Goal: Task Accomplishment & Management: Manage account settings

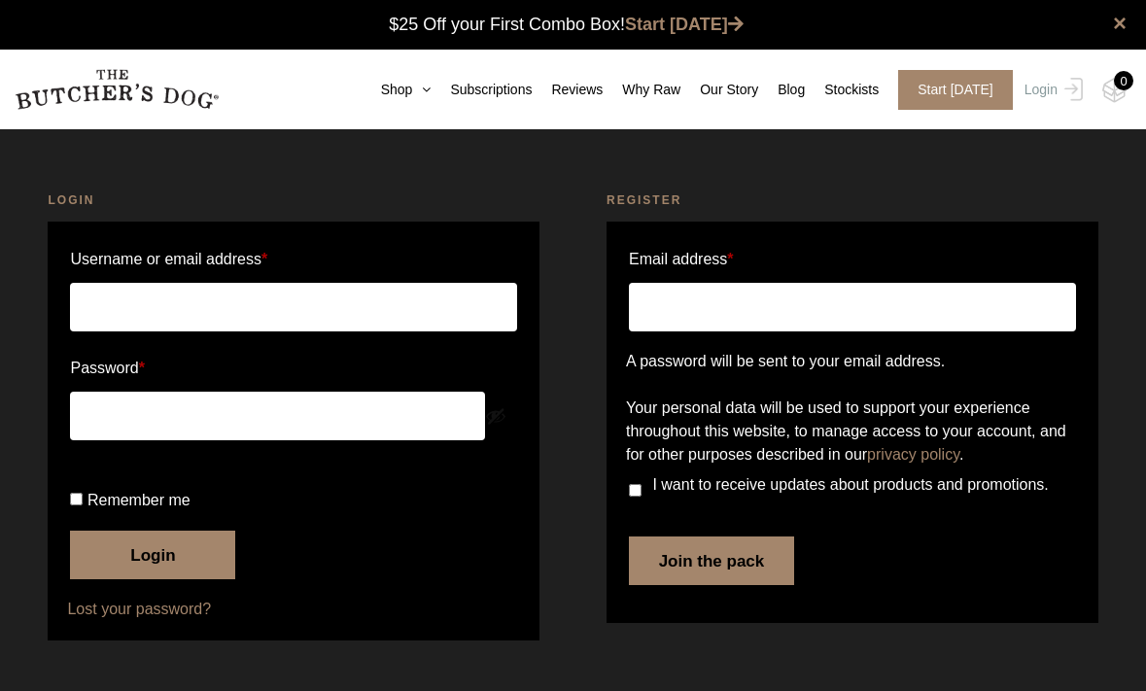
type input "[EMAIL_ADDRESS][DOMAIN_NAME]"
click at [168, 580] on button "Login" at bounding box center [152, 555] width 165 height 49
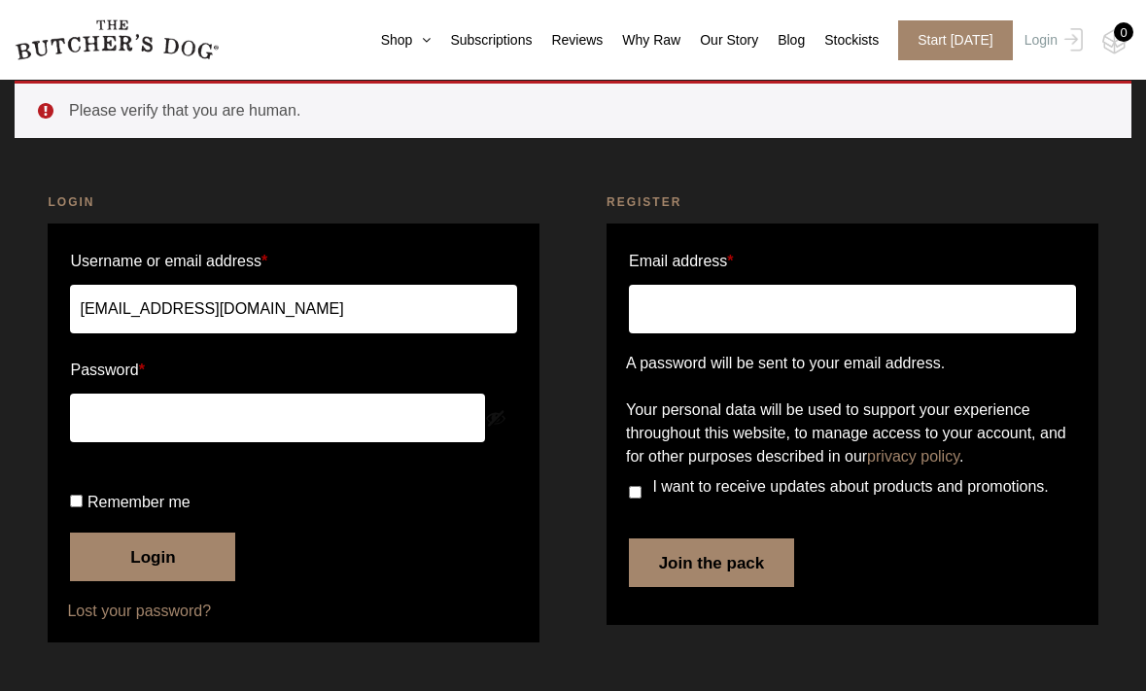
scroll to position [156, 0]
click at [83, 508] on input "Remember me" at bounding box center [76, 501] width 13 height 13
checkbox input "true"
click at [183, 568] on button "Login" at bounding box center [152, 557] width 165 height 49
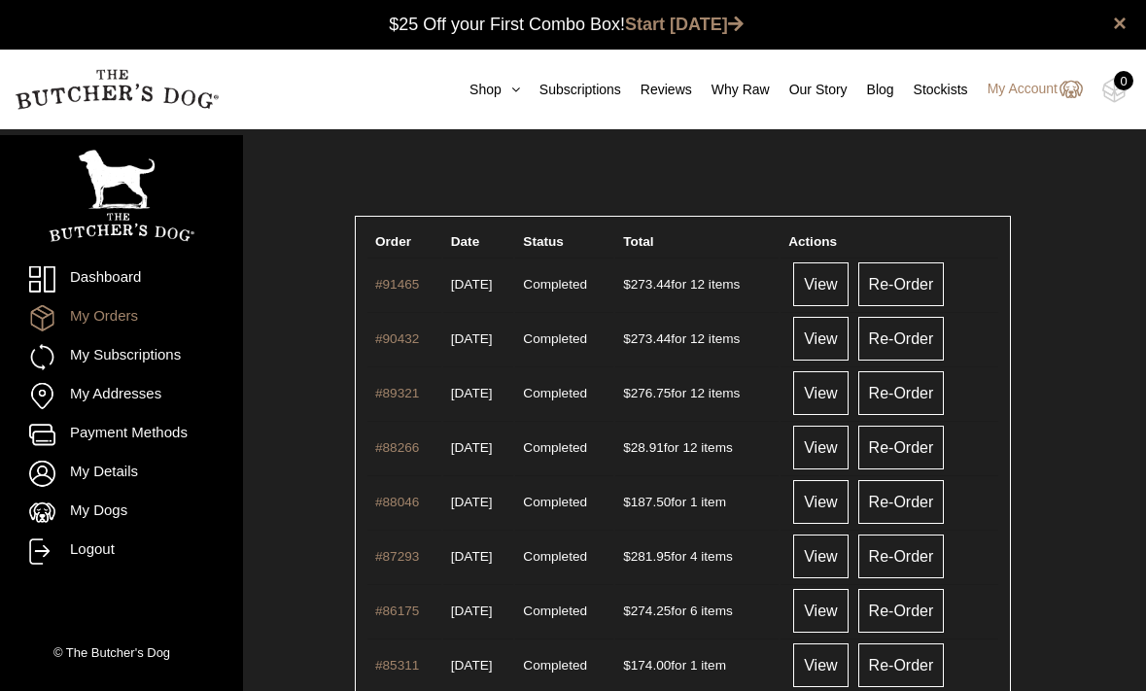
scroll to position [1, 0]
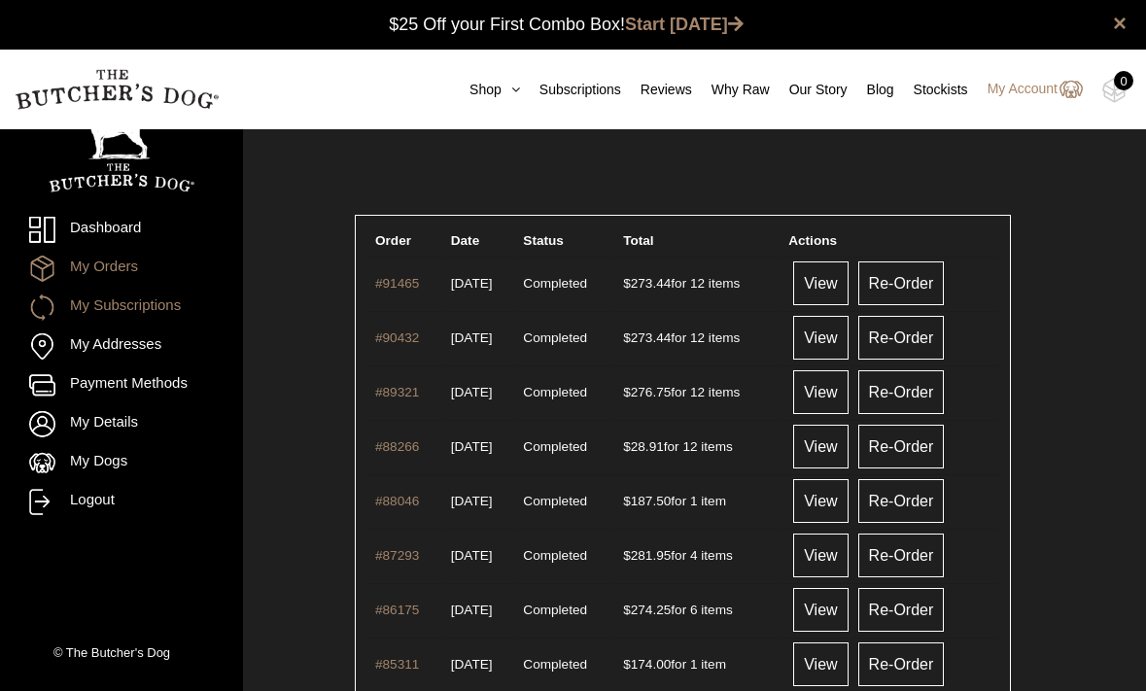
click at [138, 311] on link "My Subscriptions" at bounding box center [121, 308] width 185 height 26
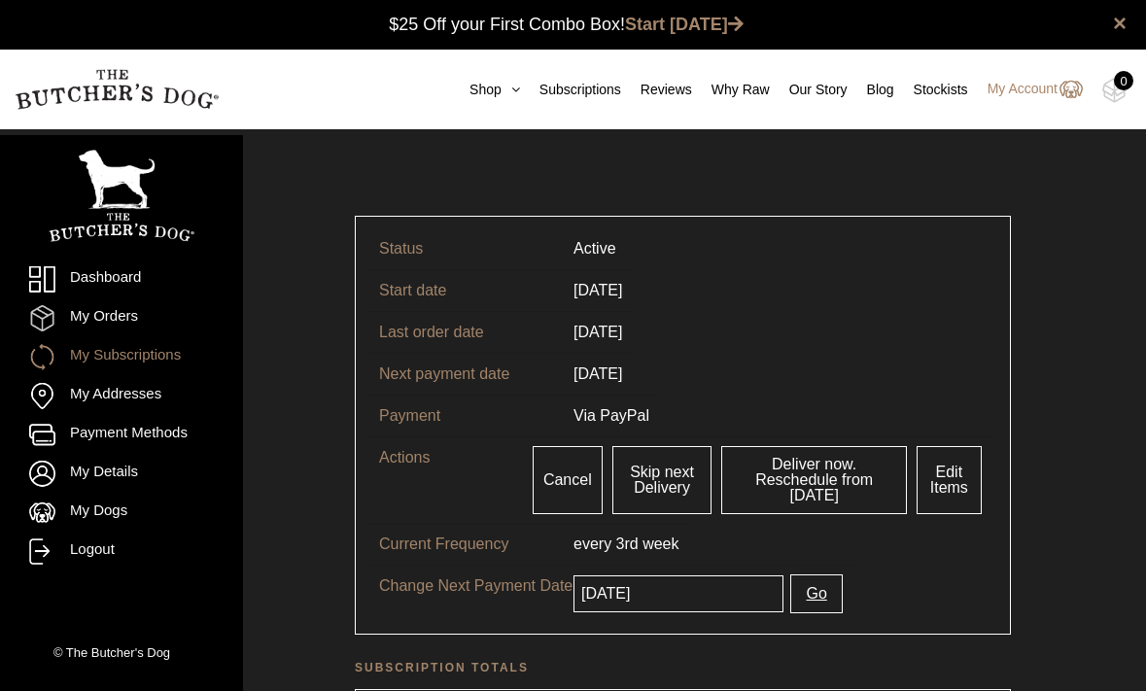
scroll to position [1, 0]
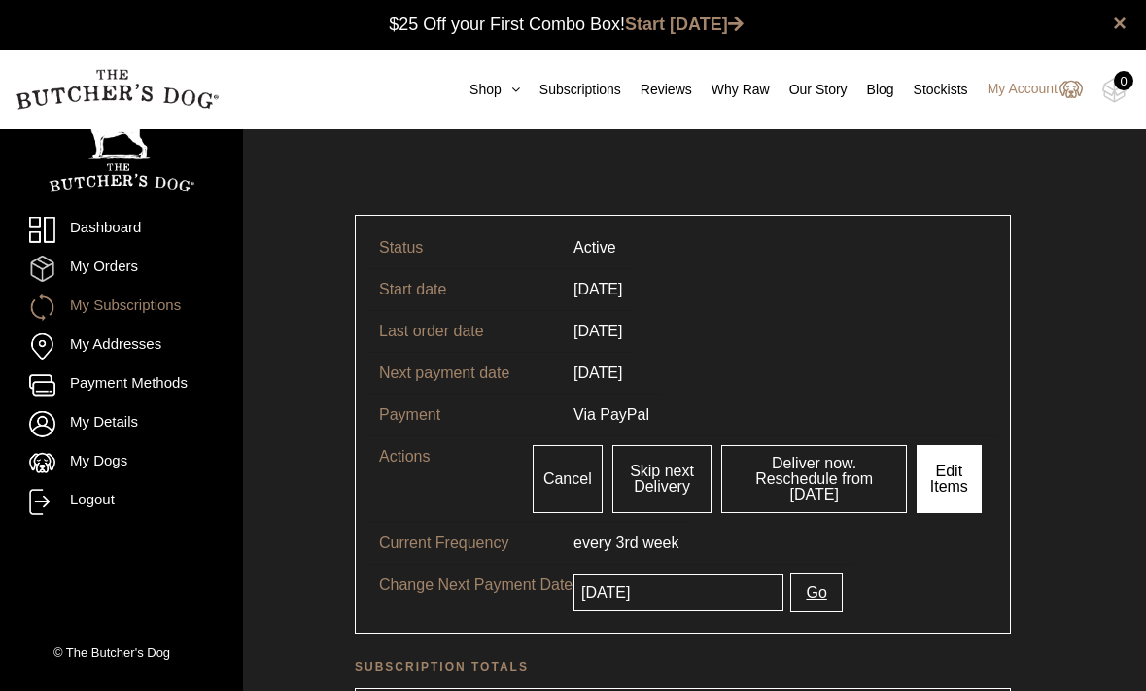
click at [966, 481] on link "Edit Items" at bounding box center [949, 479] width 65 height 68
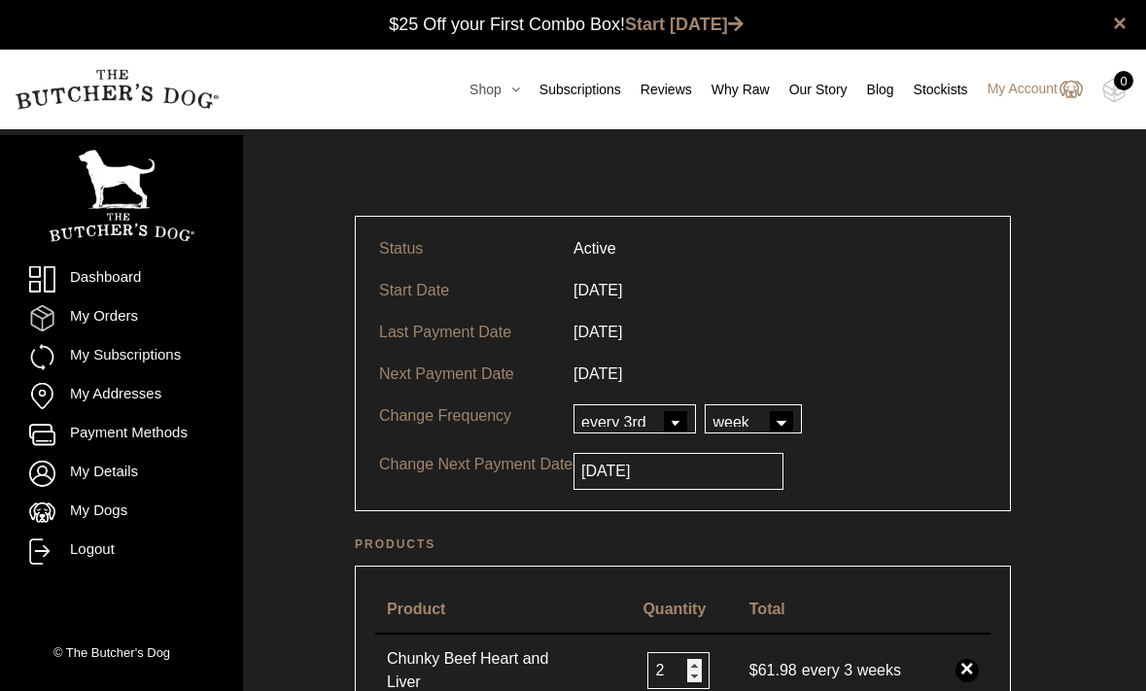
click at [472, 96] on link "Shop" at bounding box center [485, 90] width 70 height 20
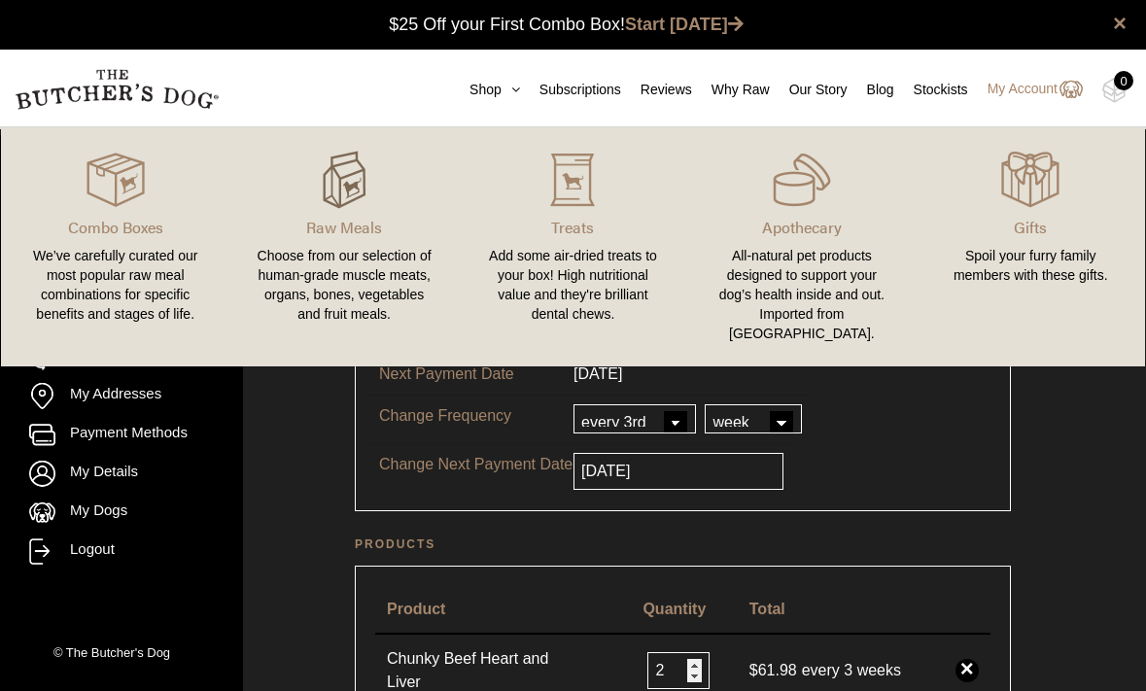
click at [369, 195] on img at bounding box center [344, 180] width 58 height 58
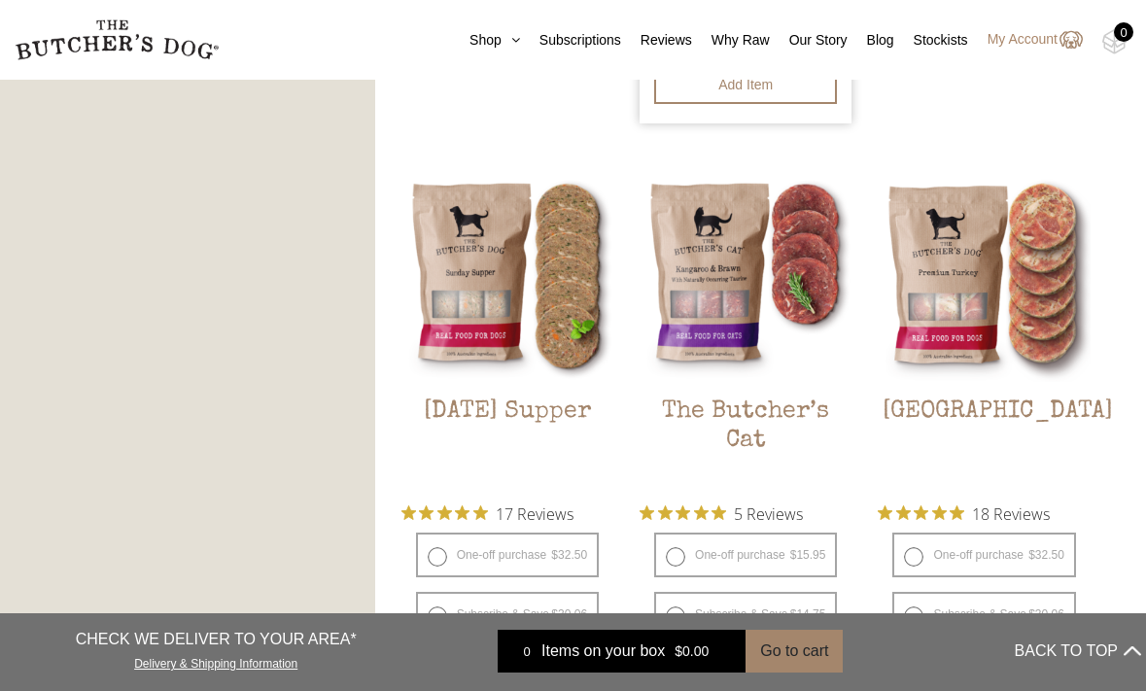
scroll to position [2099, 0]
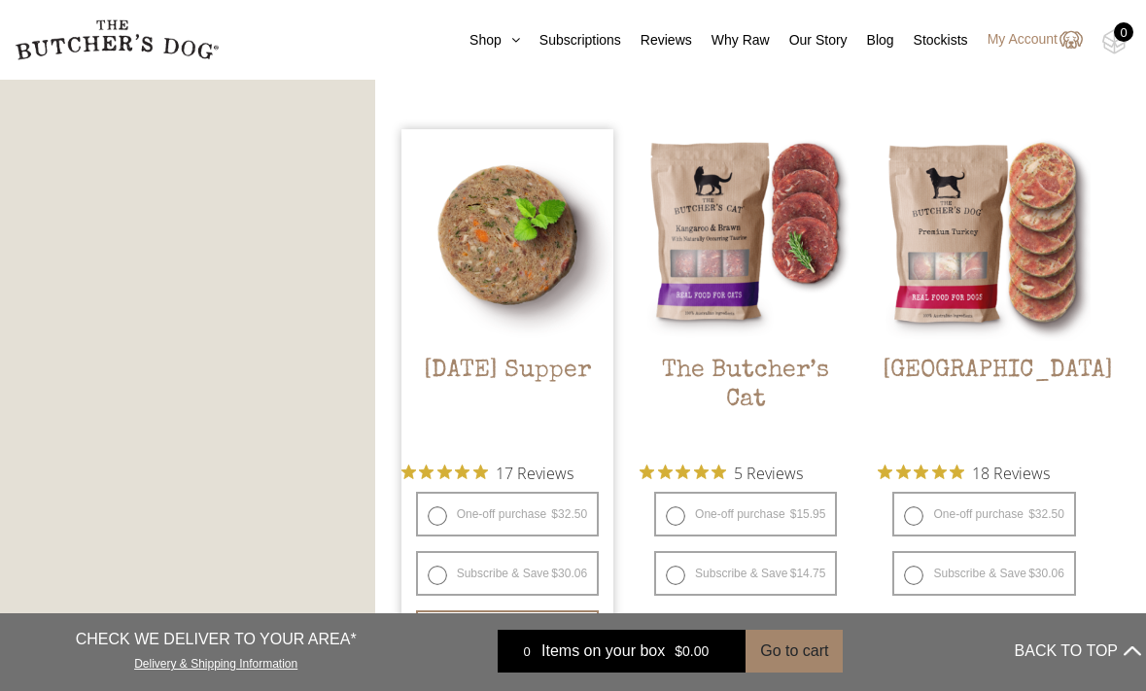
click at [529, 361] on h2 "[DATE] Supper" at bounding box center [508, 402] width 212 height 91
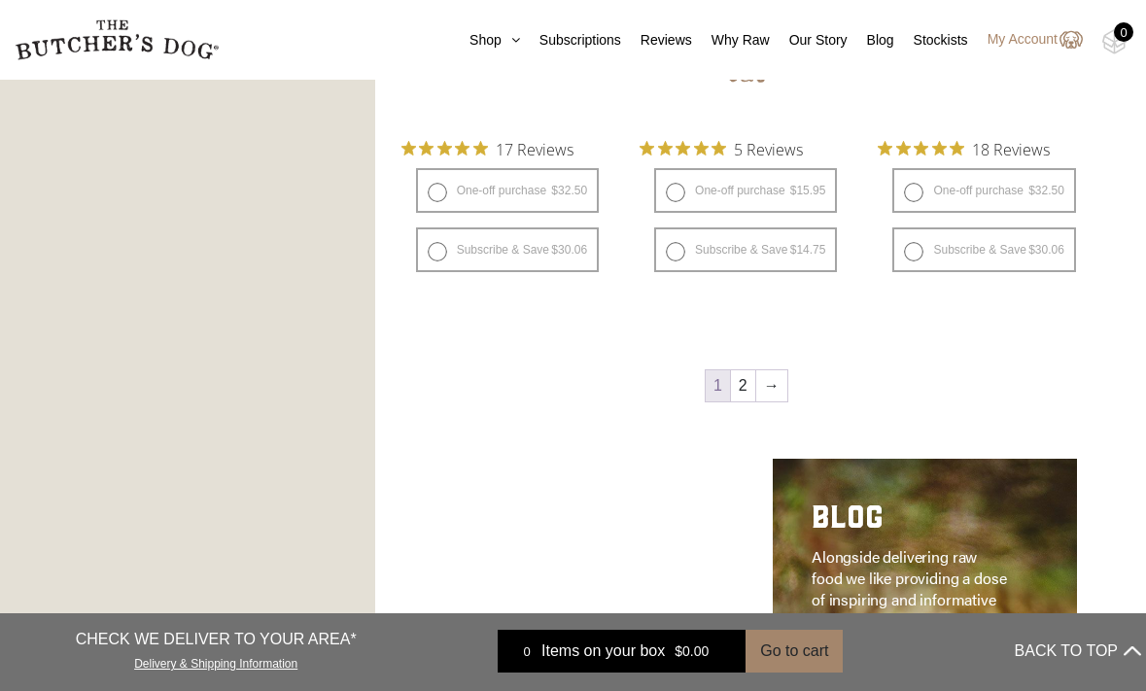
scroll to position [2424, 0]
click at [746, 390] on link "2" at bounding box center [743, 384] width 24 height 31
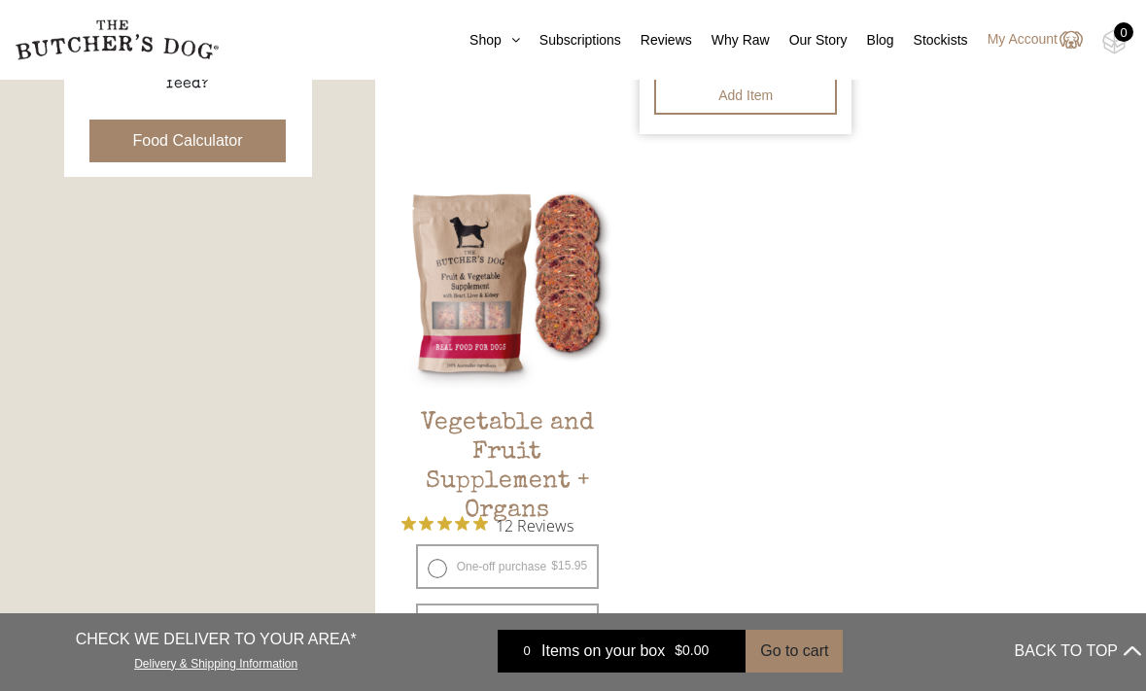
scroll to position [1009, 0]
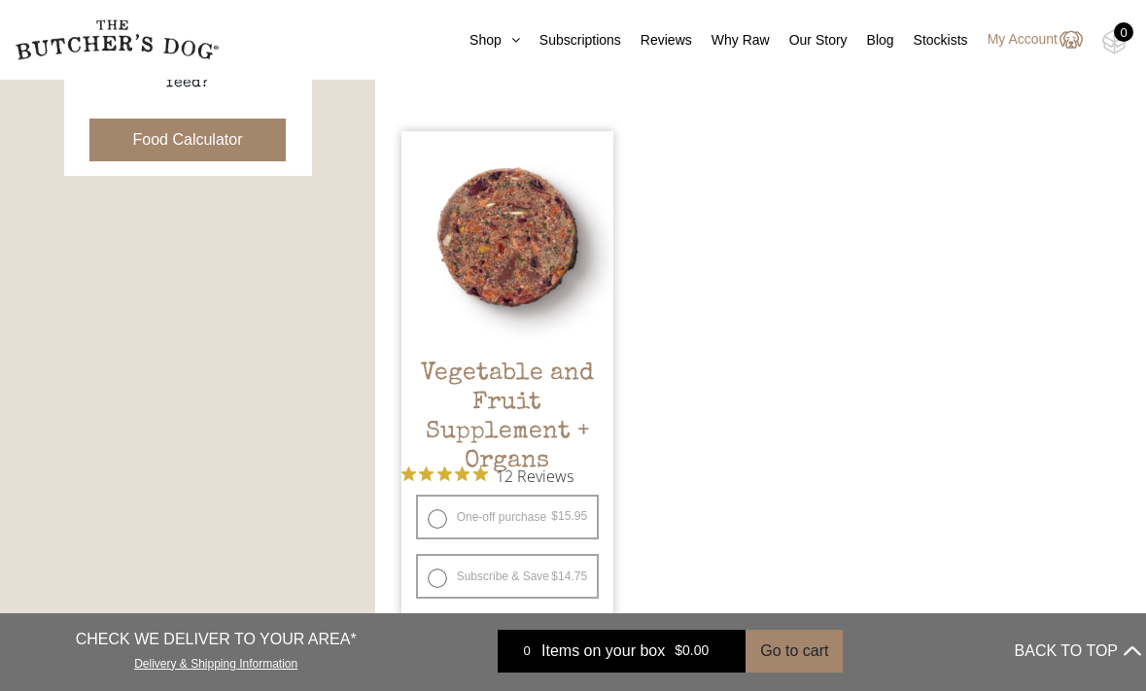
click at [536, 411] on h2 "Vegetable and Fruit Supplement + Organs" at bounding box center [508, 405] width 212 height 91
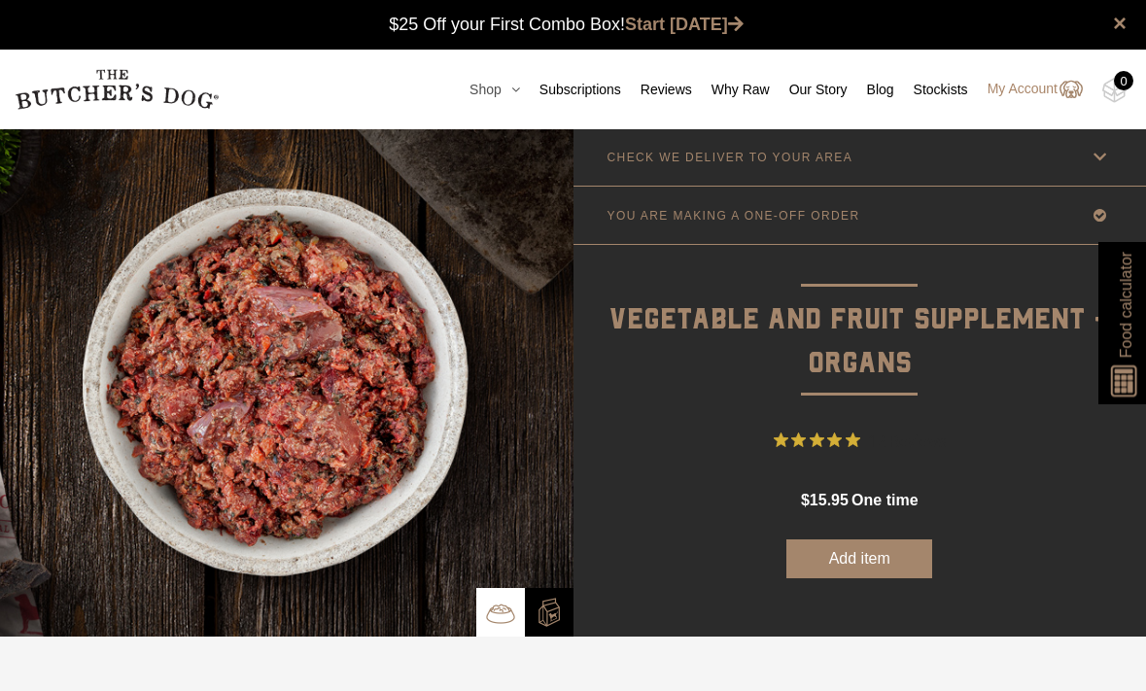
click at [502, 89] on icon at bounding box center [511, 90] width 18 height 14
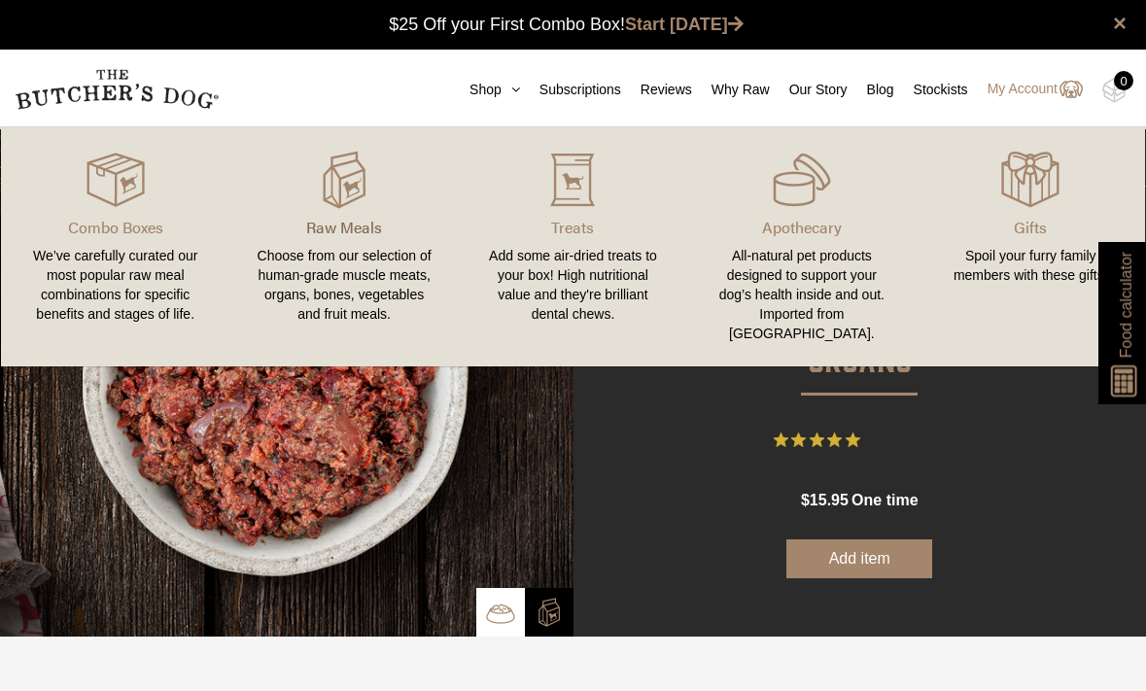
click at [331, 232] on p "Raw Meals" at bounding box center [344, 227] width 182 height 23
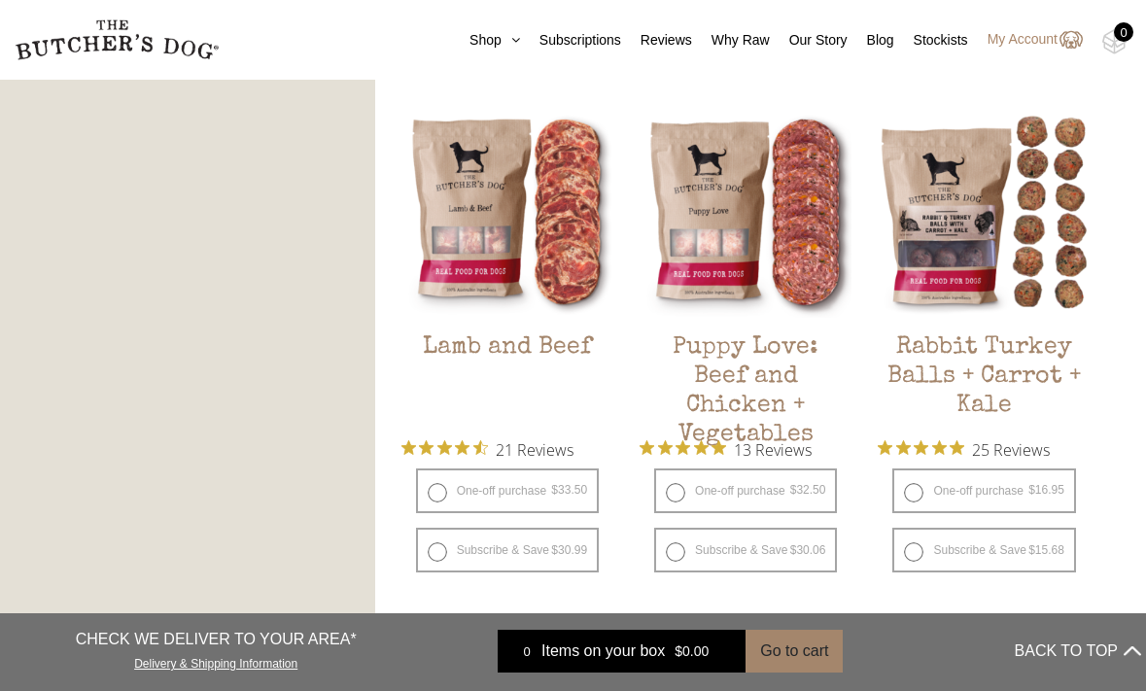
scroll to position [1615, 0]
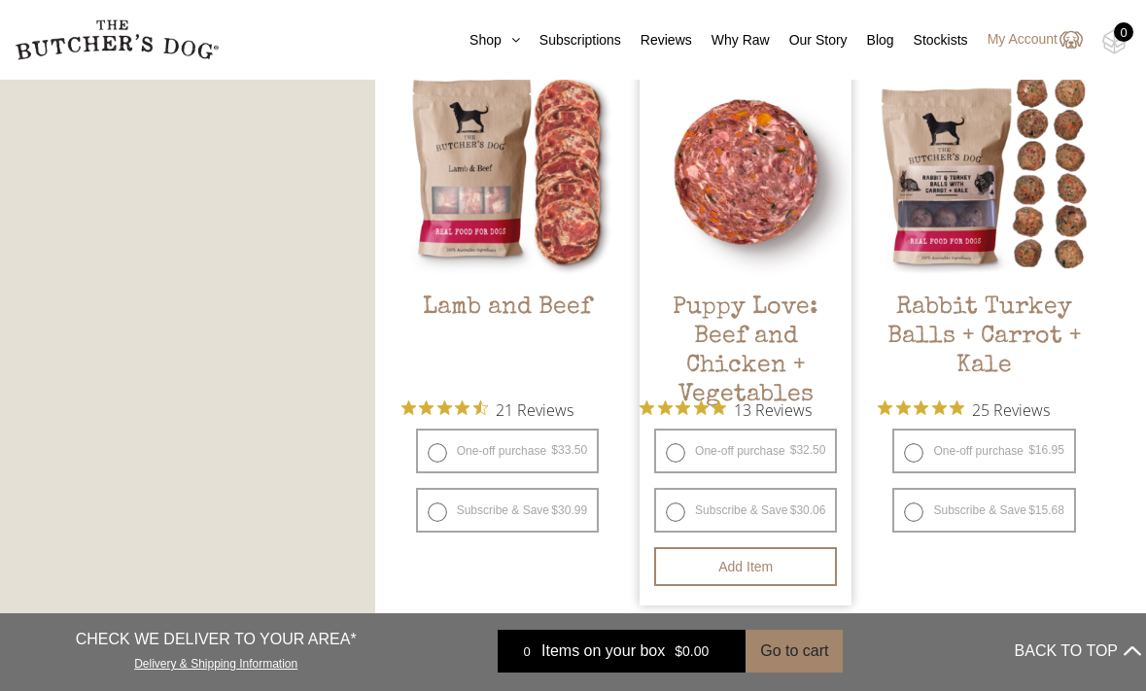
click at [786, 346] on h2 "Puppy Love: Beef and Chicken + Vegetables" at bounding box center [746, 339] width 212 height 91
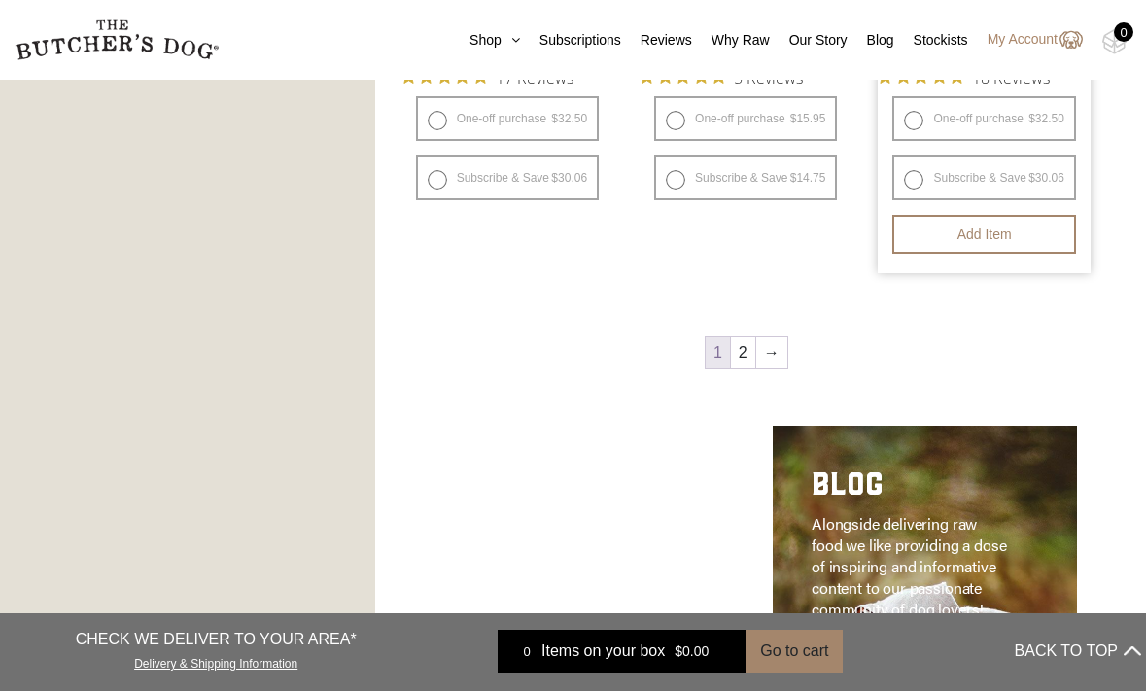
scroll to position [2516, 0]
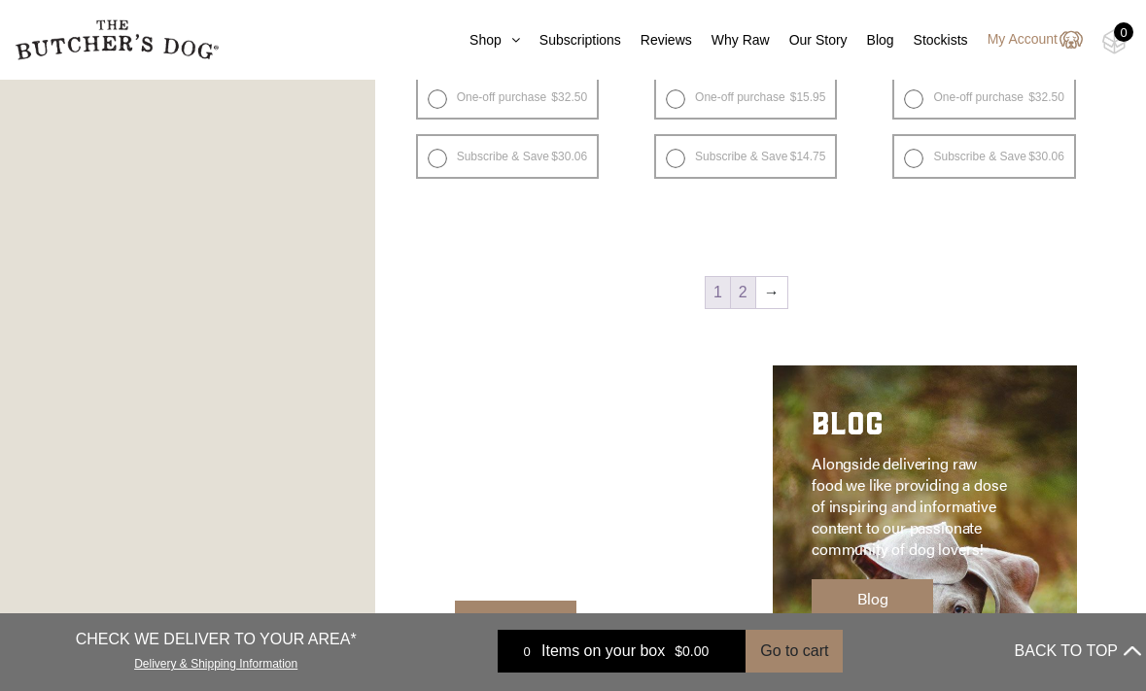
click at [742, 298] on link "2" at bounding box center [743, 292] width 24 height 31
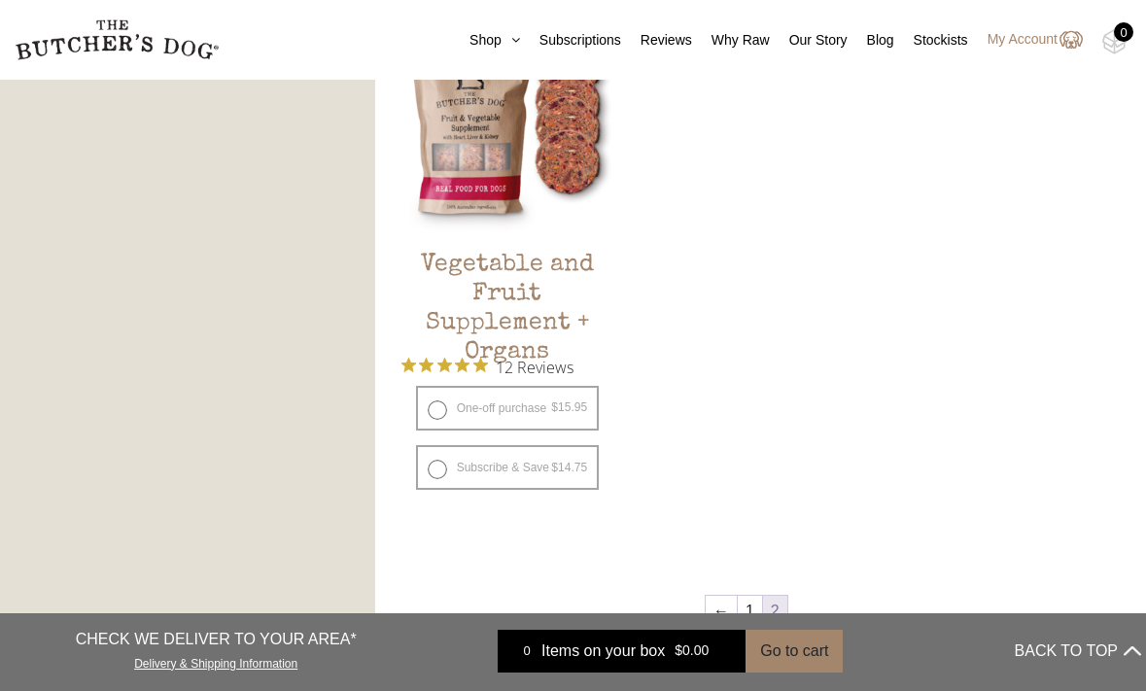
scroll to position [1120, 0]
click at [749, 594] on link "1" at bounding box center [750, 609] width 24 height 31
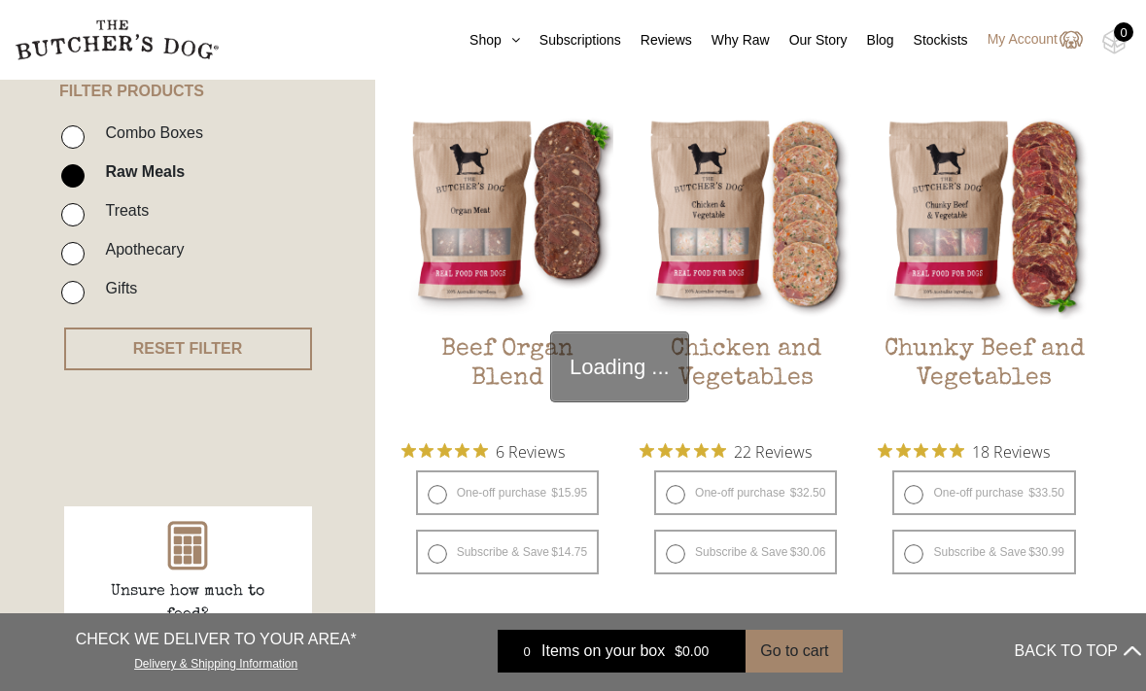
scroll to position [440, 0]
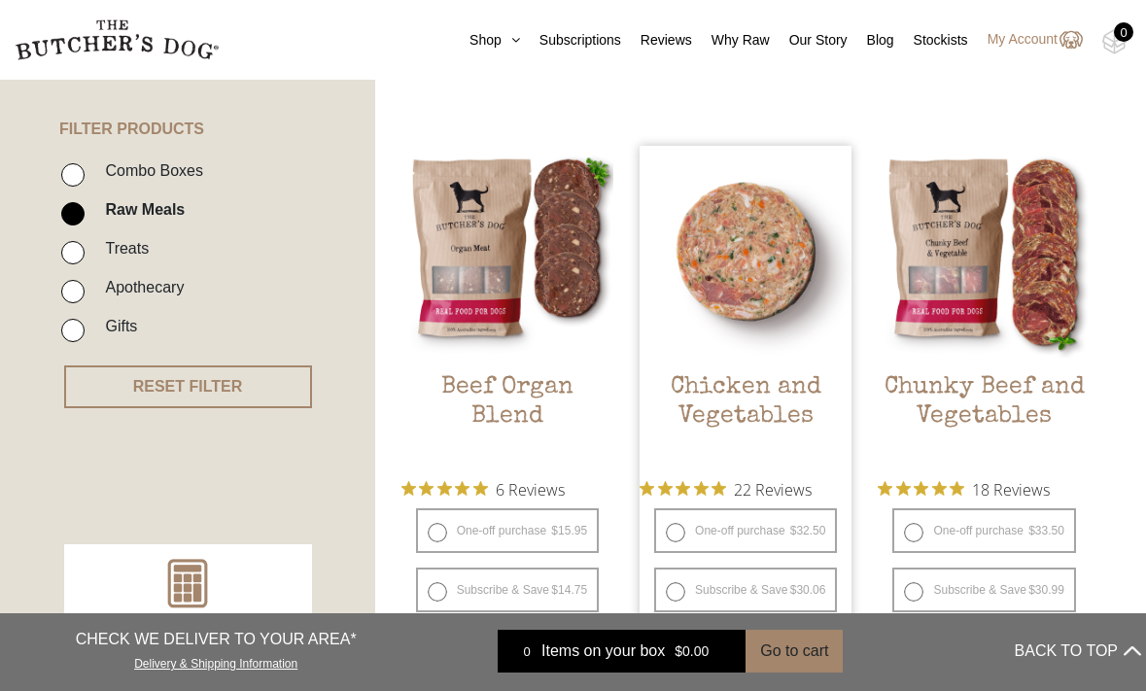
click at [759, 400] on h2 "Chicken and Vegetables" at bounding box center [746, 418] width 212 height 91
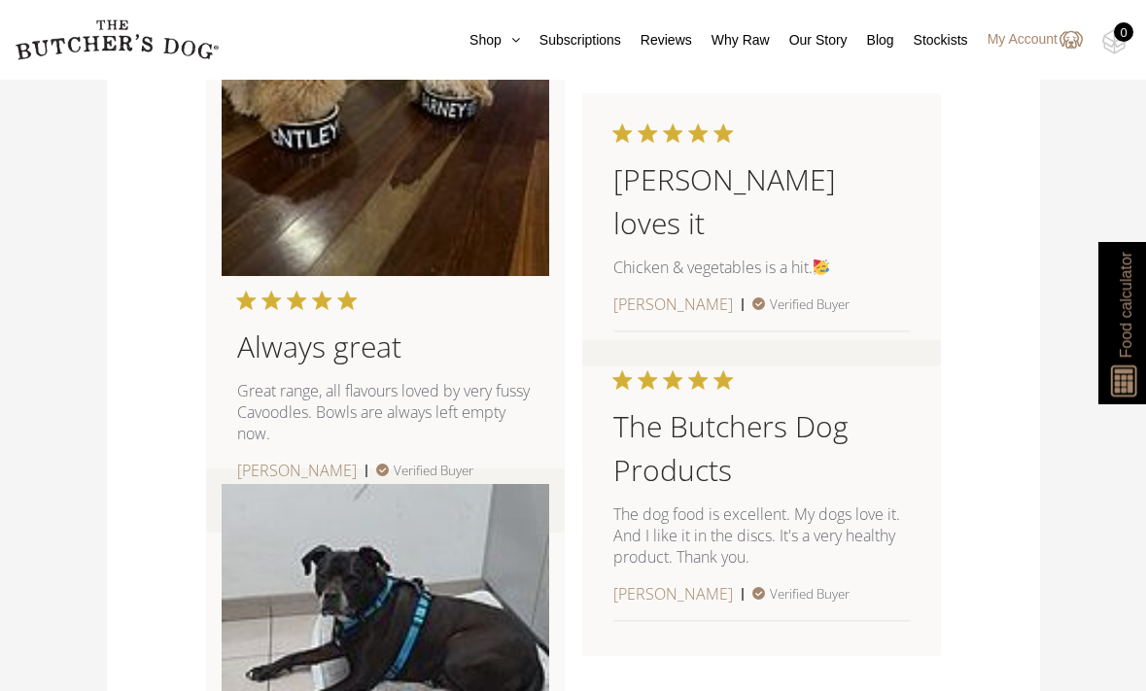
scroll to position [2855, 0]
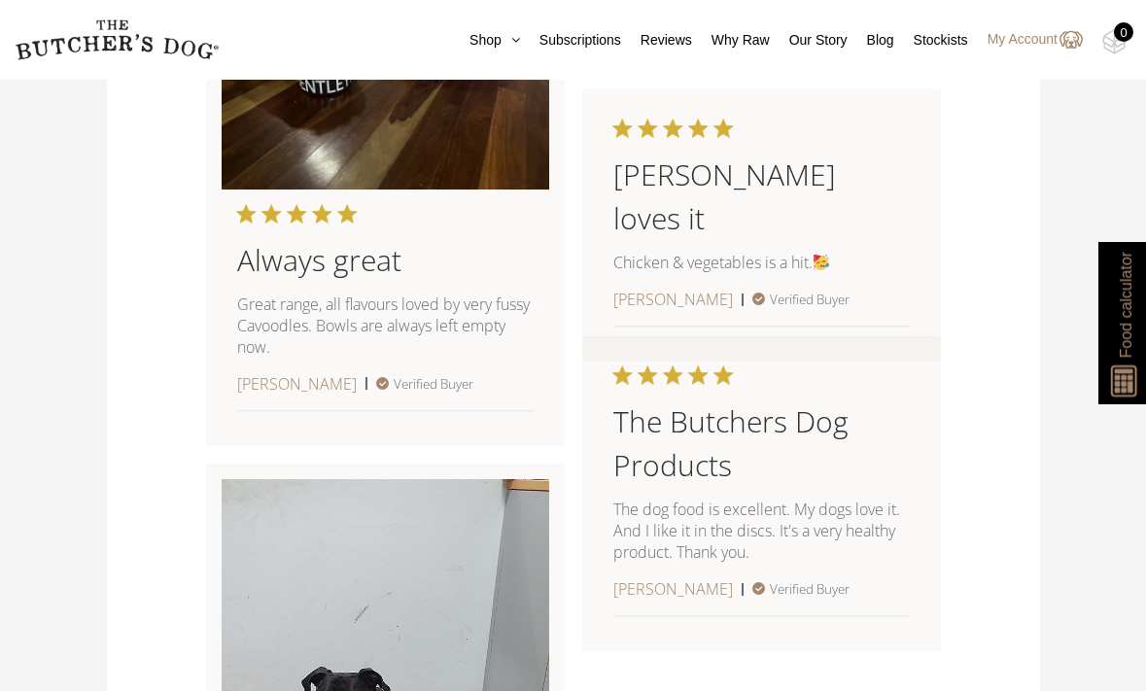
click at [781, 409] on div "The Butchers Dog Products The dog food is excellent. My dogs love it. And I lik…" at bounding box center [762, 493] width 328 height 285
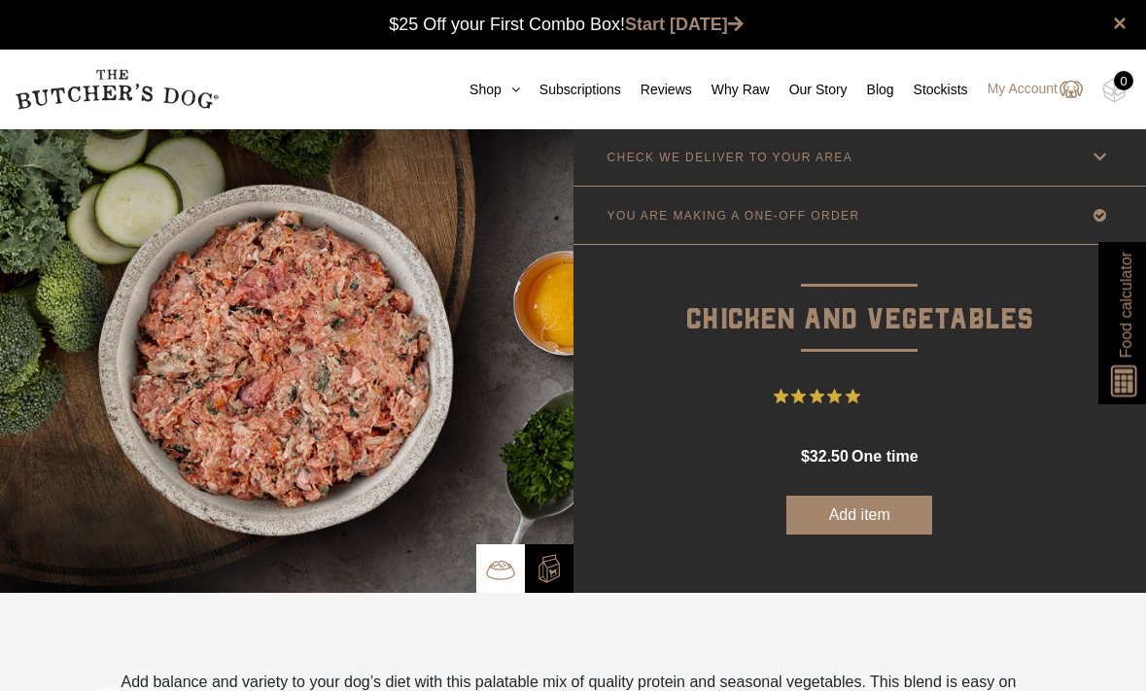
scroll to position [0, 0]
click at [502, 84] on icon at bounding box center [511, 90] width 18 height 14
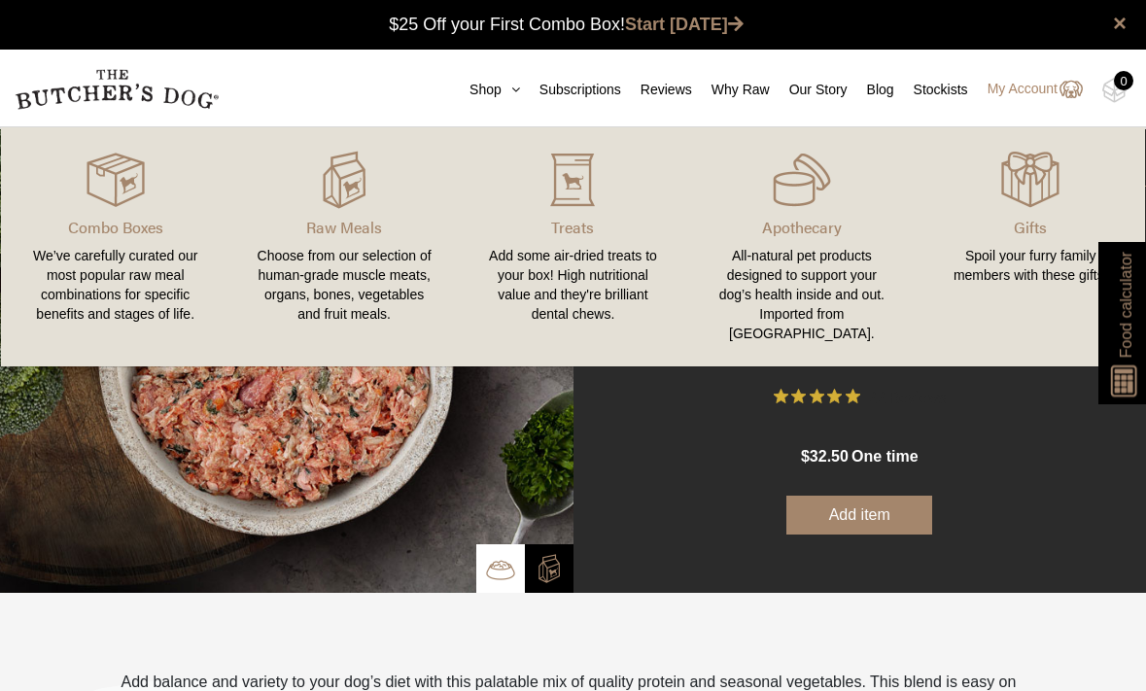
click at [339, 209] on link "Raw Meals Choose from our selection of human-grade muscle meats, organs, bones,…" at bounding box center [343, 247] width 229 height 200
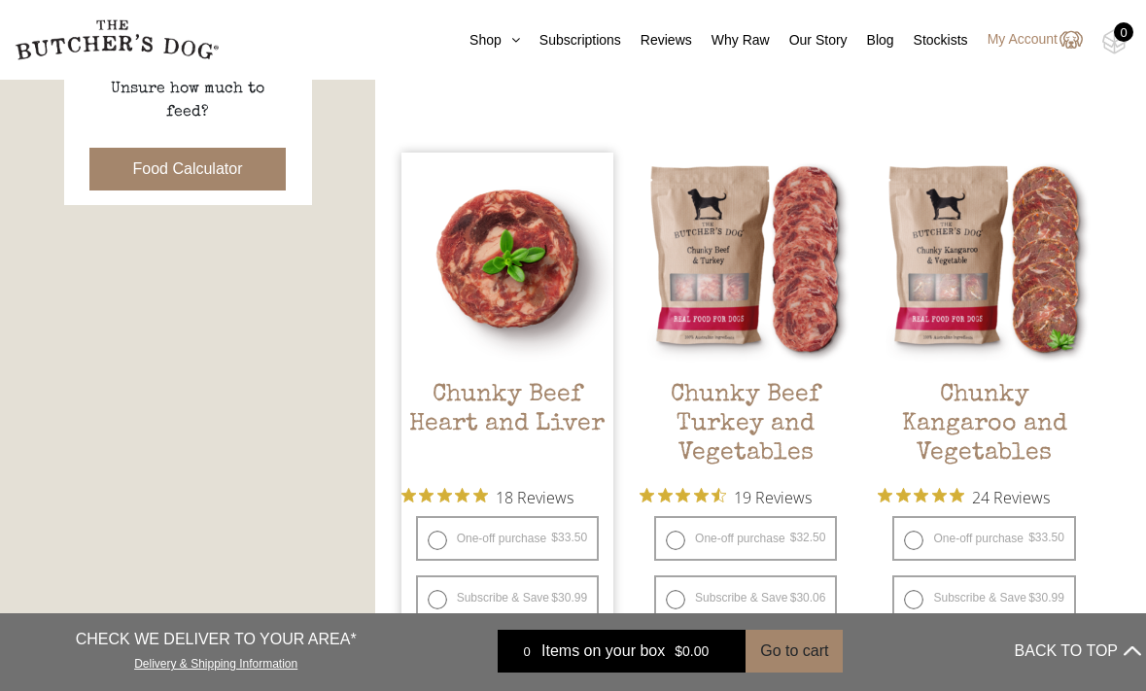
scroll to position [984, 0]
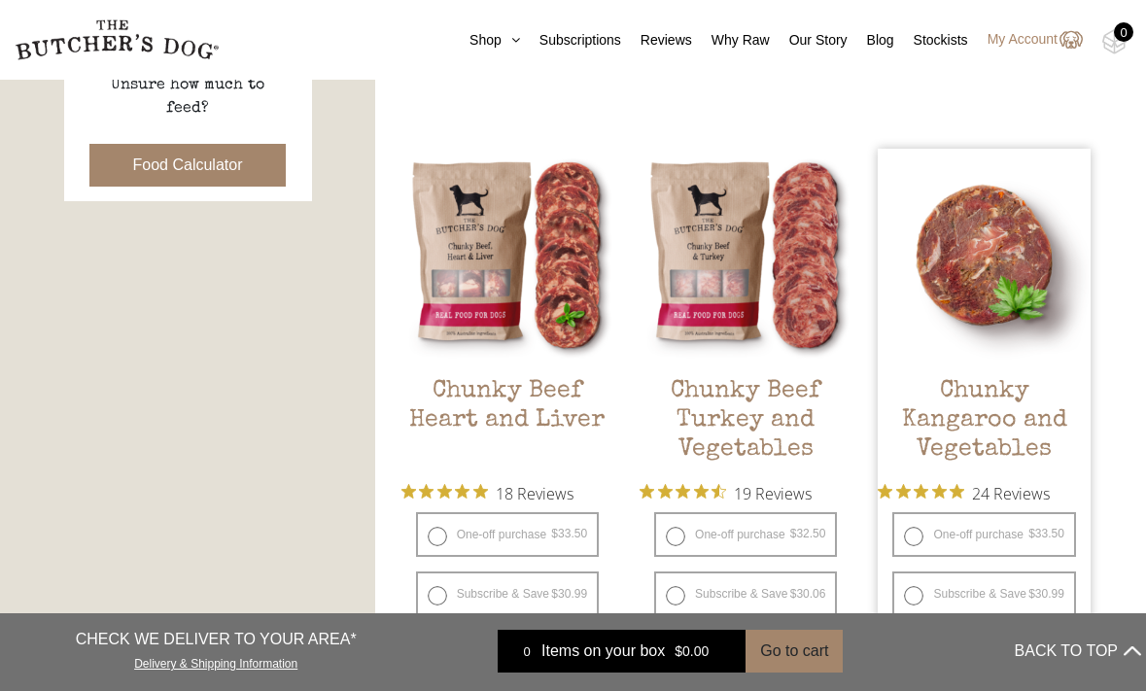
click at [926, 409] on h2 "Chunky Kangaroo and Vegetables" at bounding box center [984, 422] width 212 height 91
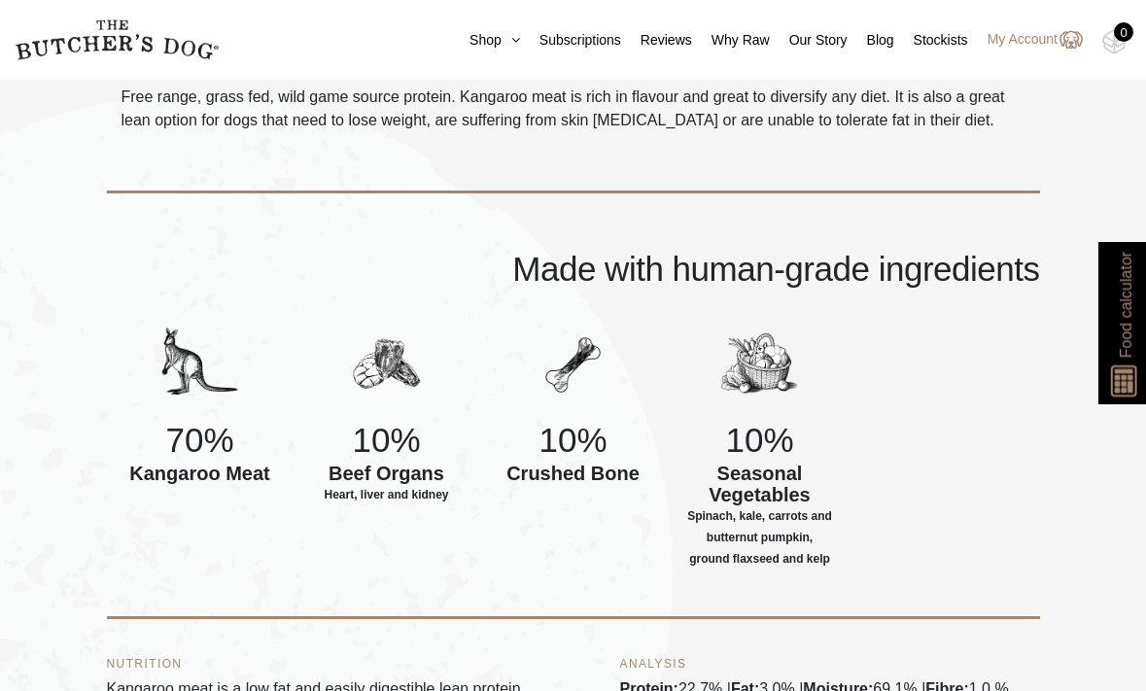
scroll to position [586, 0]
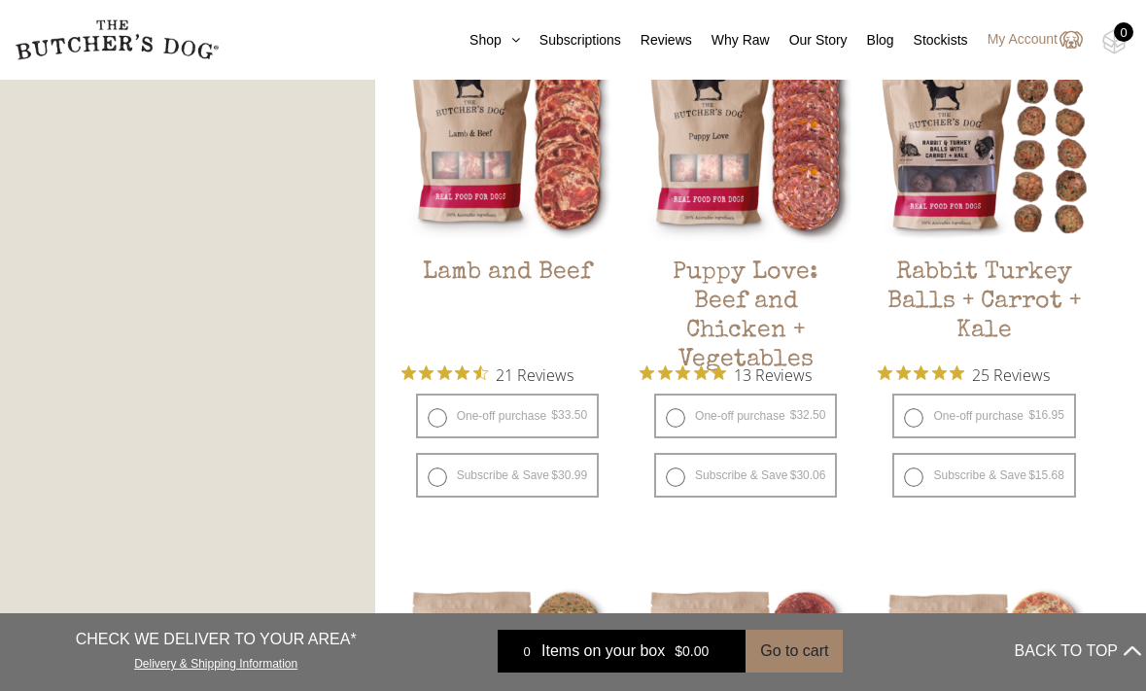
scroll to position [1690, 0]
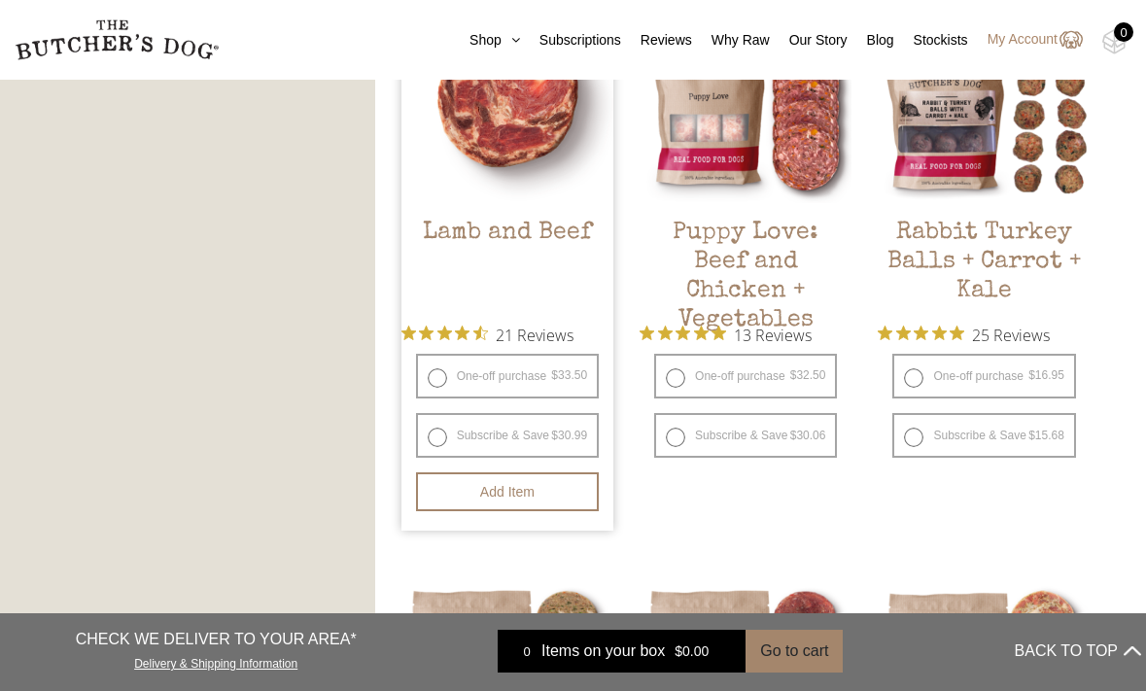
click at [510, 195] on img at bounding box center [508, 97] width 212 height 212
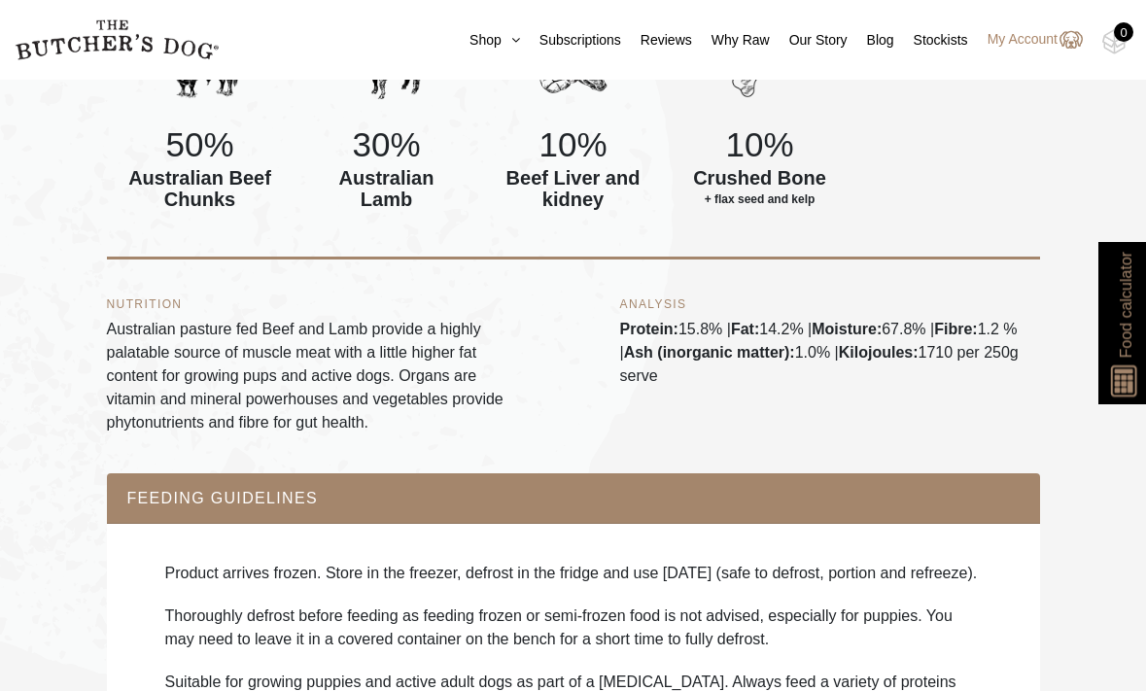
scroll to position [952, 0]
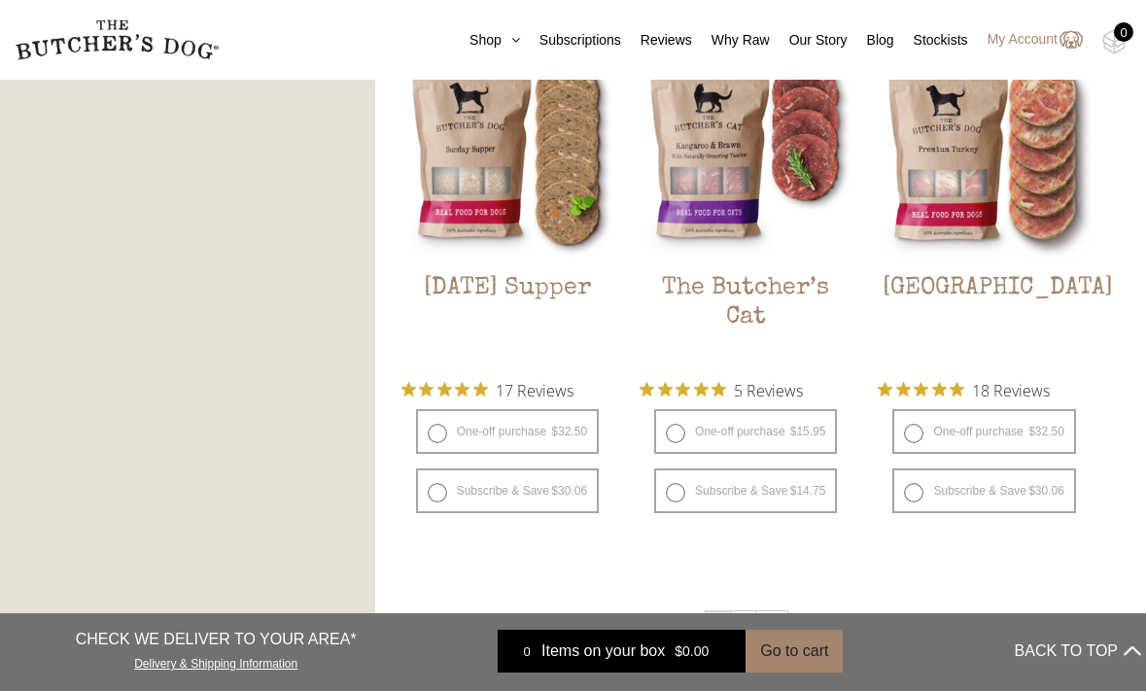
scroll to position [2183, 0]
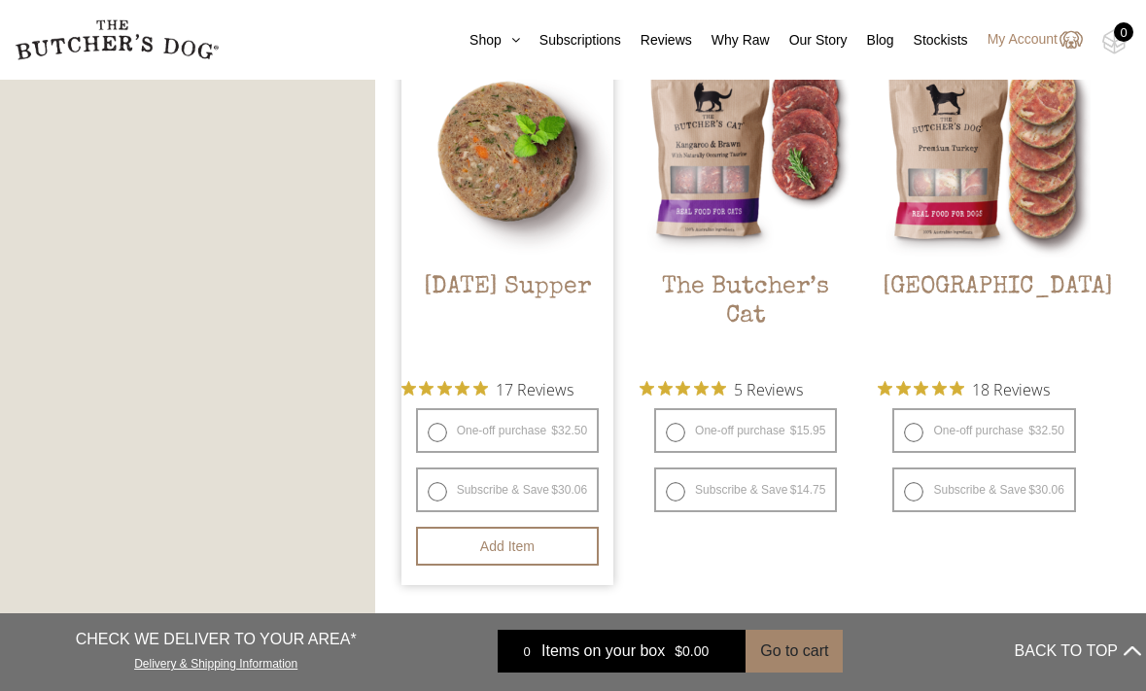
click at [544, 285] on h2 "[DATE] Supper" at bounding box center [508, 318] width 212 height 91
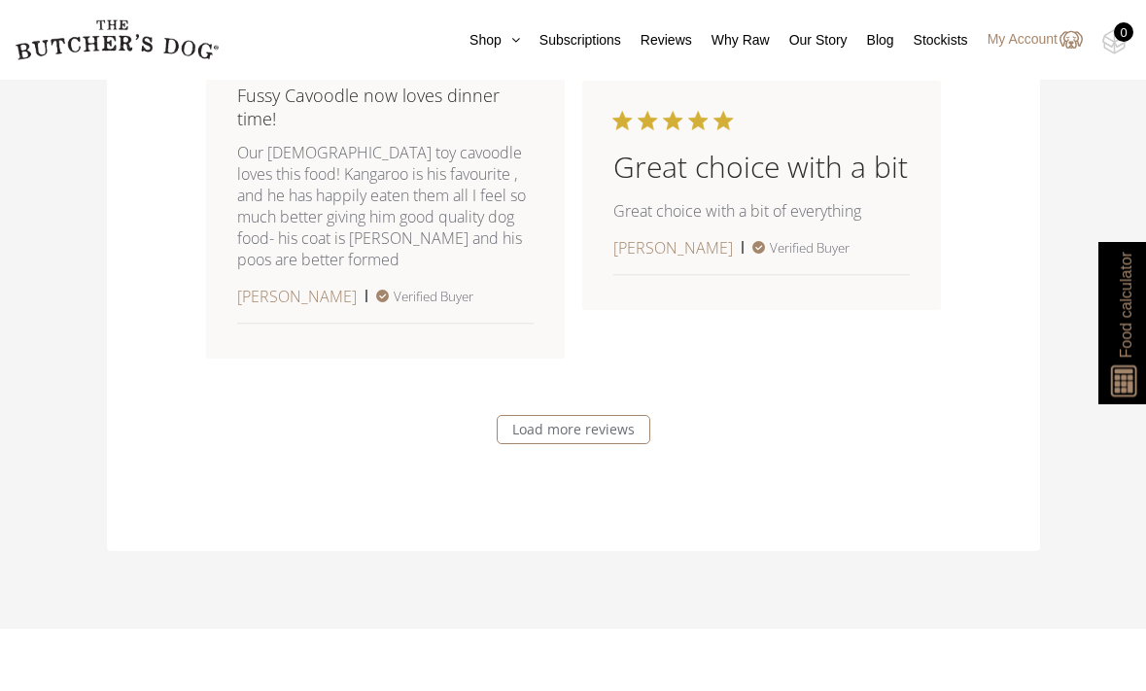
scroll to position [4176, 0]
click at [581, 37] on link "Subscriptions" at bounding box center [570, 40] width 101 height 20
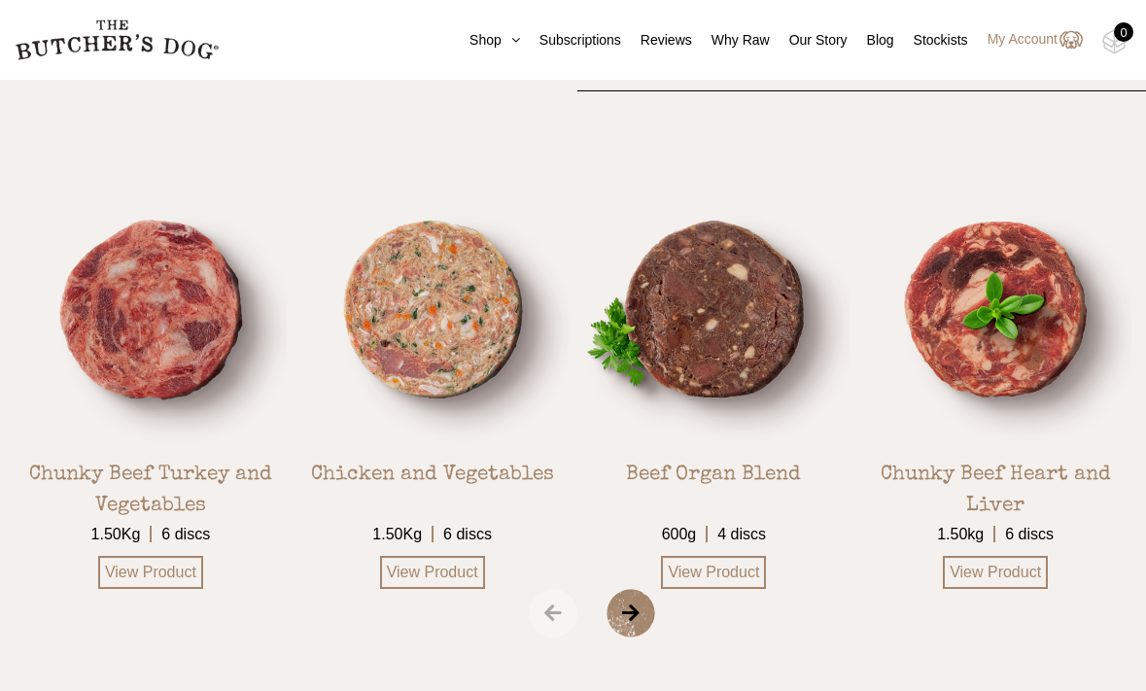
scroll to position [3226, 0]
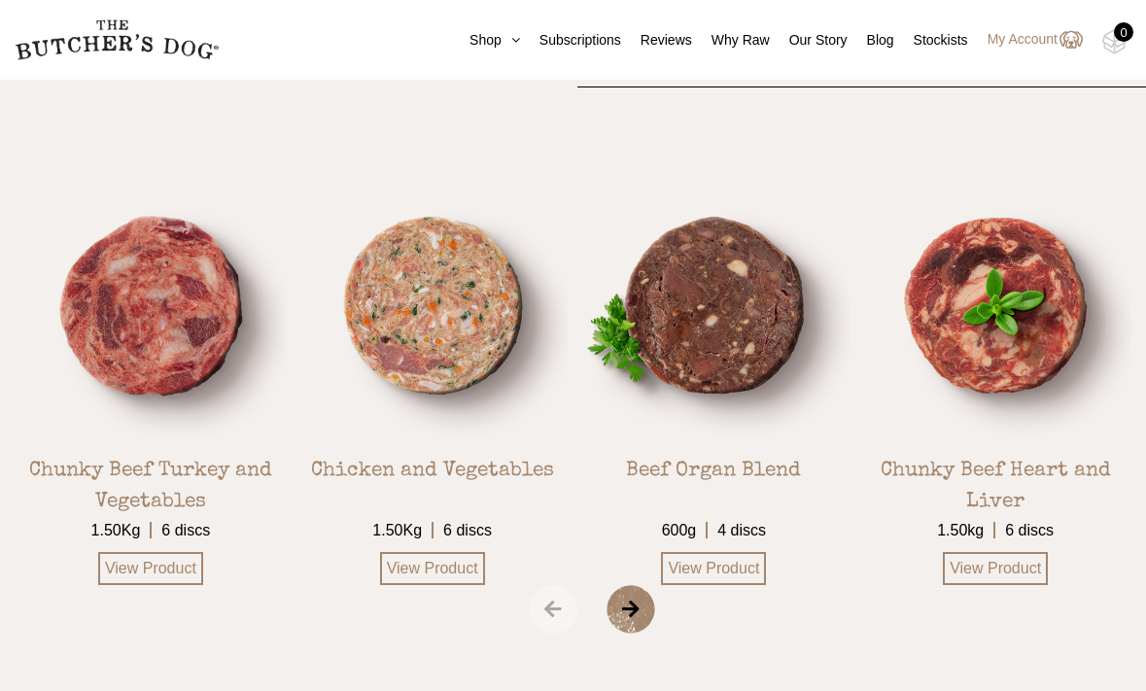
click at [634, 612] on span "›" at bounding box center [655, 609] width 97 height 49
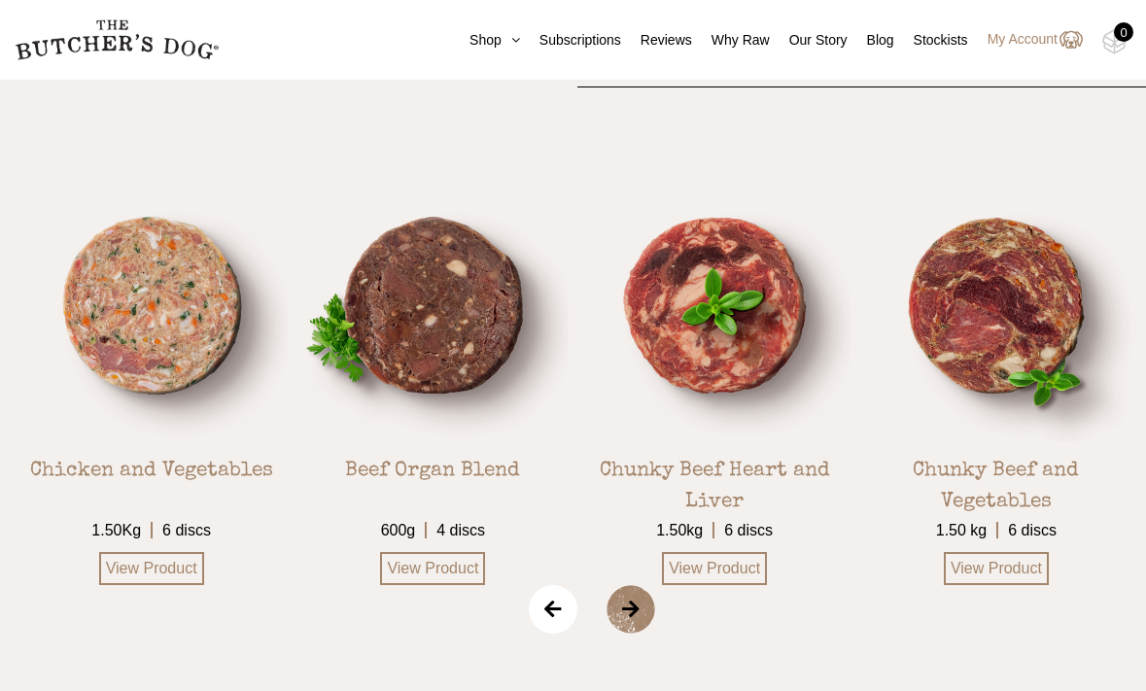
click at [634, 612] on span "›" at bounding box center [655, 609] width 97 height 49
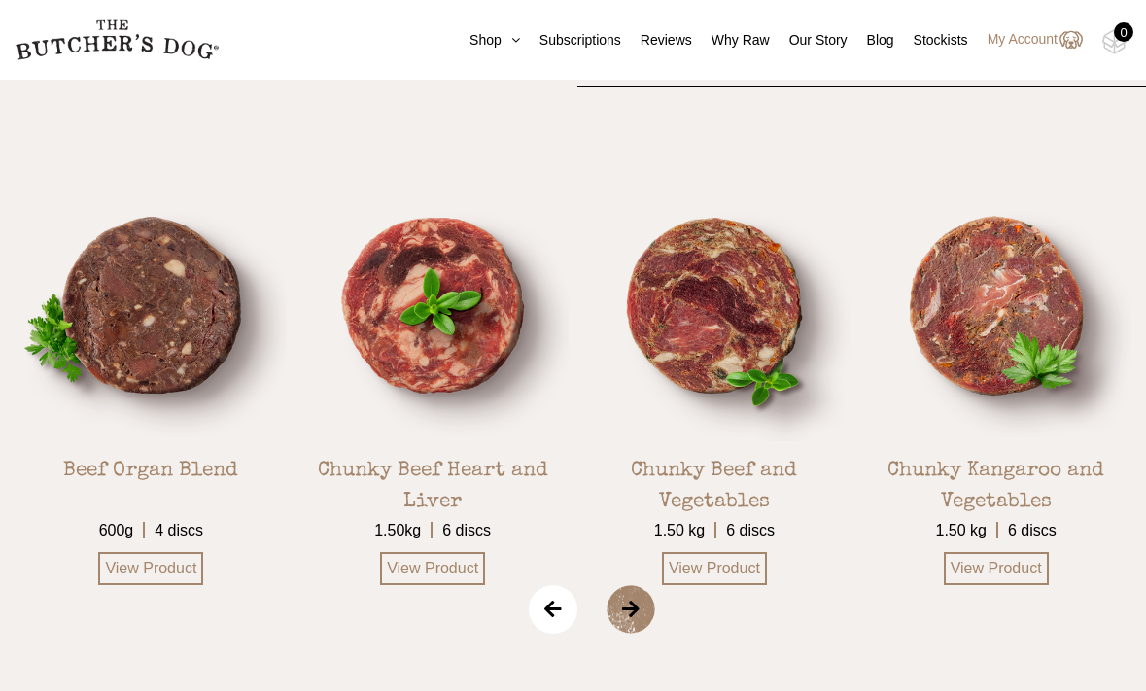
click at [634, 612] on span "›" at bounding box center [655, 609] width 97 height 49
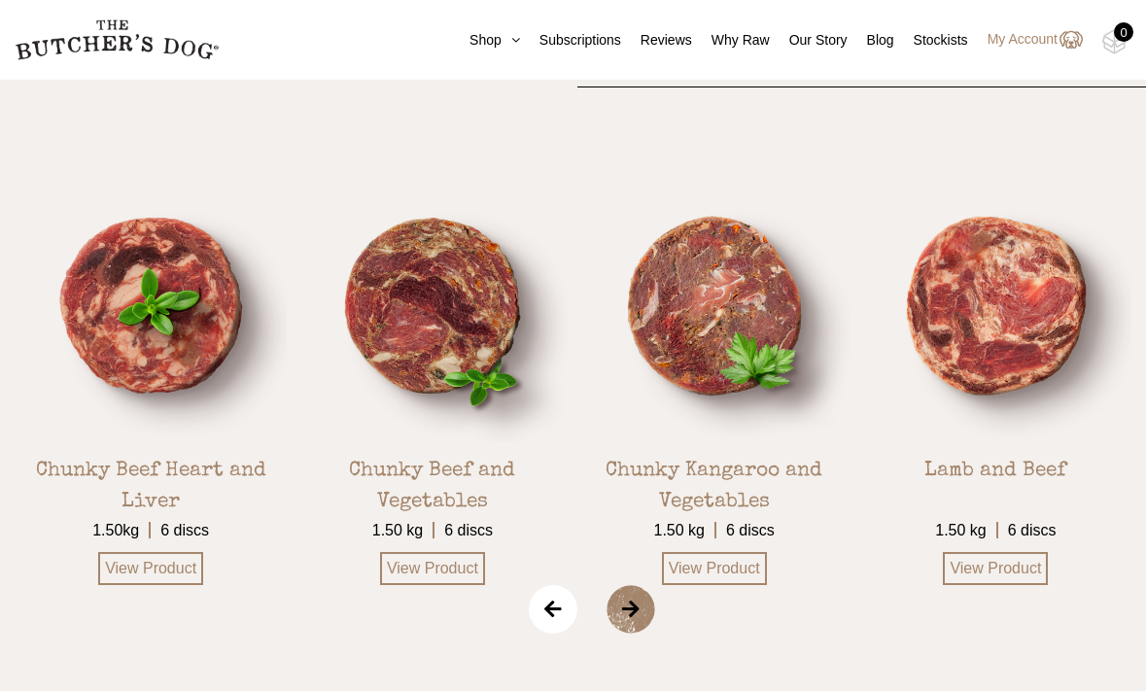
click at [557, 615] on span "‹" at bounding box center [553, 609] width 49 height 49
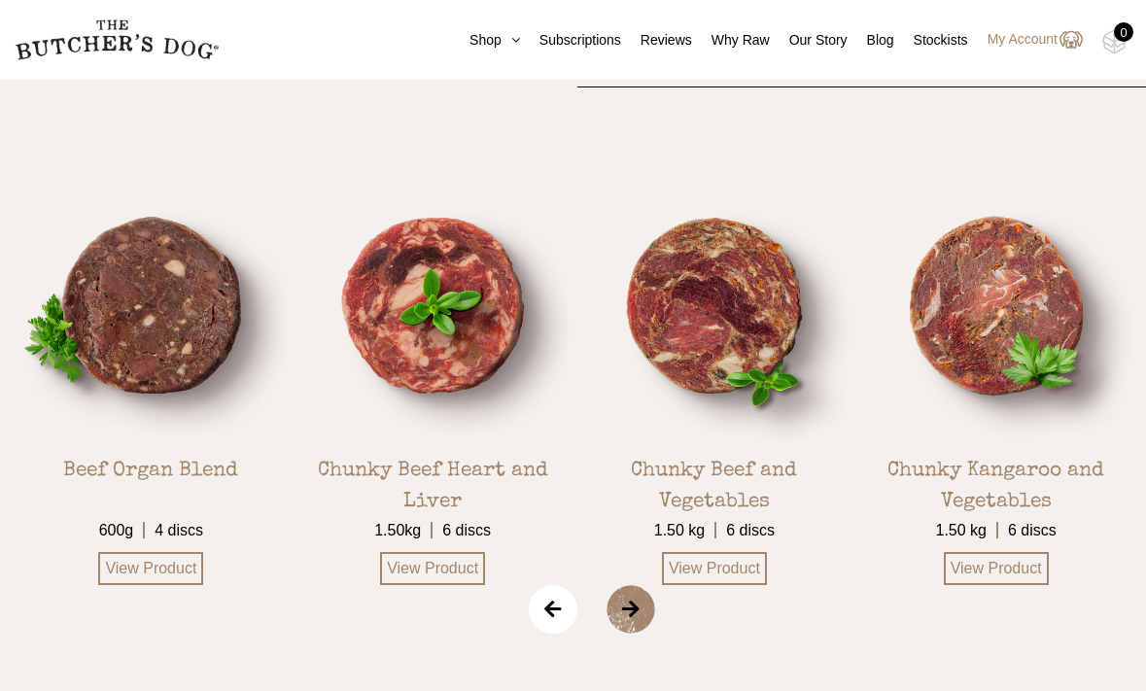
click at [557, 615] on span "‹" at bounding box center [553, 609] width 49 height 49
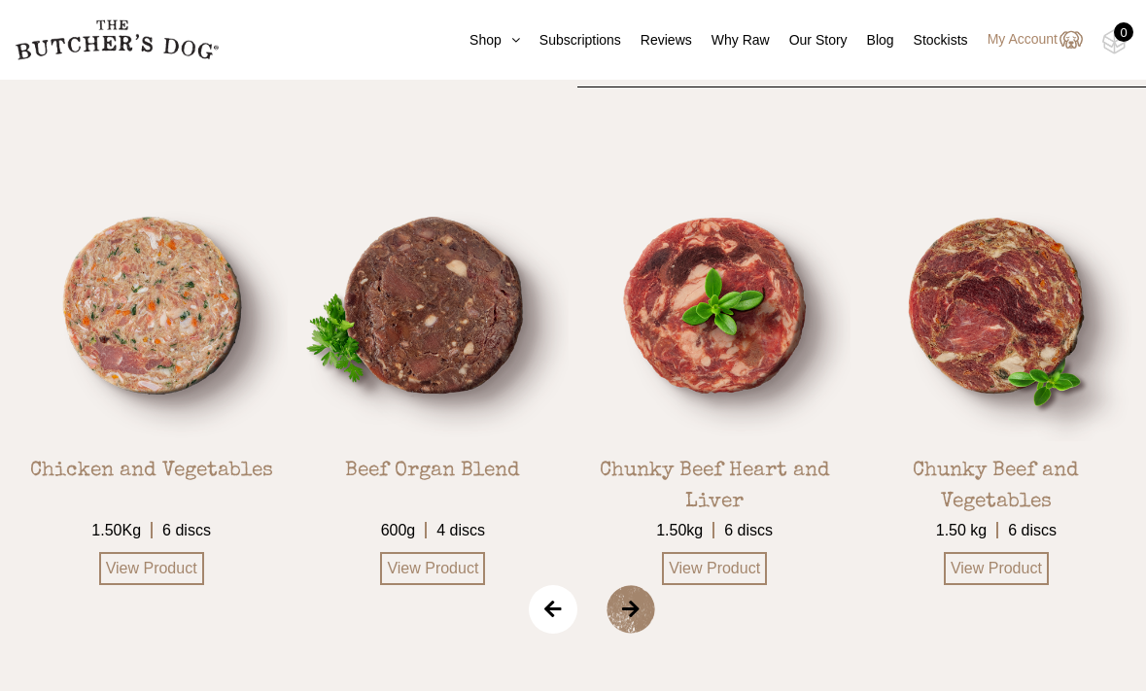
click at [557, 615] on span "‹" at bounding box center [553, 609] width 49 height 49
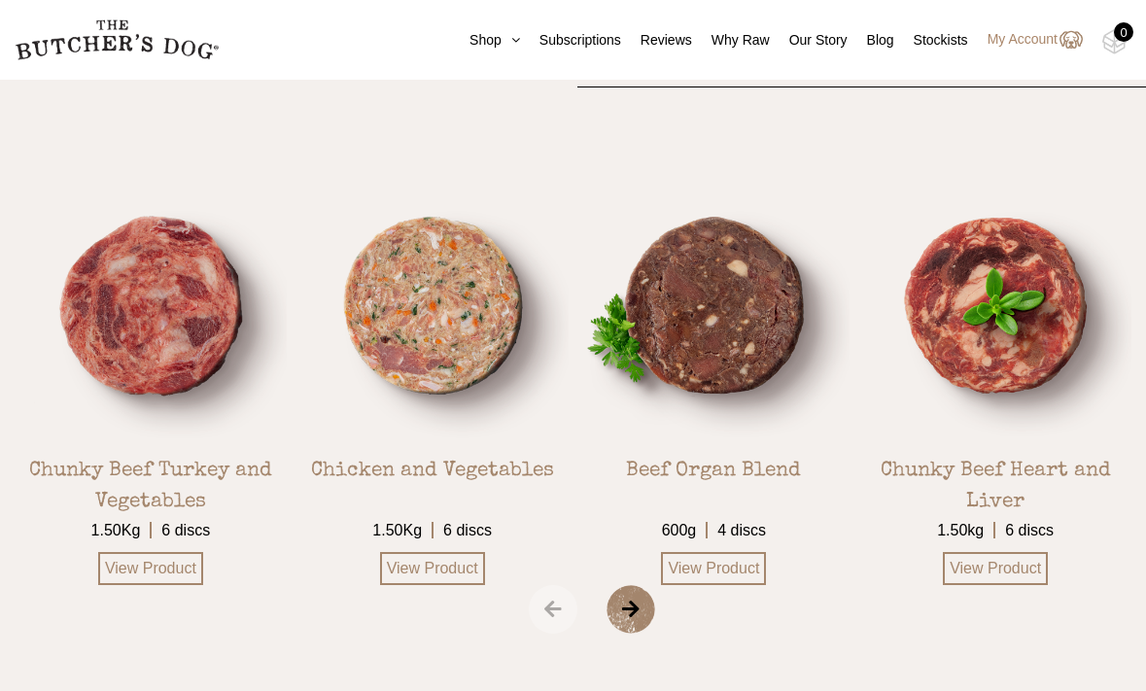
click at [557, 615] on span "‹" at bounding box center [553, 609] width 49 height 49
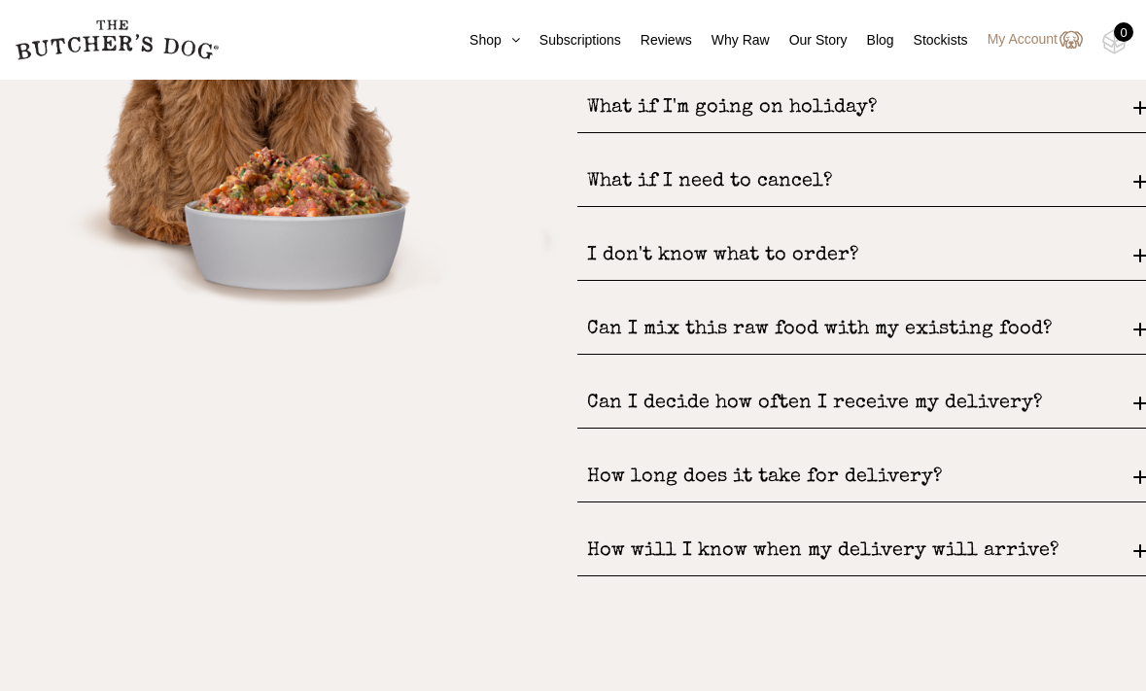
scroll to position [2736, 0]
click at [590, 48] on link "Subscriptions" at bounding box center [570, 40] width 101 height 20
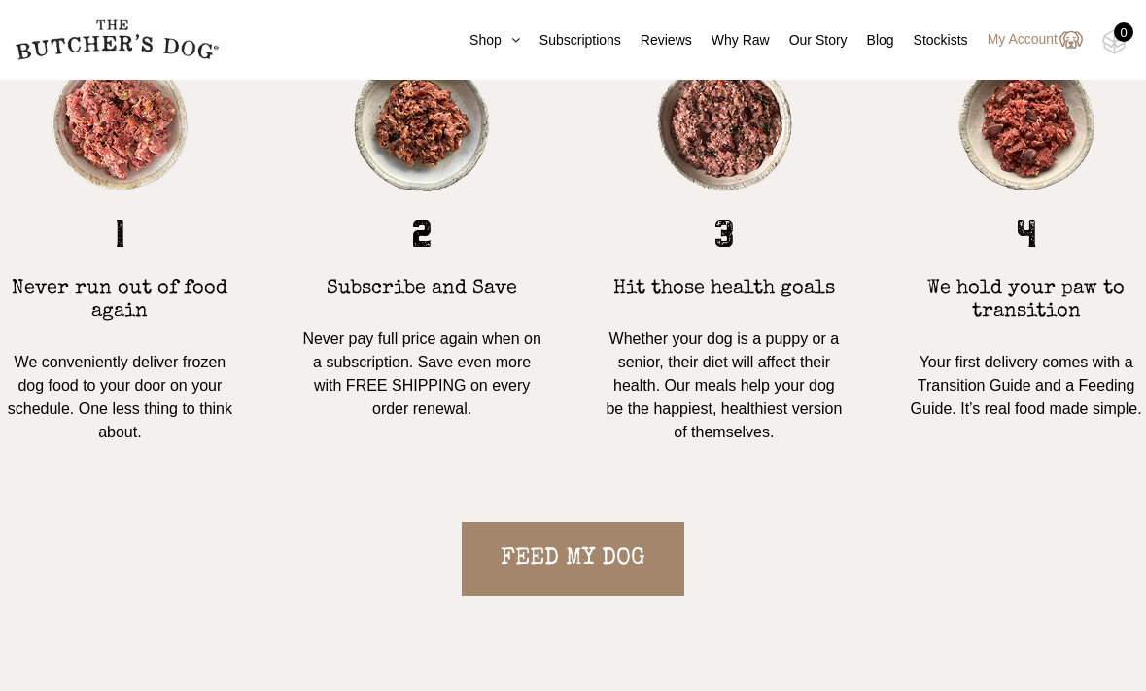
scroll to position [1779, 0]
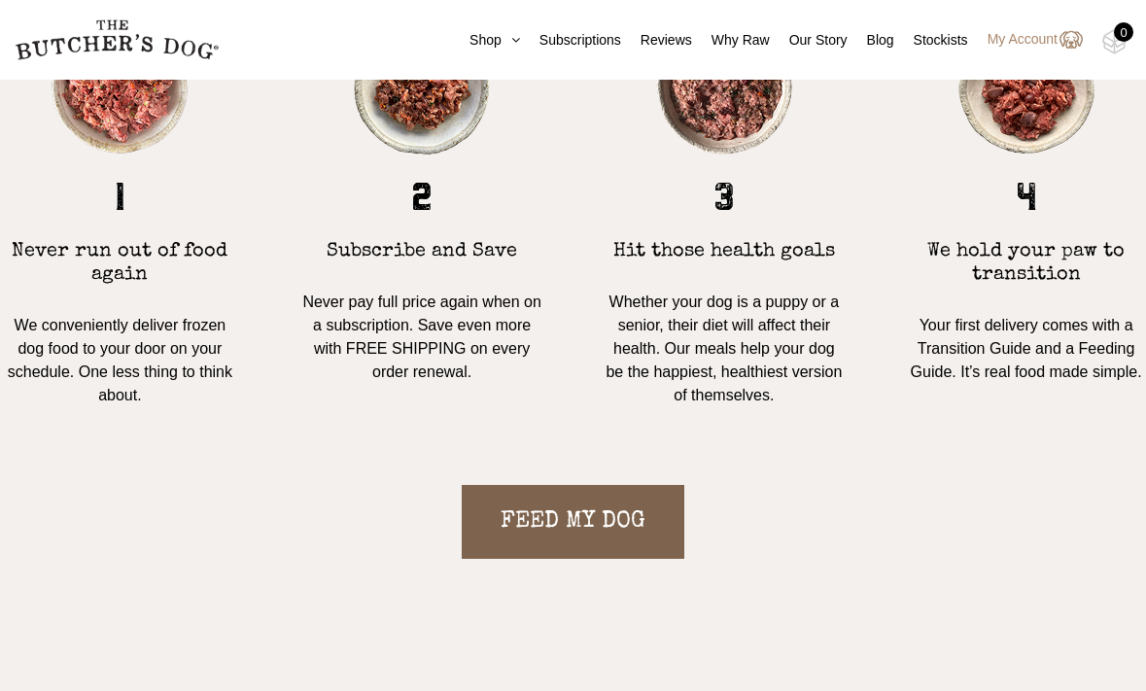
click at [542, 510] on link "FEED MY DOG" at bounding box center [573, 522] width 223 height 74
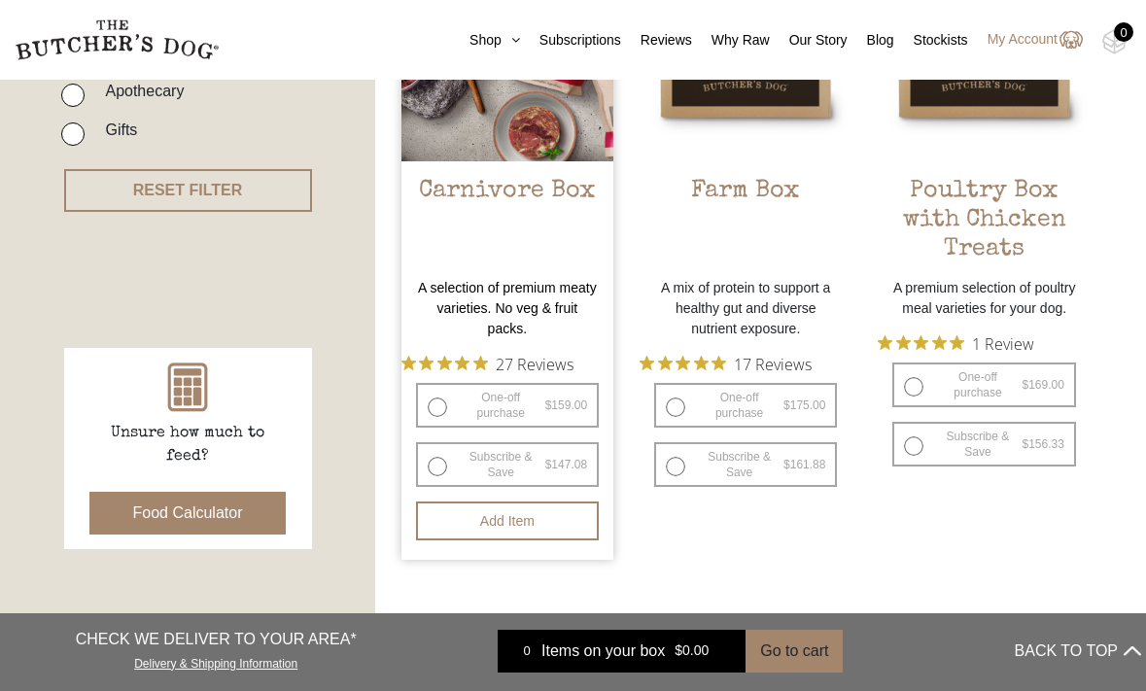
scroll to position [637, 0]
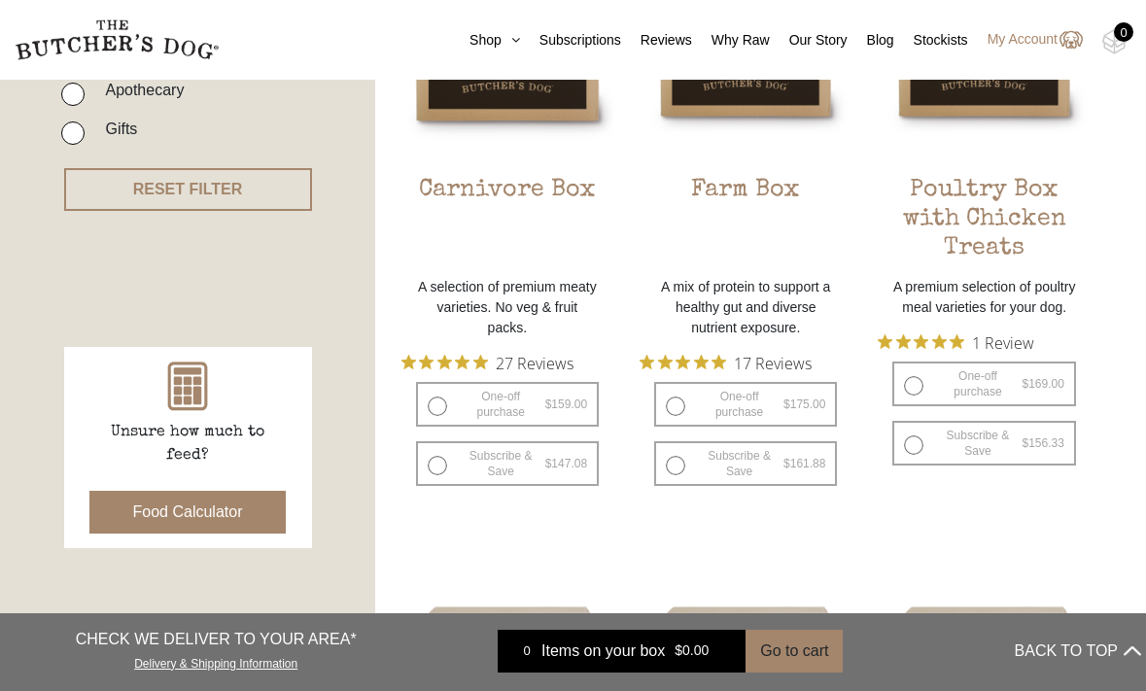
click at [237, 513] on button "Food Calculator" at bounding box center [187, 512] width 197 height 43
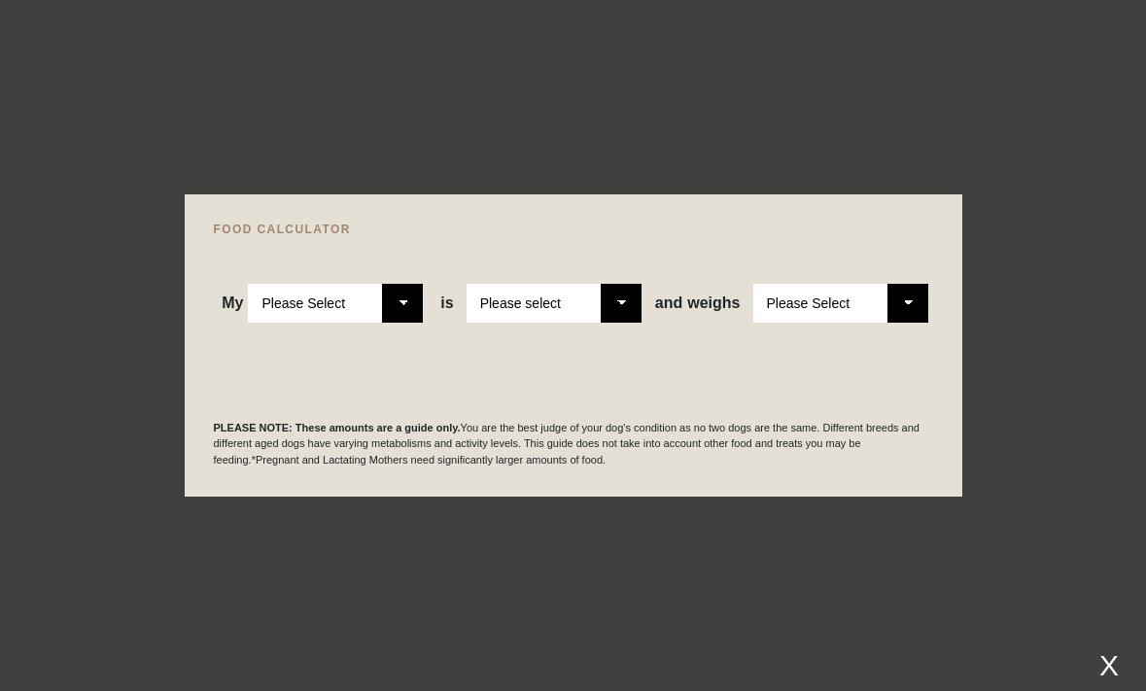
select select "puppy"
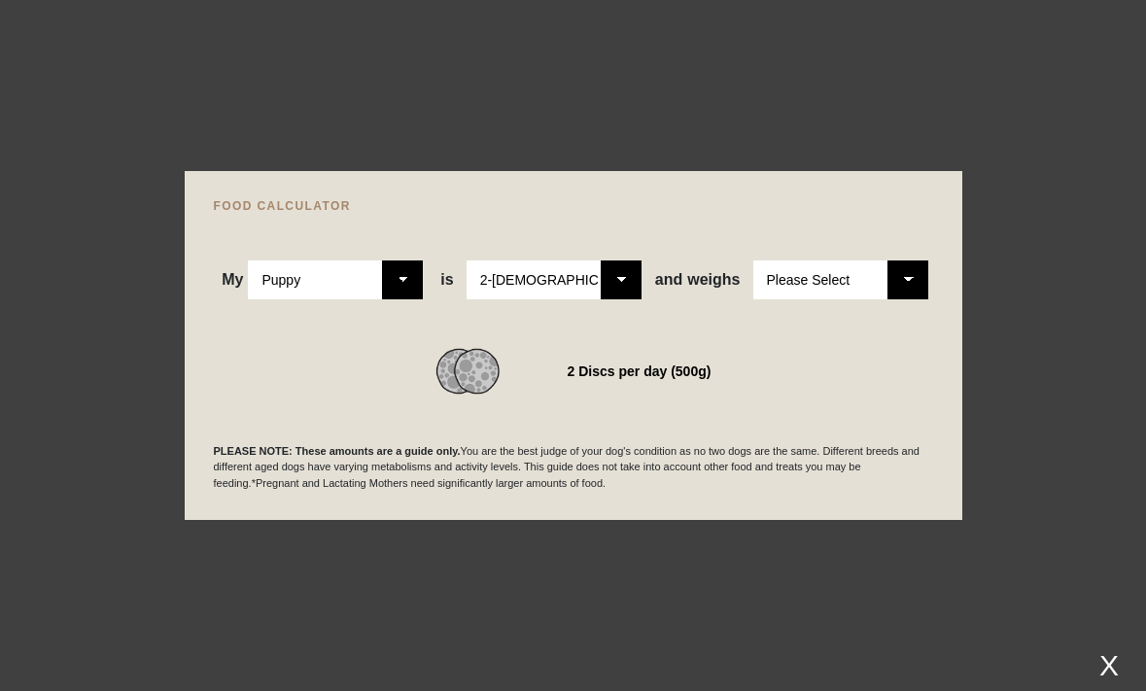
select select "8"
select select "15"
click at [617, 286] on select "Please Select 2-4 months old 4-5 months old 6-8 months old 8-12 months old" at bounding box center [554, 280] width 175 height 39
select select "12"
select select "adult"
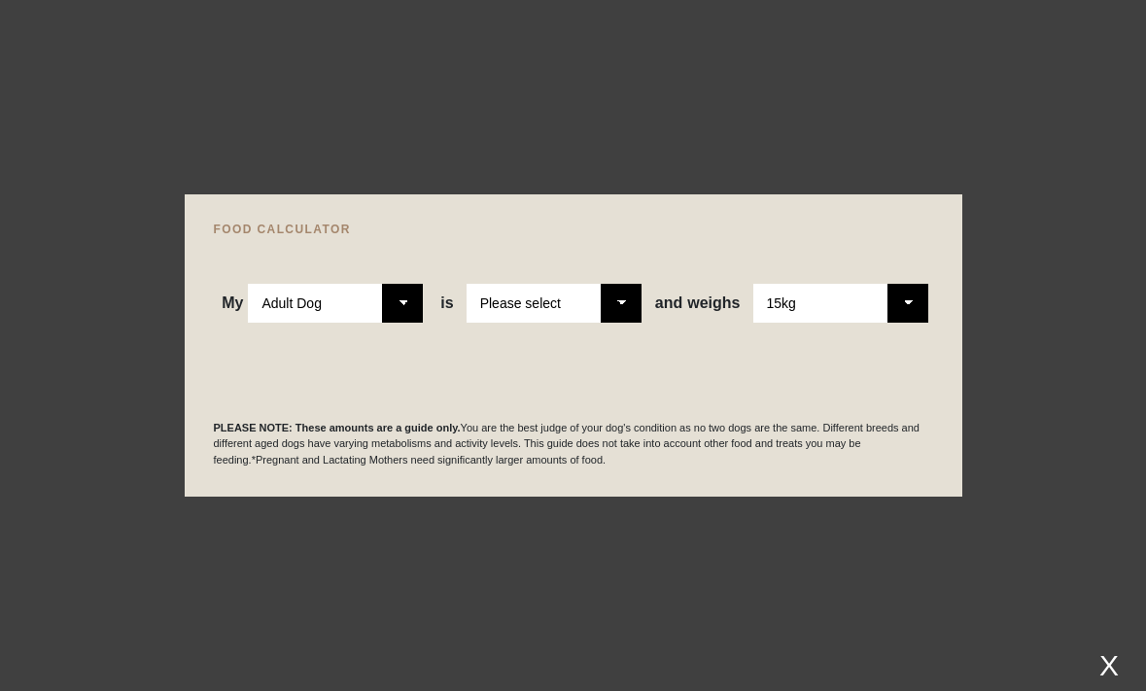
select select "0"
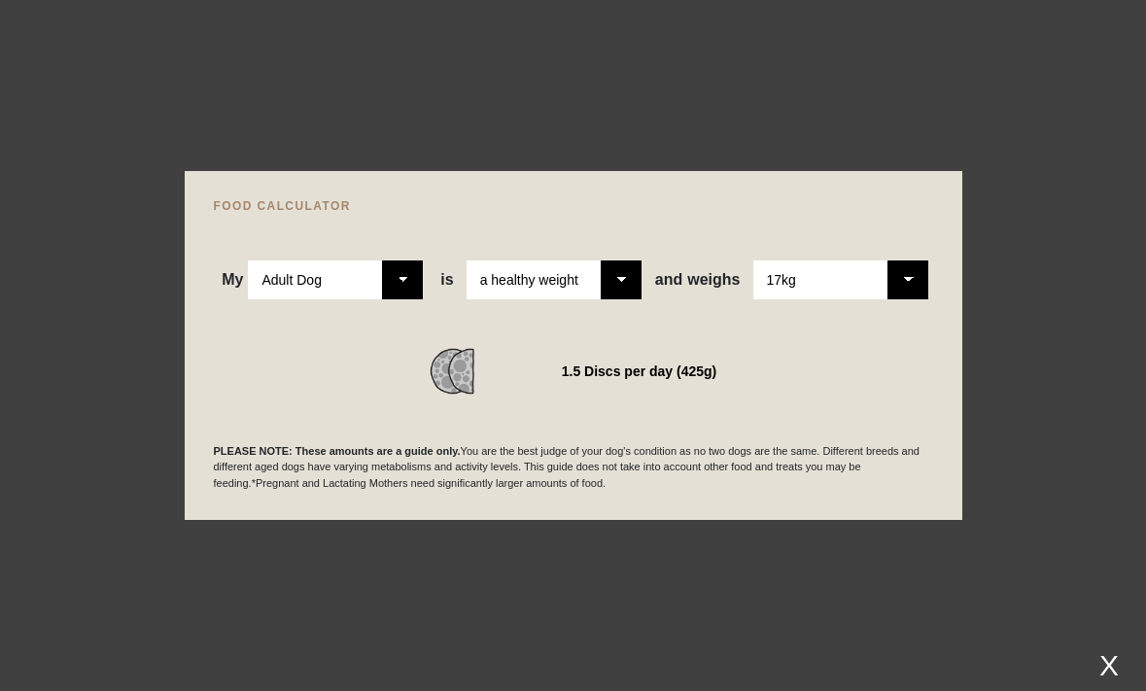
select select "15"
select select "puppy"
click at [1107, 663] on div "X" at bounding box center [1109, 666] width 35 height 32
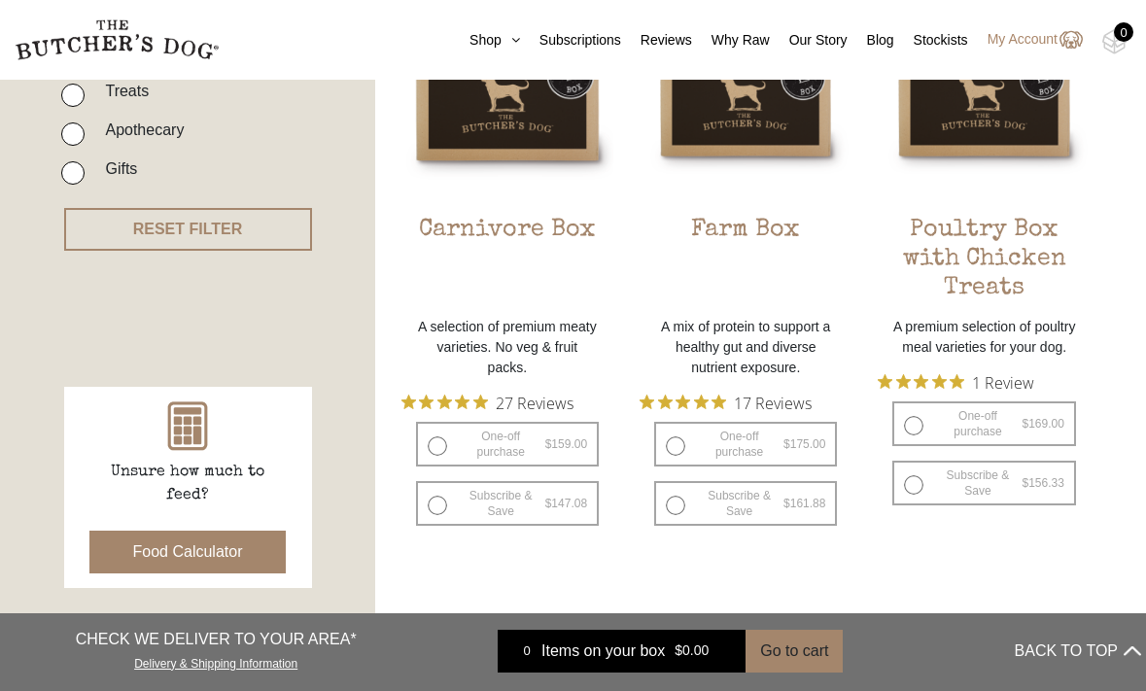
scroll to position [592, 0]
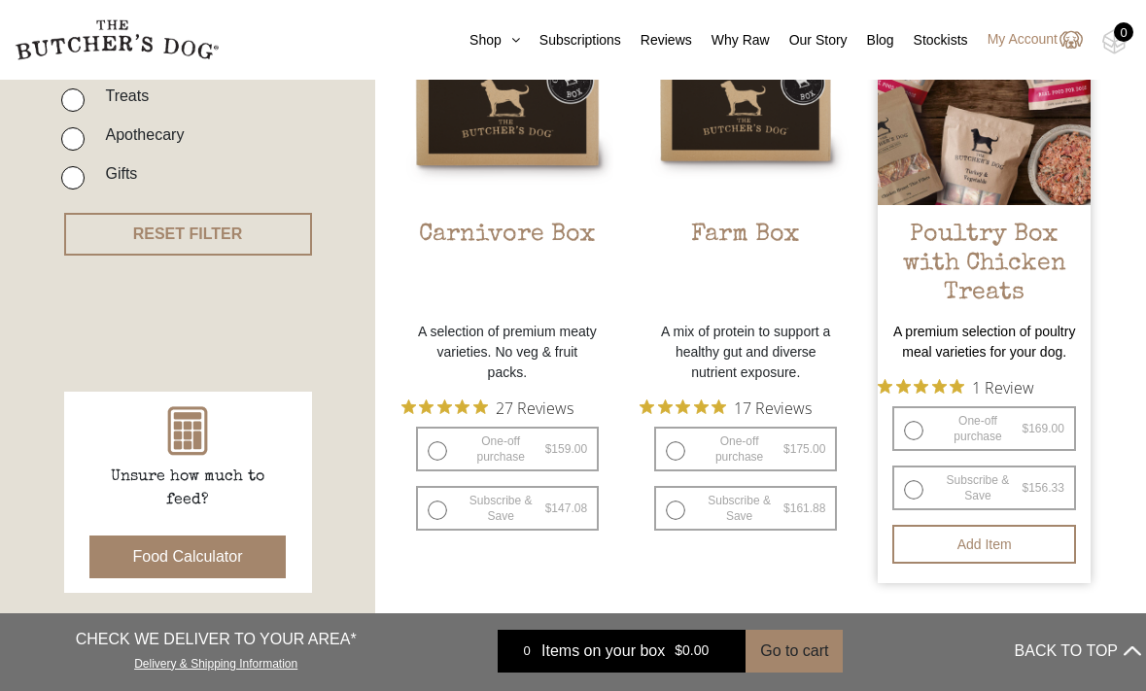
click at [998, 219] on link "Poultry Box with Chicken Treats $ 169.00 — or subscribe and save 7.5%" at bounding box center [984, 152] width 212 height 319
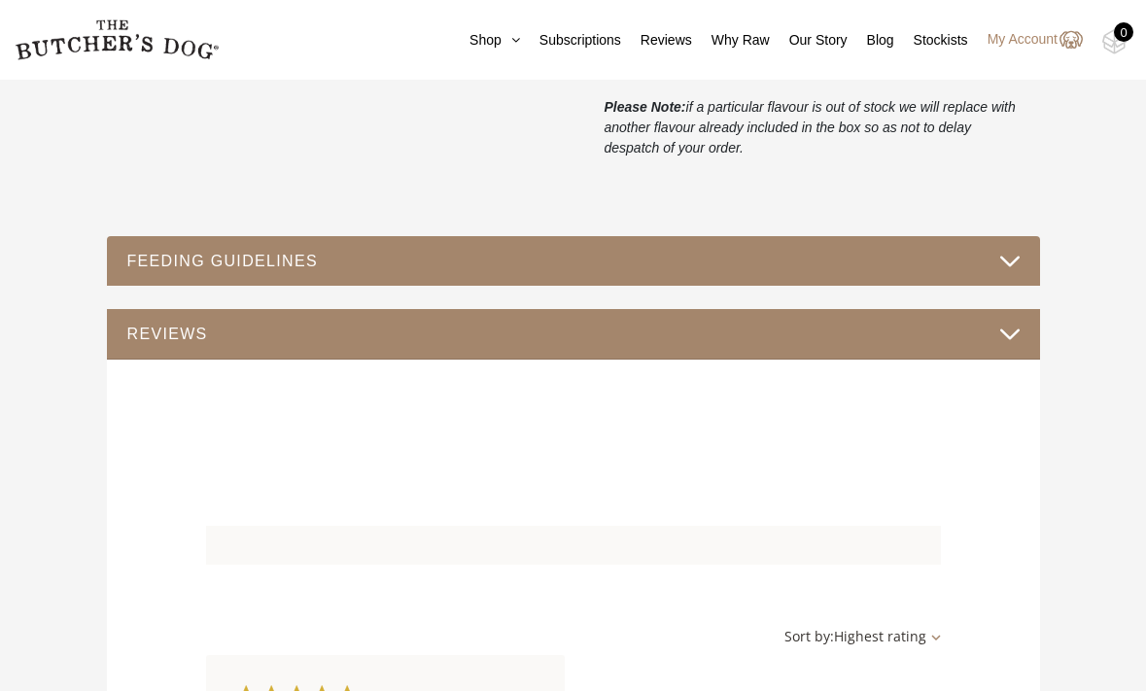
scroll to position [1115, 0]
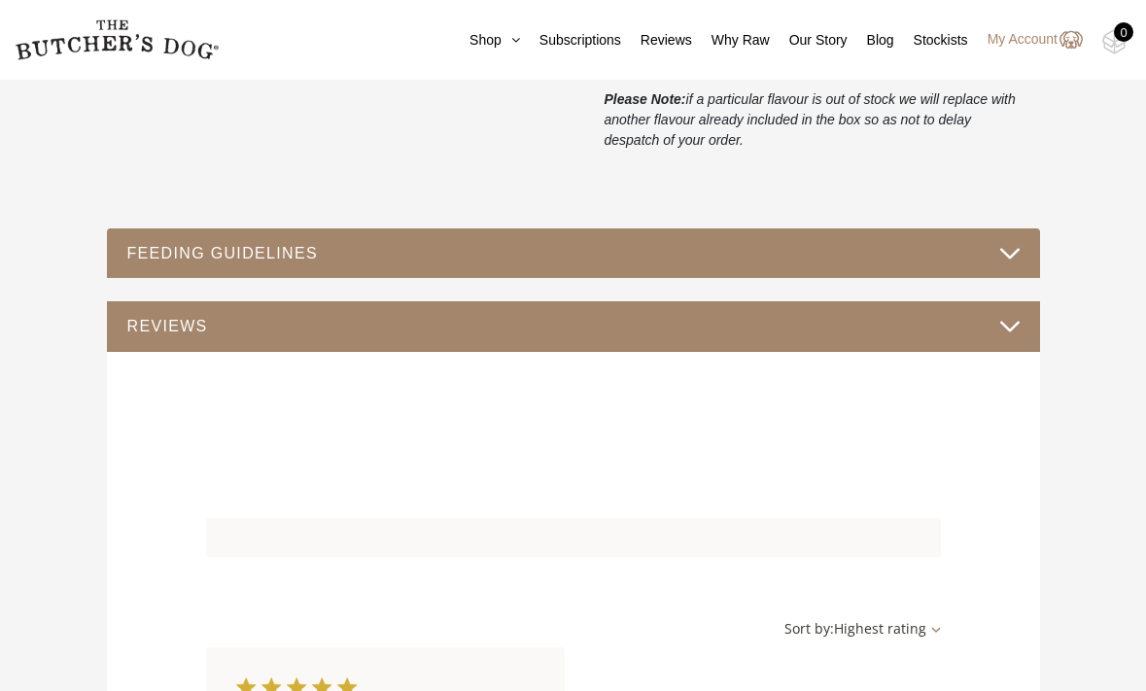
click at [1012, 262] on button "FEEDING GUIDELINES" at bounding box center [573, 253] width 895 height 26
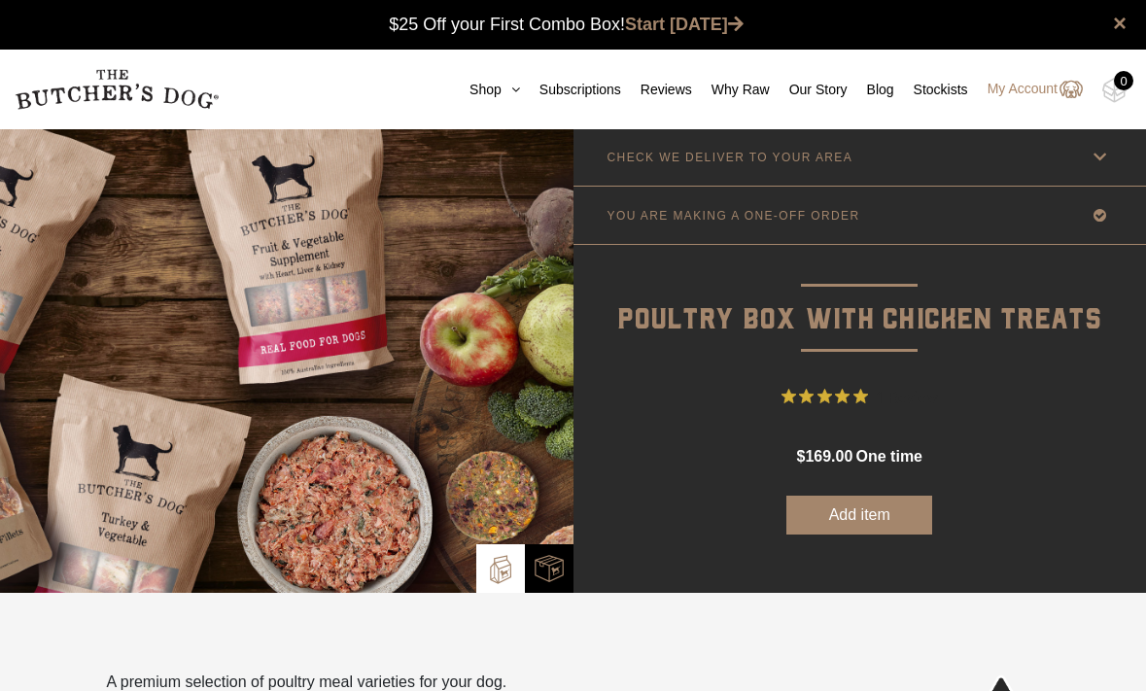
scroll to position [0, 0]
click at [503, 88] on icon at bounding box center [511, 90] width 18 height 14
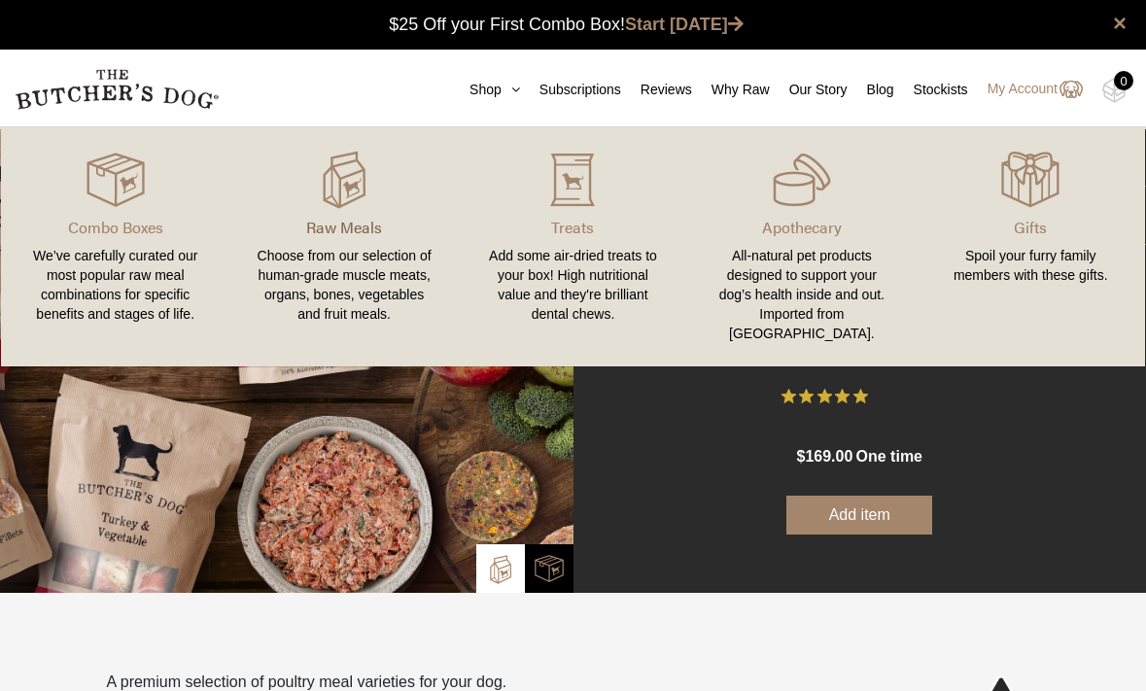
click at [367, 222] on p "Raw Meals" at bounding box center [344, 227] width 182 height 23
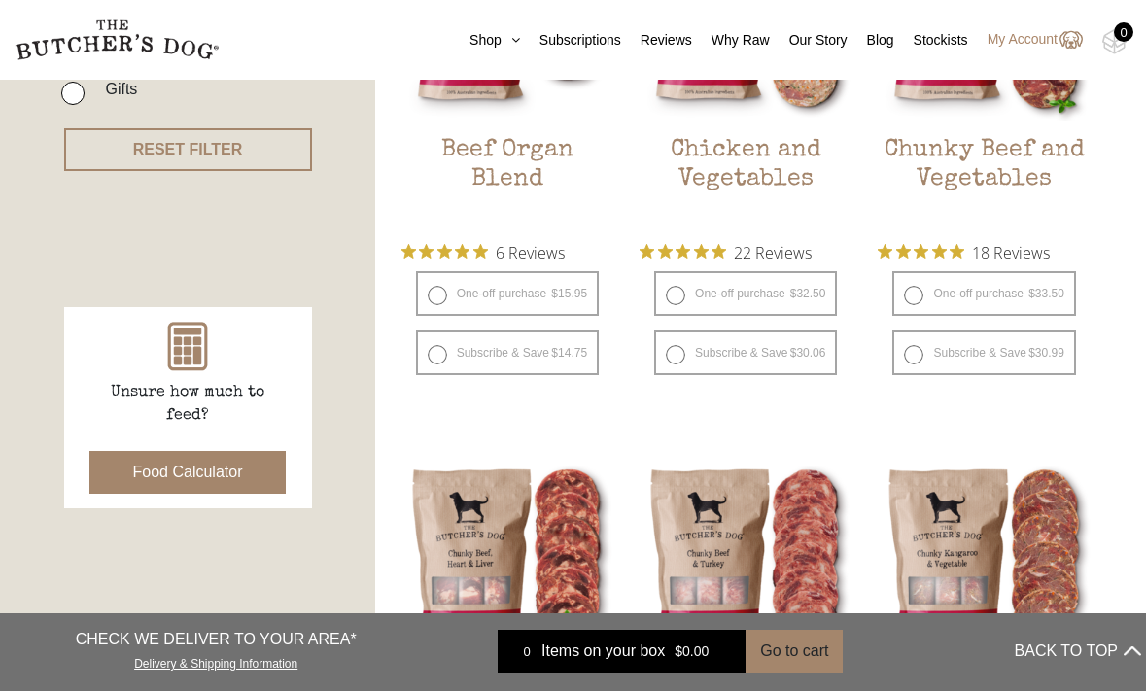
scroll to position [686, 0]
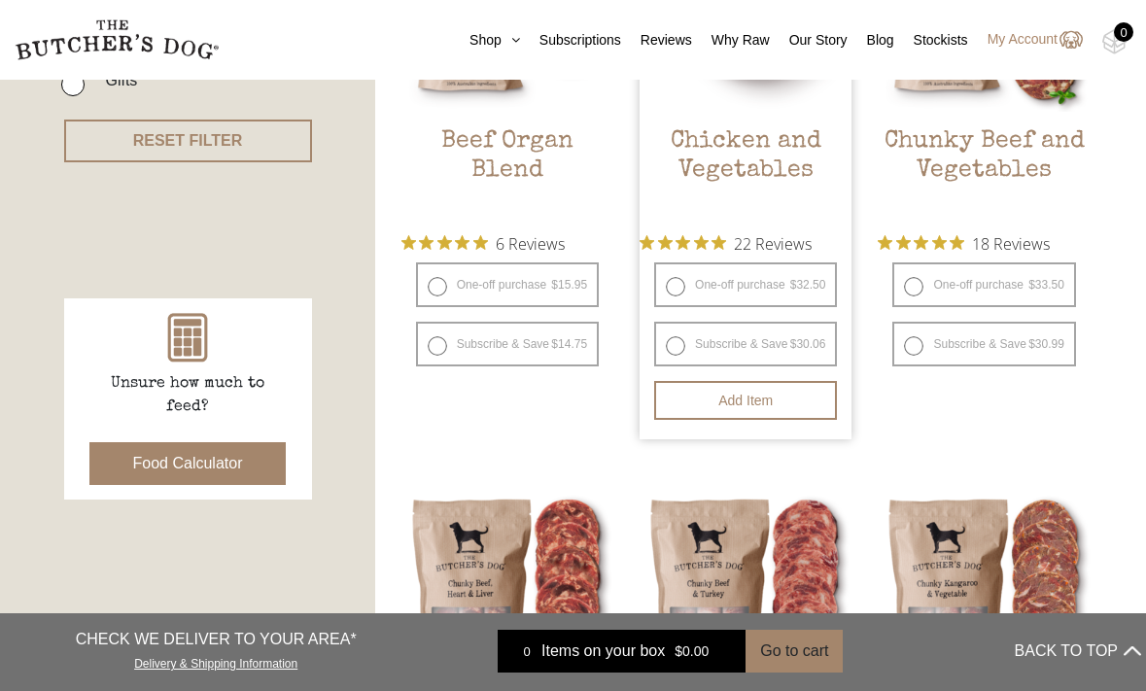
click at [723, 157] on h2 "Chicken and Vegetables" at bounding box center [746, 172] width 212 height 91
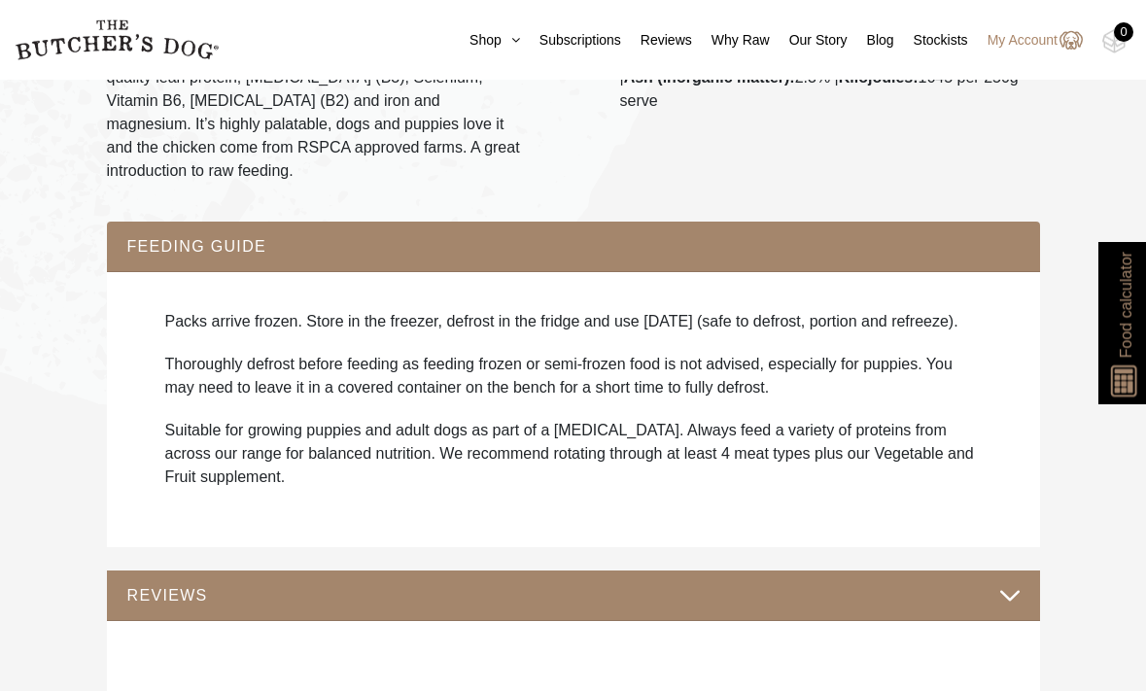
scroll to position [1233, 0]
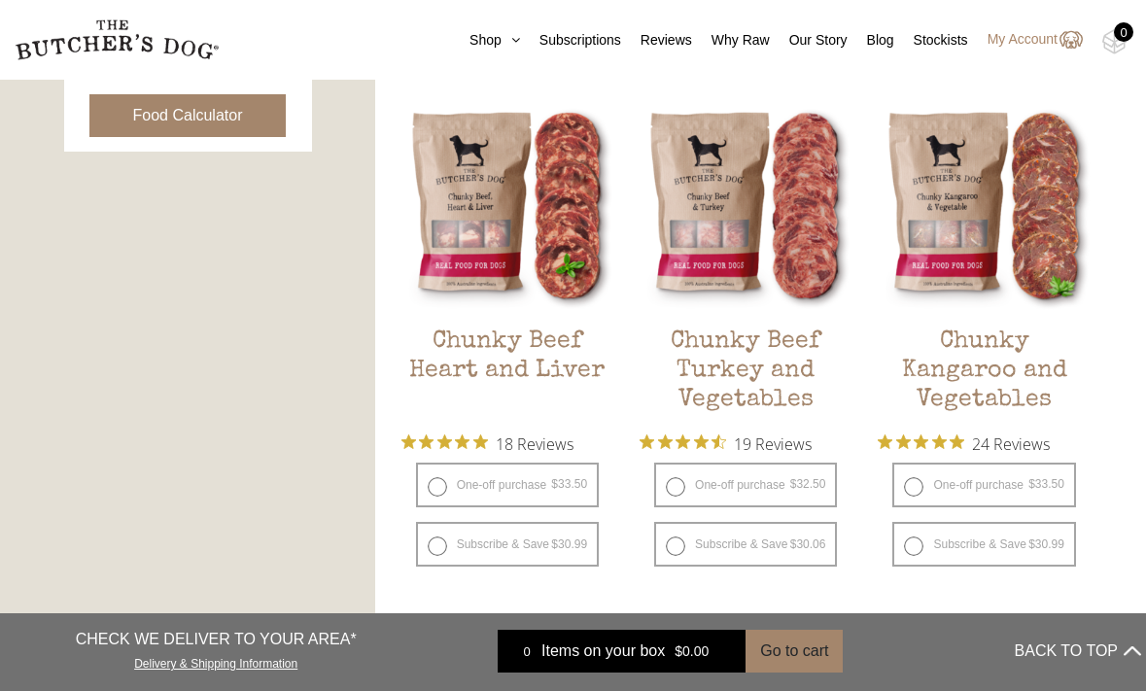
scroll to position [1035, 0]
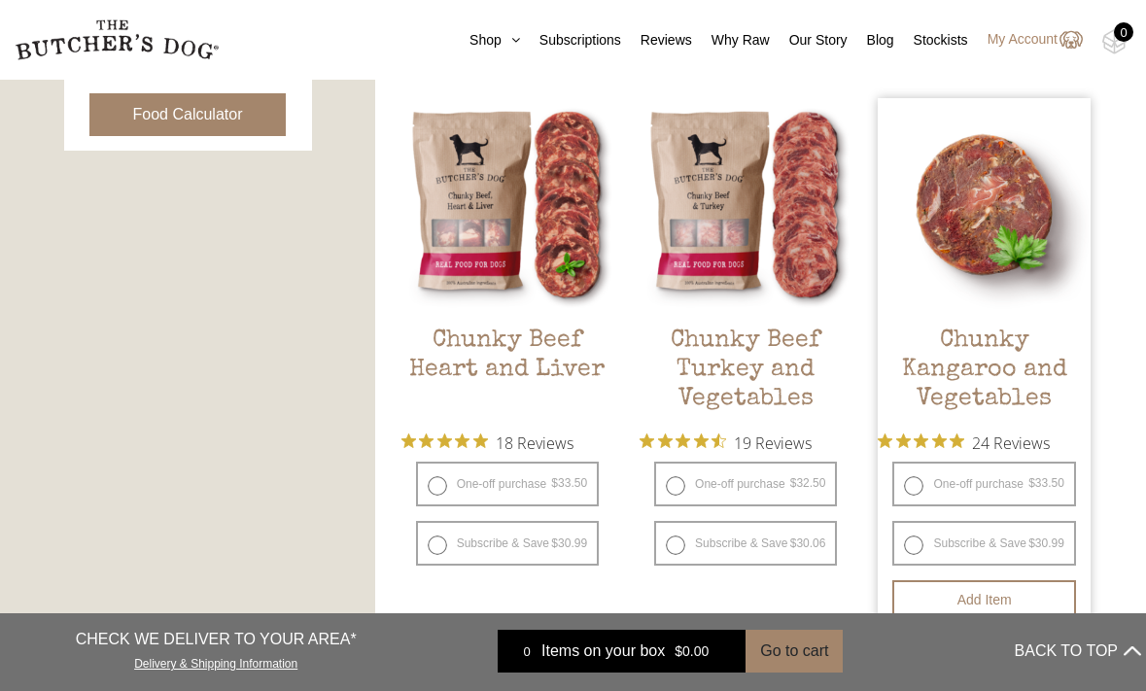
click at [983, 357] on h2 "Chunky Kangaroo and Vegetables" at bounding box center [984, 372] width 212 height 91
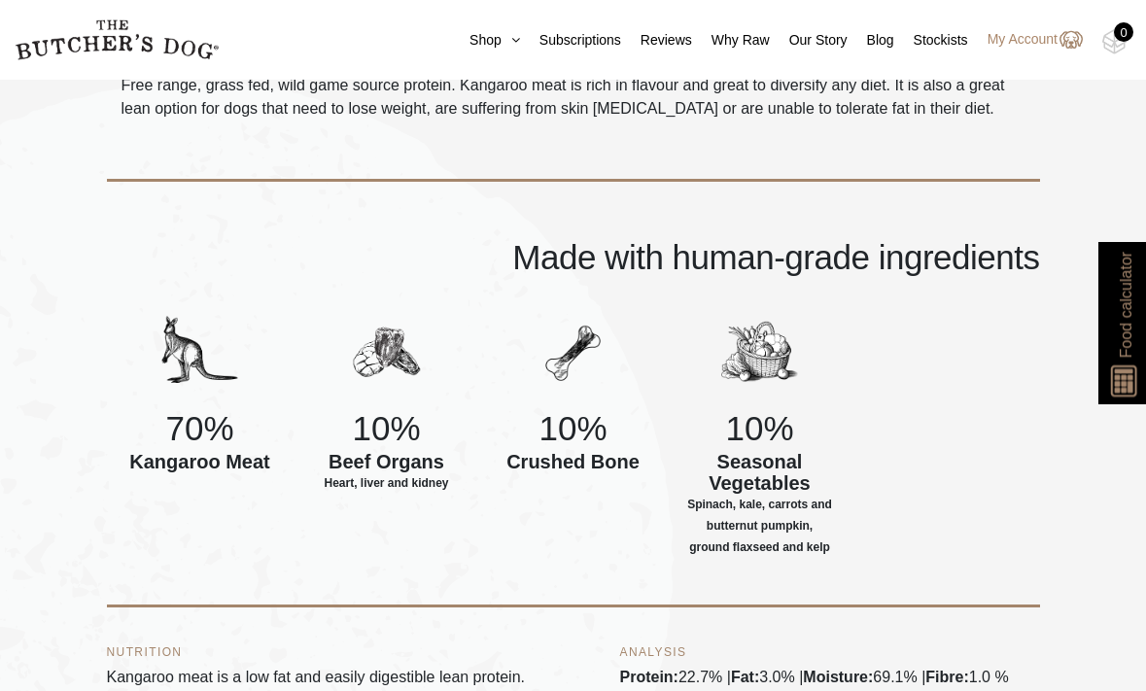
scroll to position [604, 0]
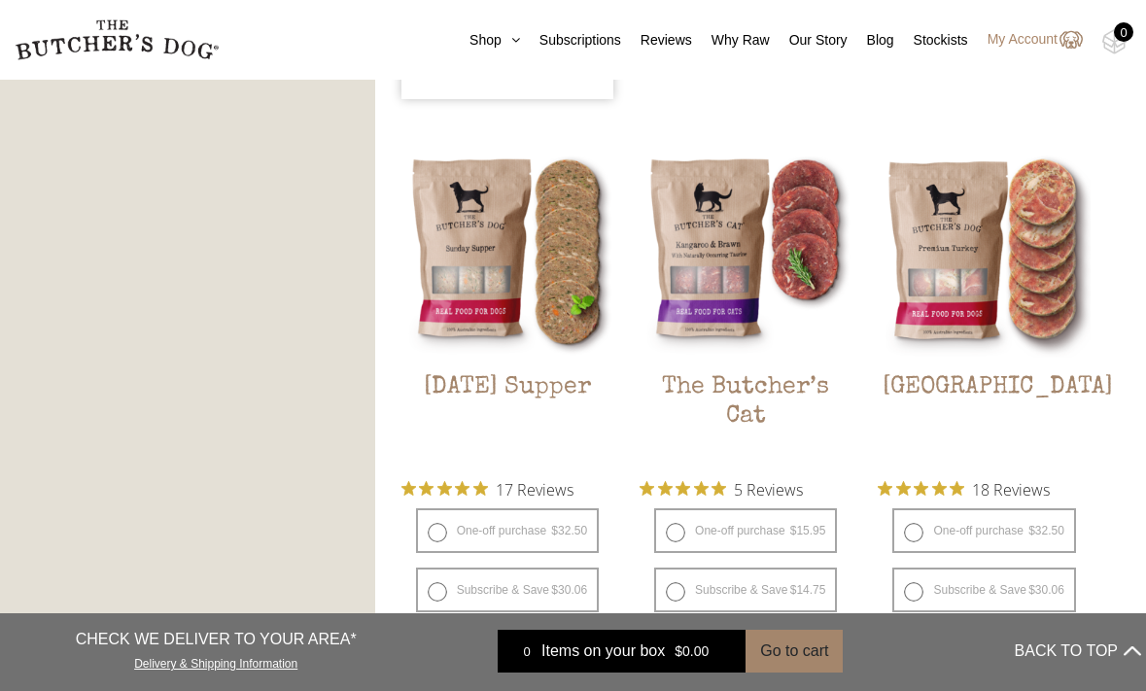
scroll to position [2124, 0]
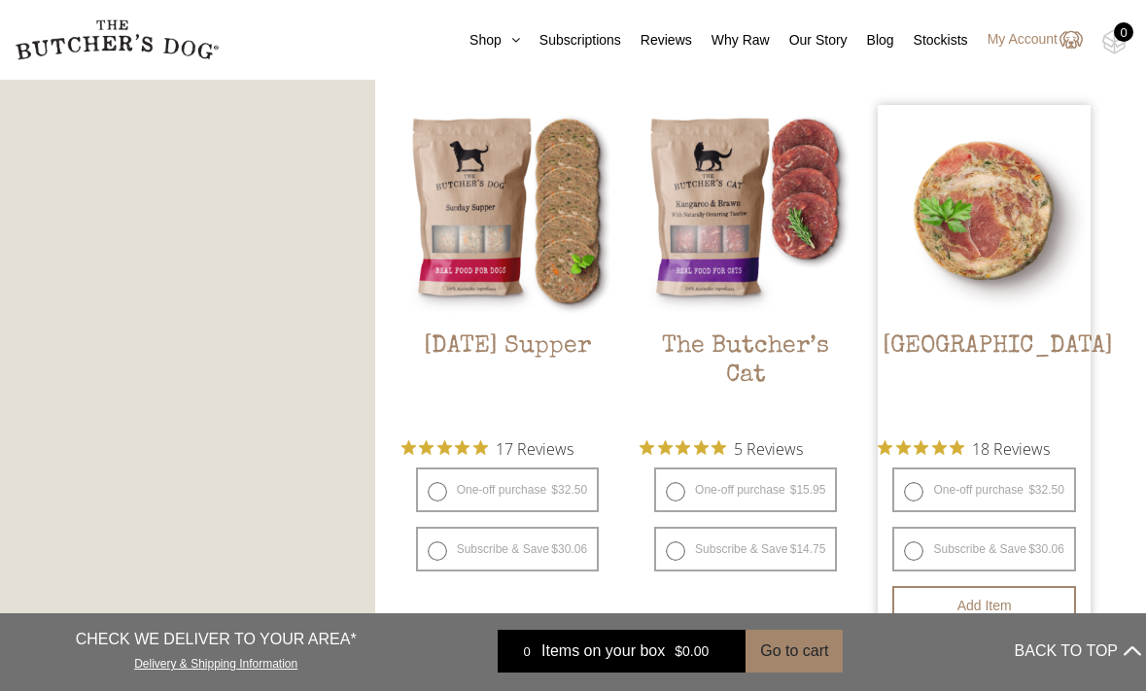
click at [1009, 348] on h2 "[GEOGRAPHIC_DATA]" at bounding box center [984, 378] width 212 height 91
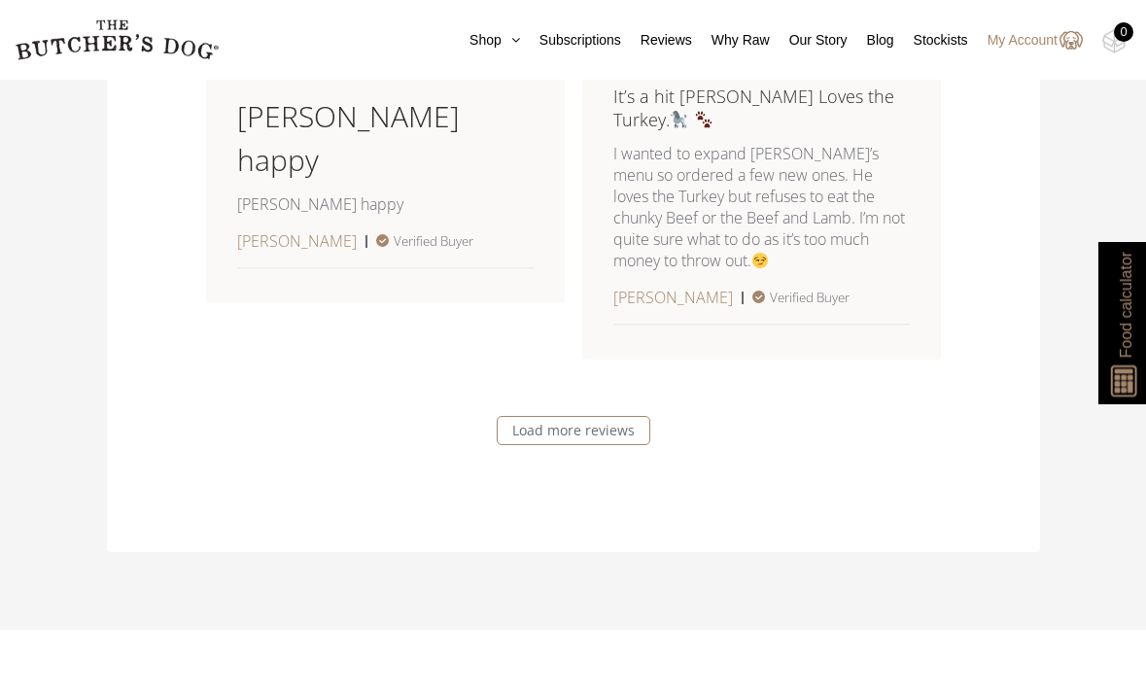
scroll to position [3155, 0]
click at [589, 434] on link "Load more reviews" at bounding box center [574, 429] width 154 height 29
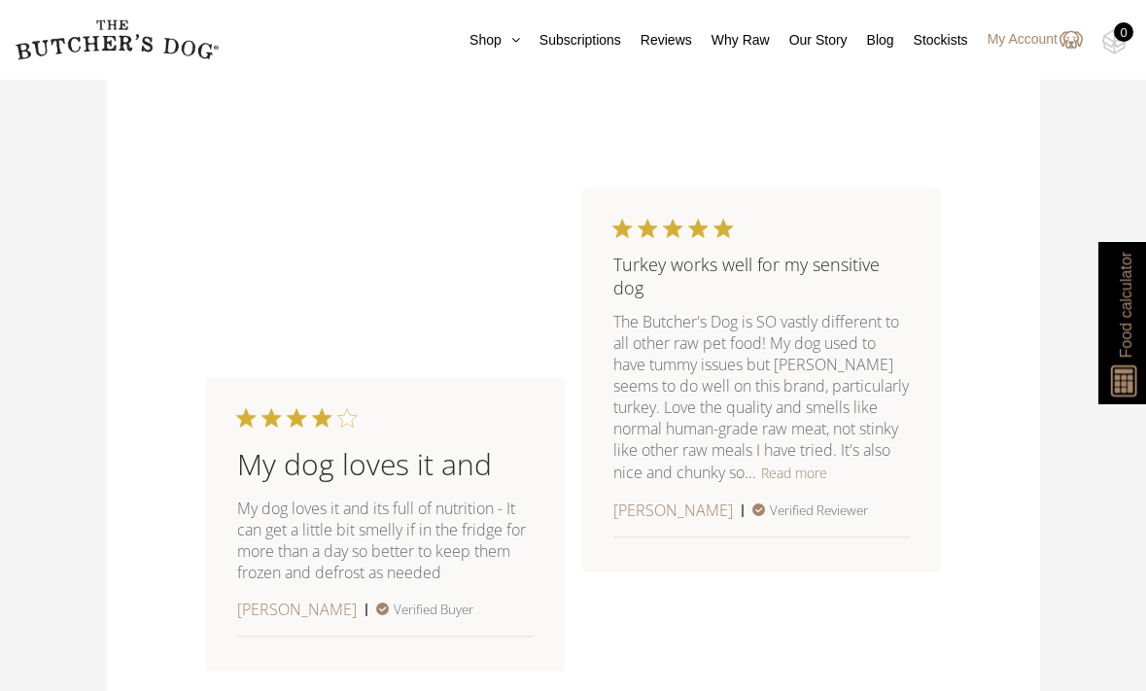
scroll to position [4751, 0]
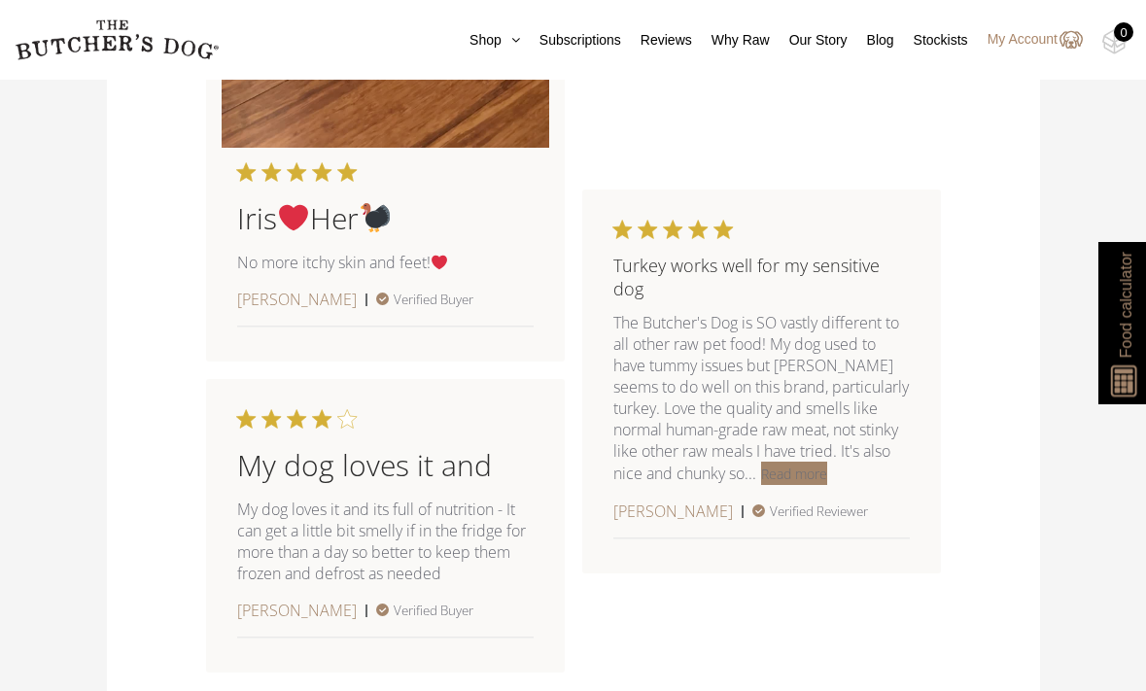
click at [784, 475] on button "Read more" at bounding box center [794, 473] width 66 height 23
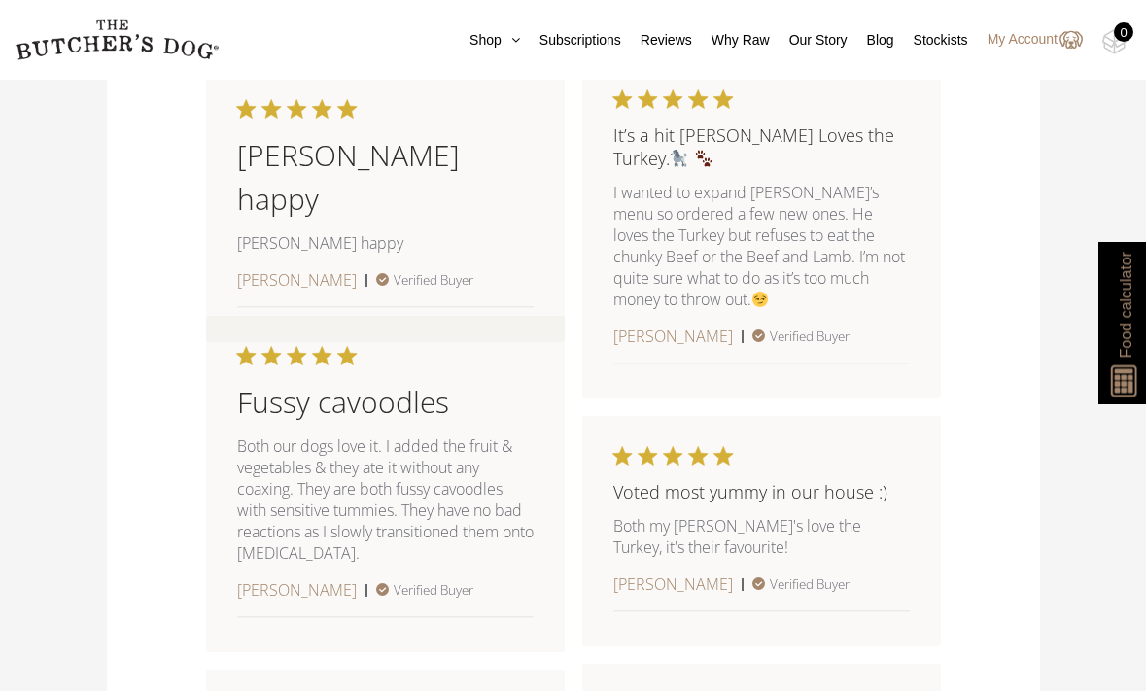
scroll to position [3042, 0]
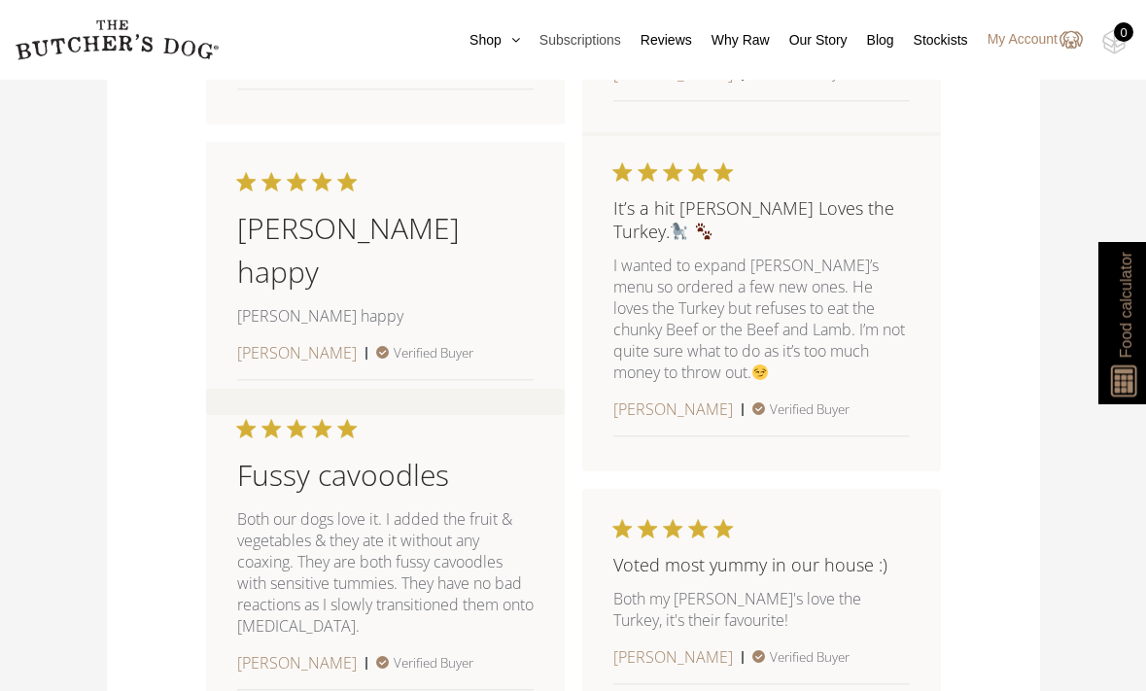
click at [582, 36] on link "Subscriptions" at bounding box center [570, 40] width 101 height 20
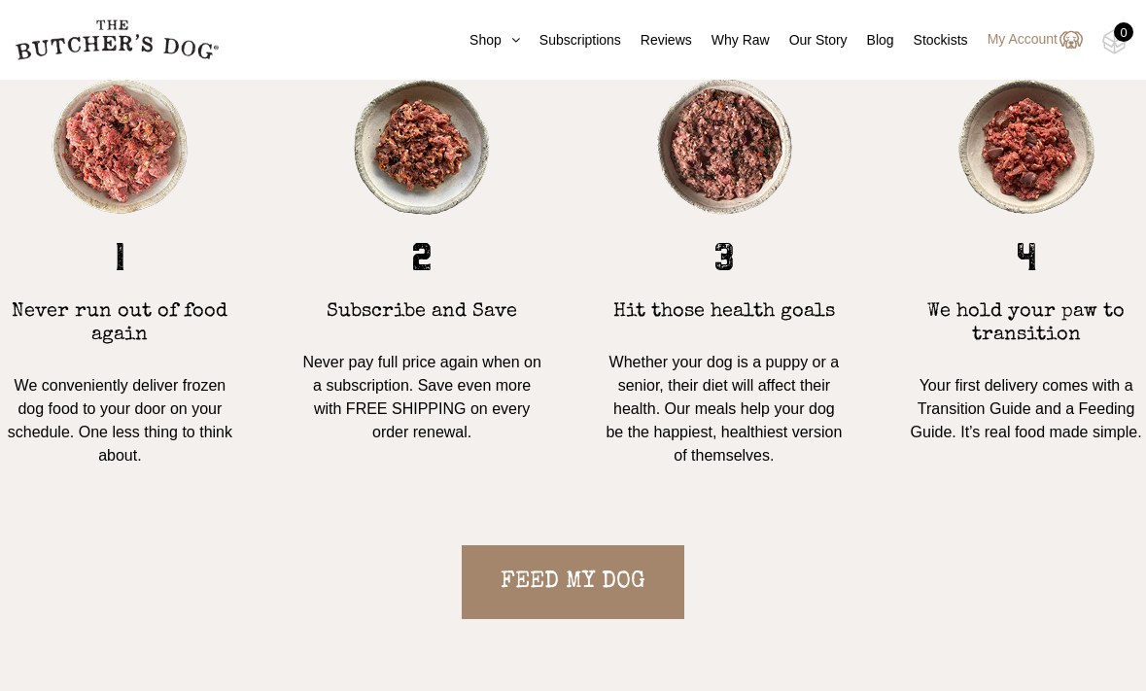
scroll to position [1720, 0]
click at [1007, 46] on link "My Account" at bounding box center [1025, 39] width 115 height 23
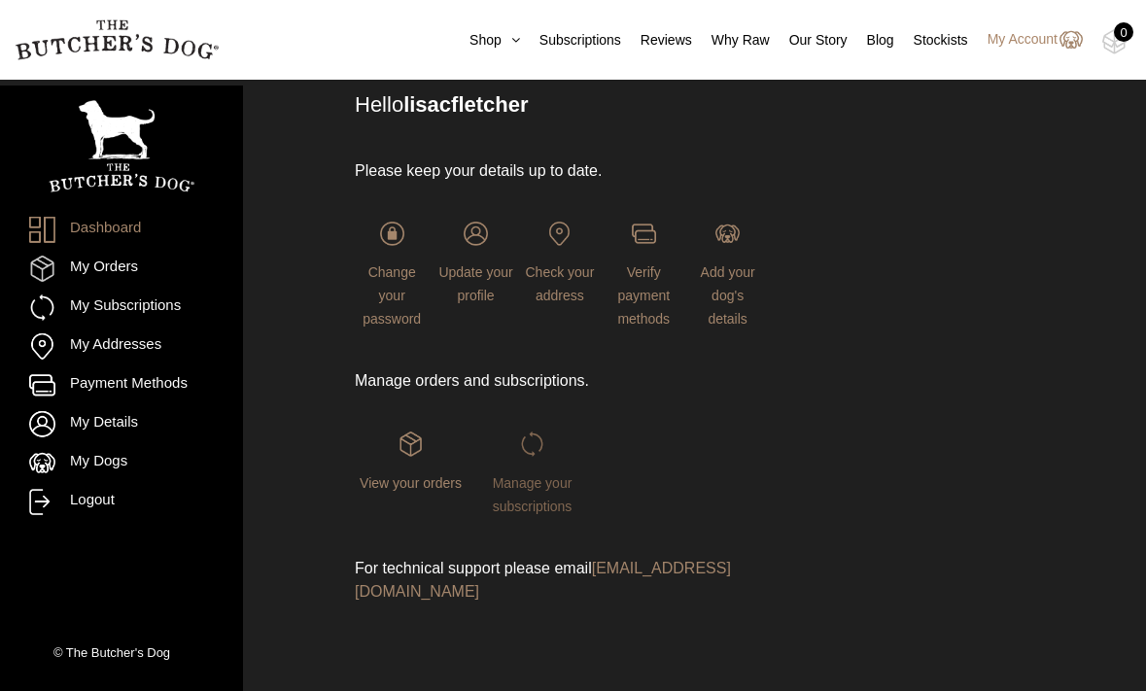
scroll to position [142, 0]
click at [114, 308] on link "My Subscriptions" at bounding box center [121, 308] width 185 height 26
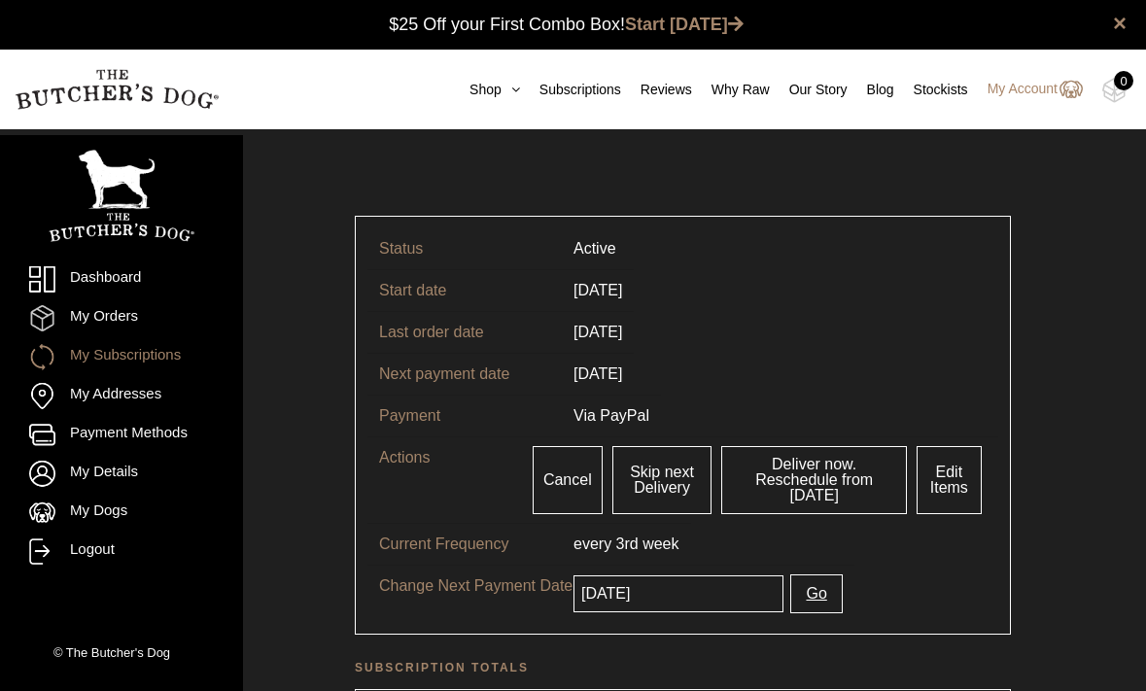
scroll to position [1, 0]
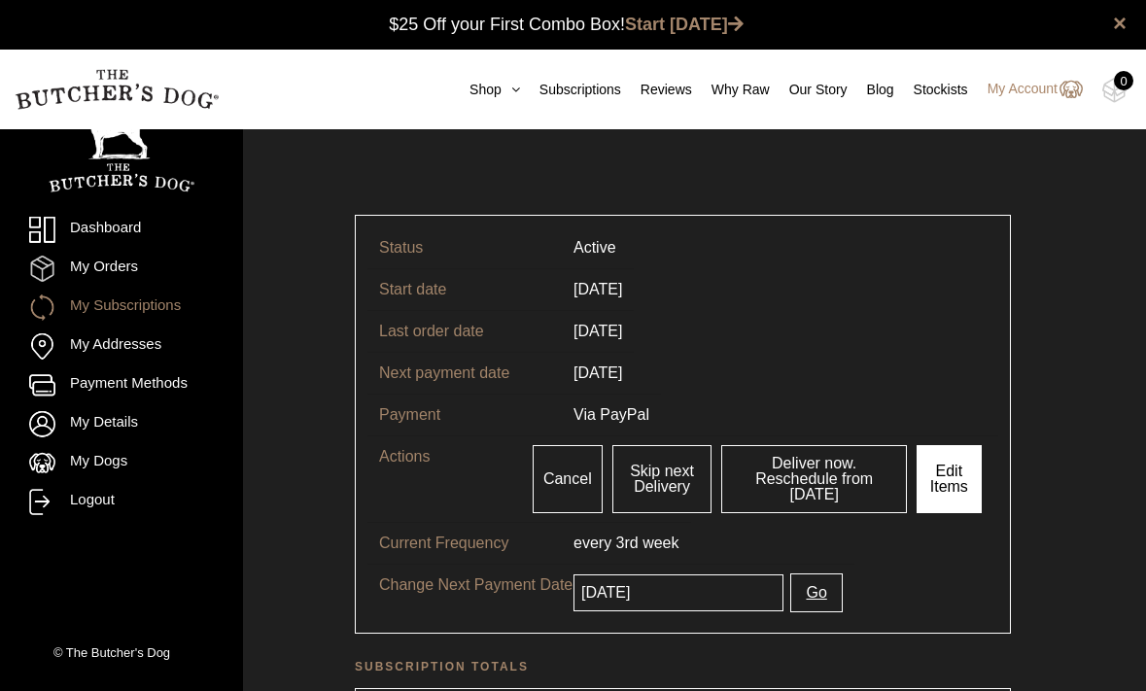
click at [944, 480] on link "Edit Items" at bounding box center [949, 479] width 65 height 68
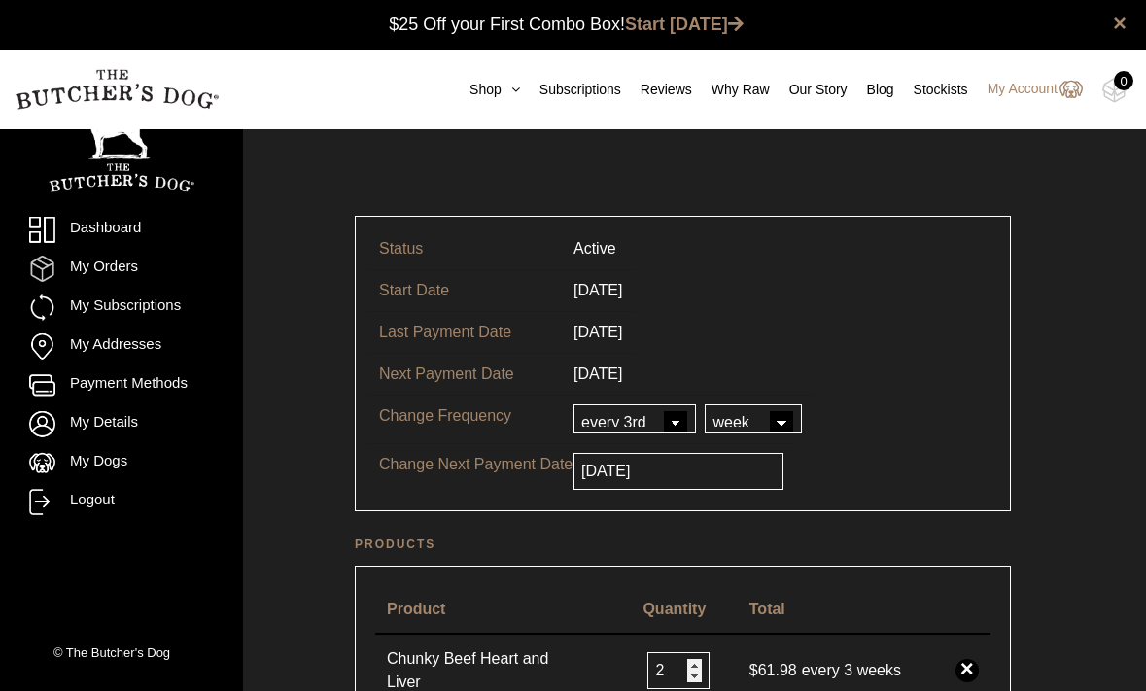
scroll to position [1, 0]
select select "2"
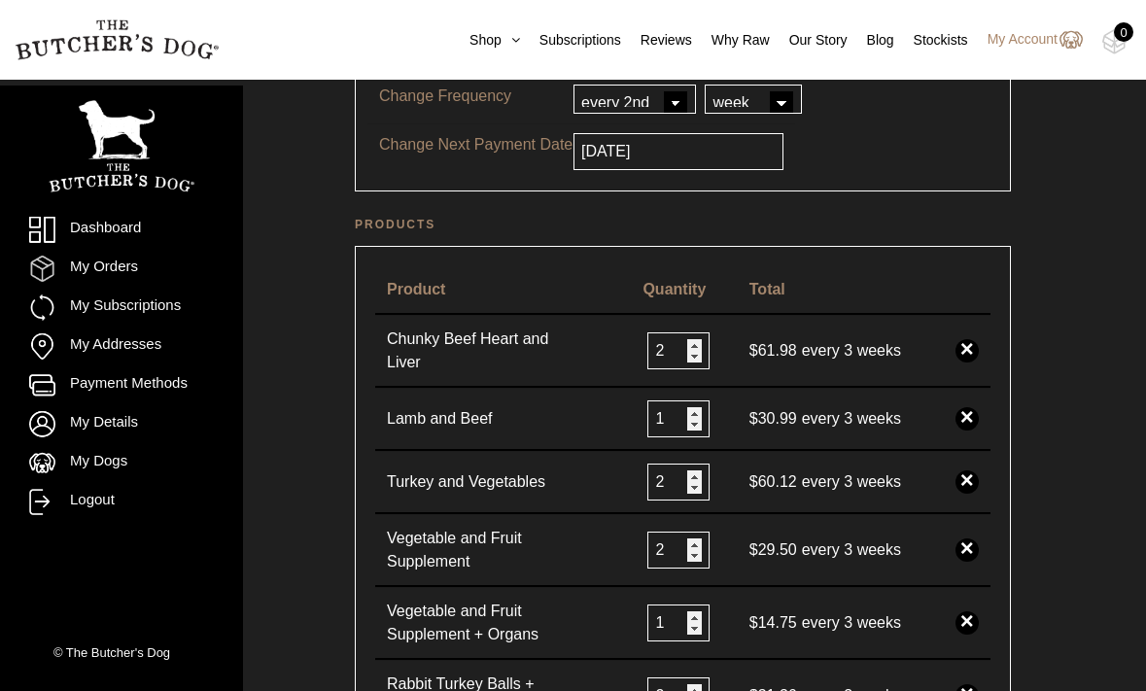
scroll to position [322, 0]
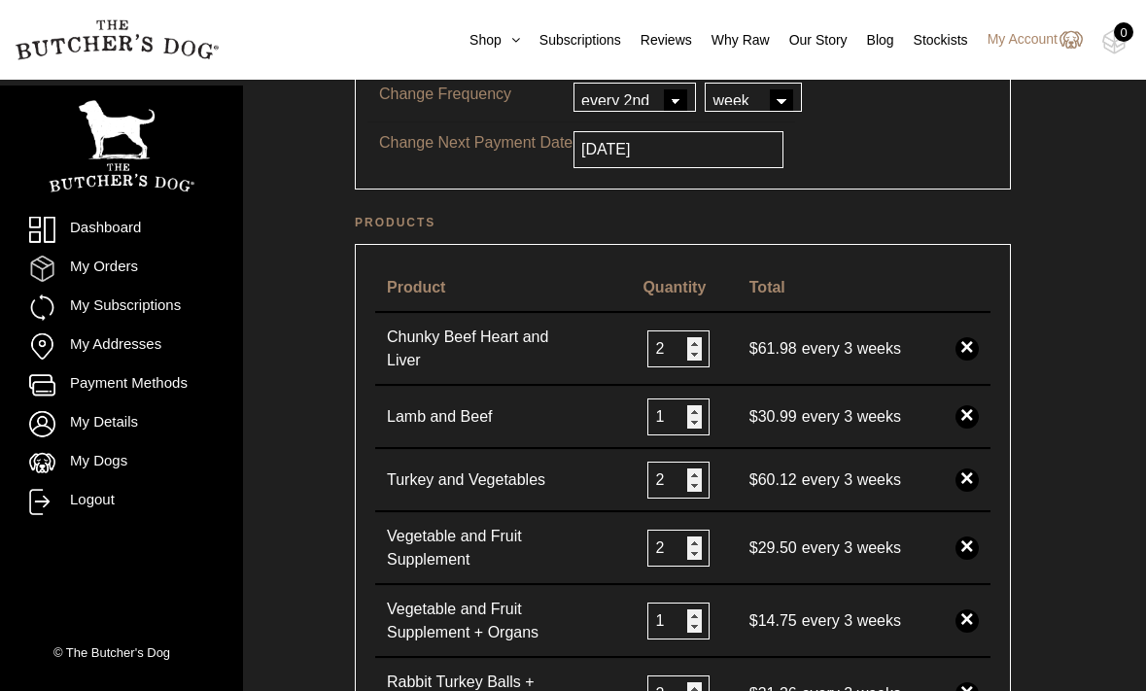
click at [970, 350] on link "×" at bounding box center [967, 348] width 23 height 23
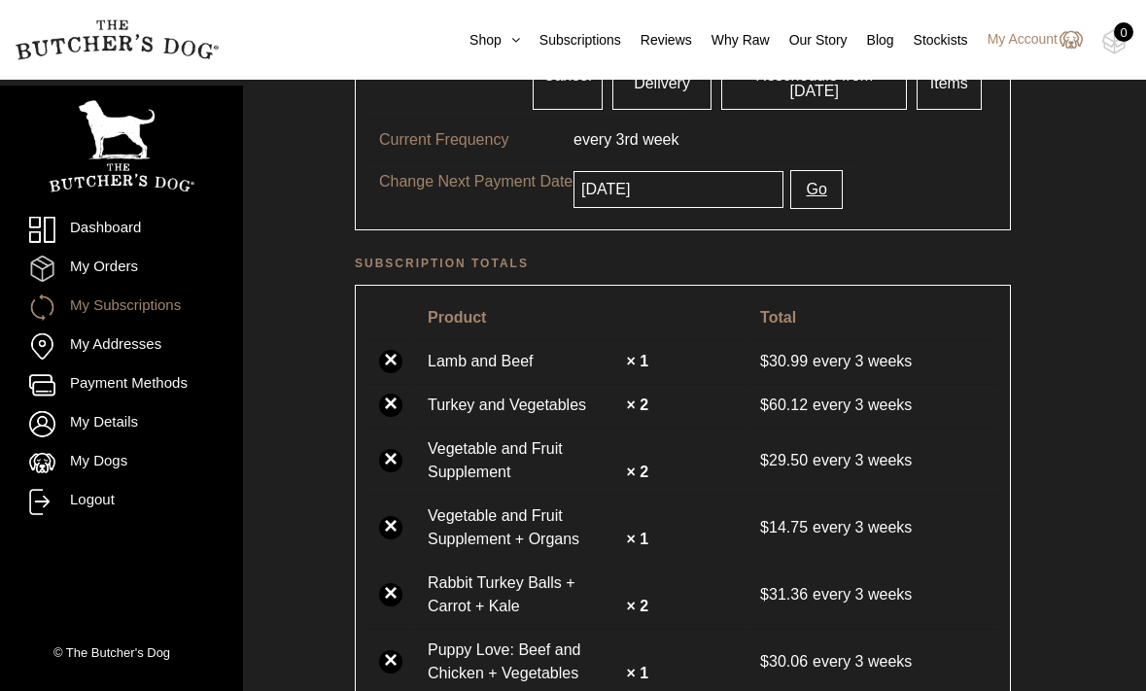
scroll to position [518, 0]
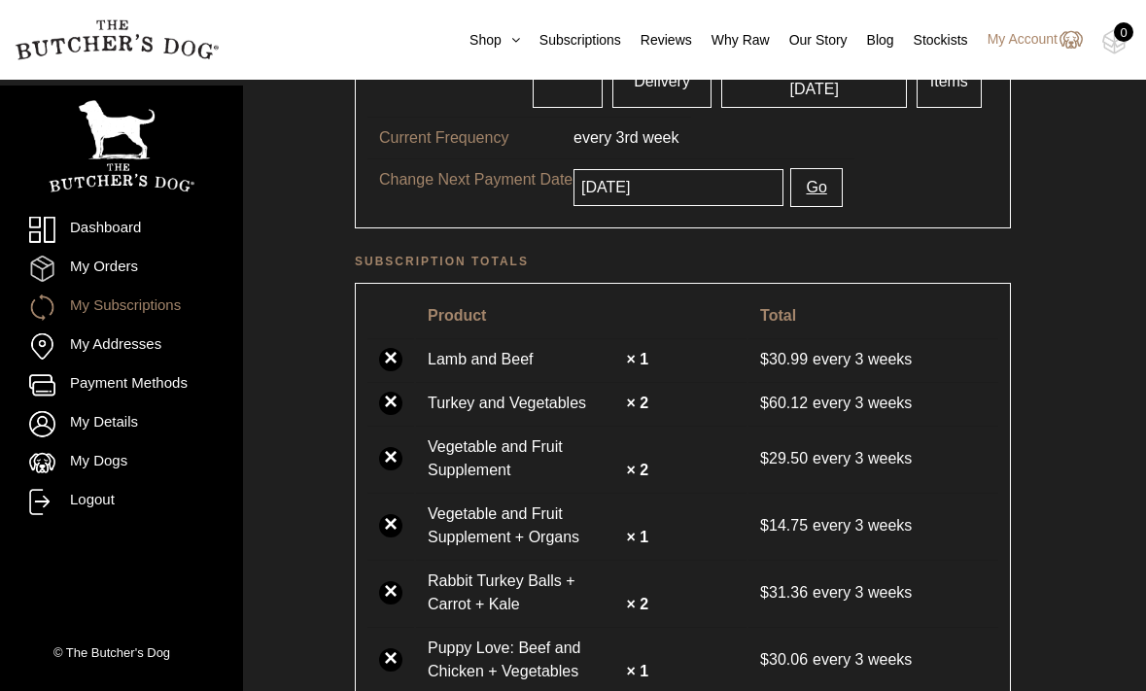
click at [388, 359] on link "×" at bounding box center [390, 359] width 23 height 23
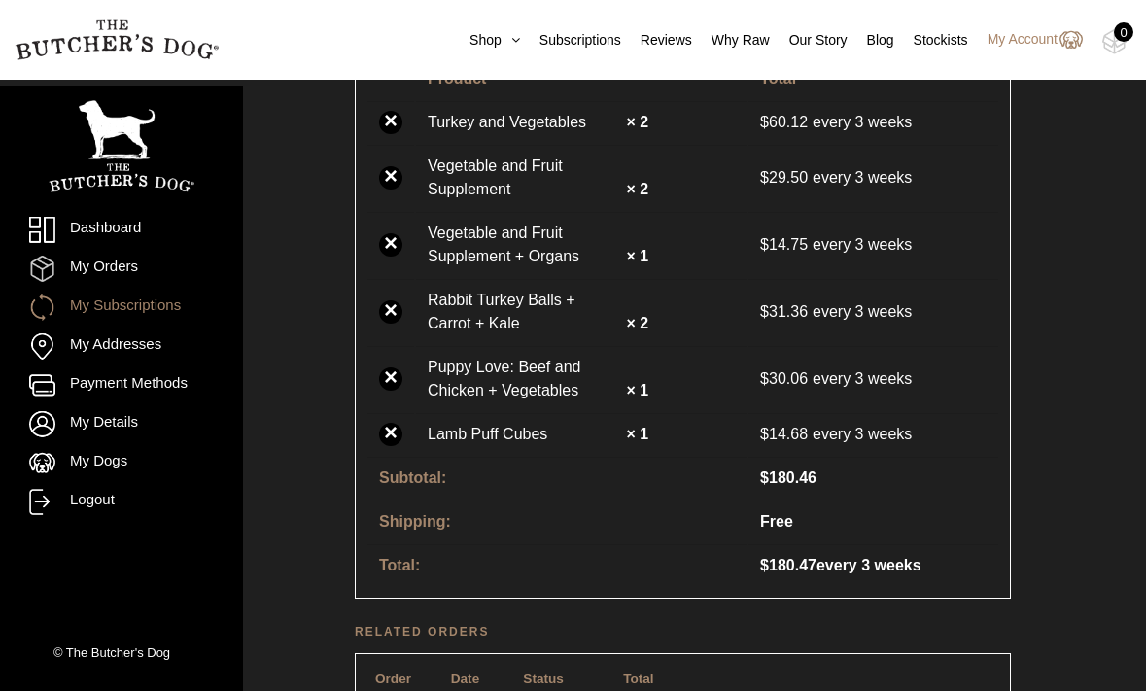
scroll to position [733, 0]
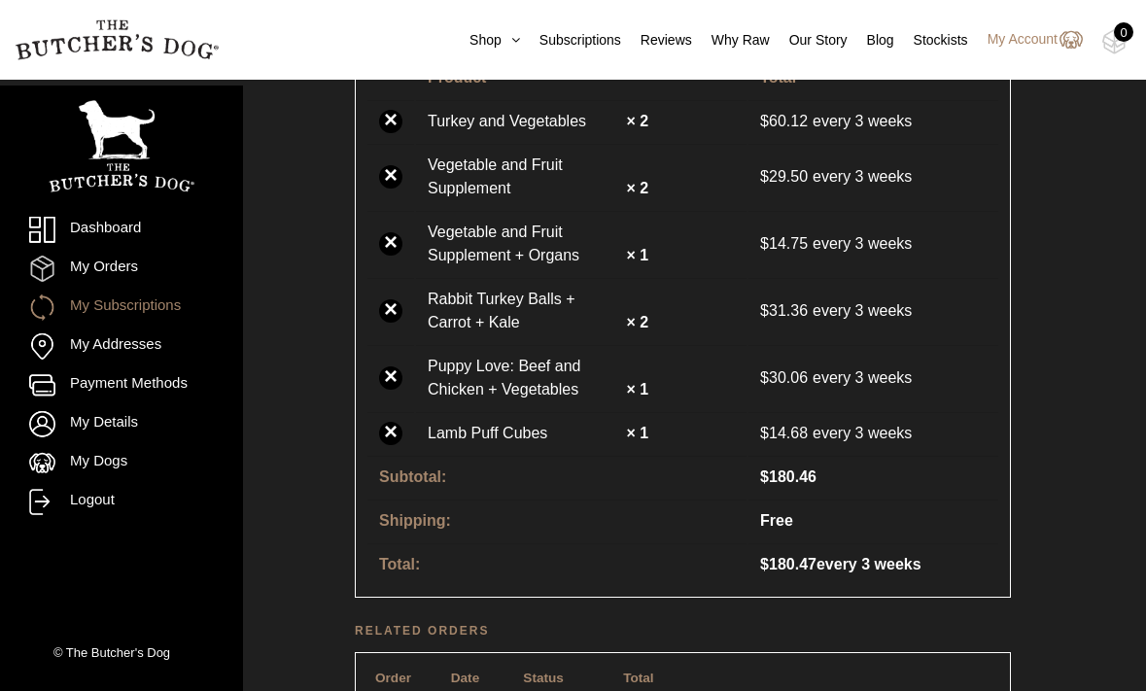
click at [396, 310] on link "×" at bounding box center [390, 310] width 23 height 23
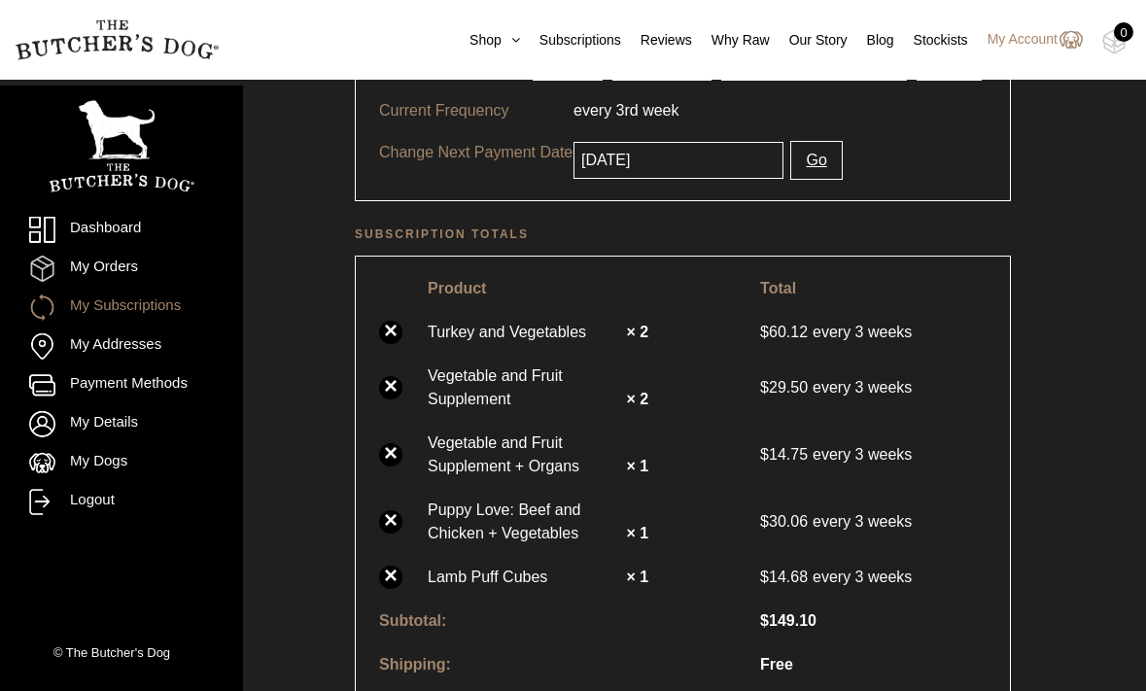
scroll to position [546, 0]
click at [392, 389] on link "×" at bounding box center [390, 386] width 23 height 23
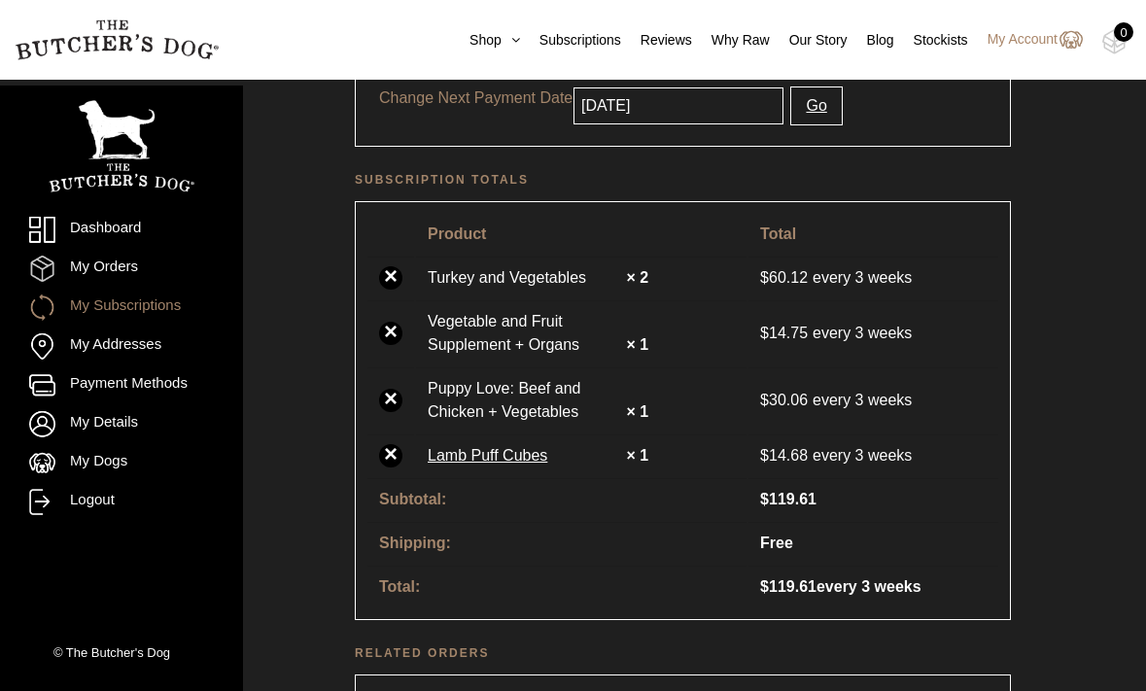
scroll to position [601, 0]
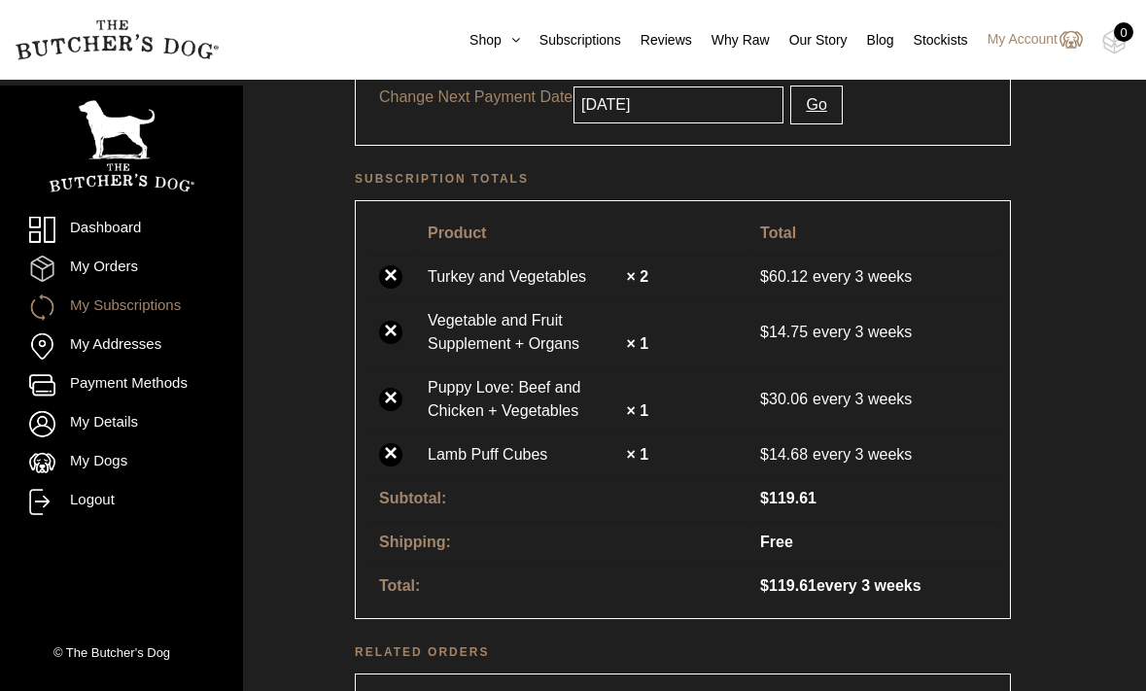
click at [389, 333] on link "×" at bounding box center [390, 332] width 23 height 23
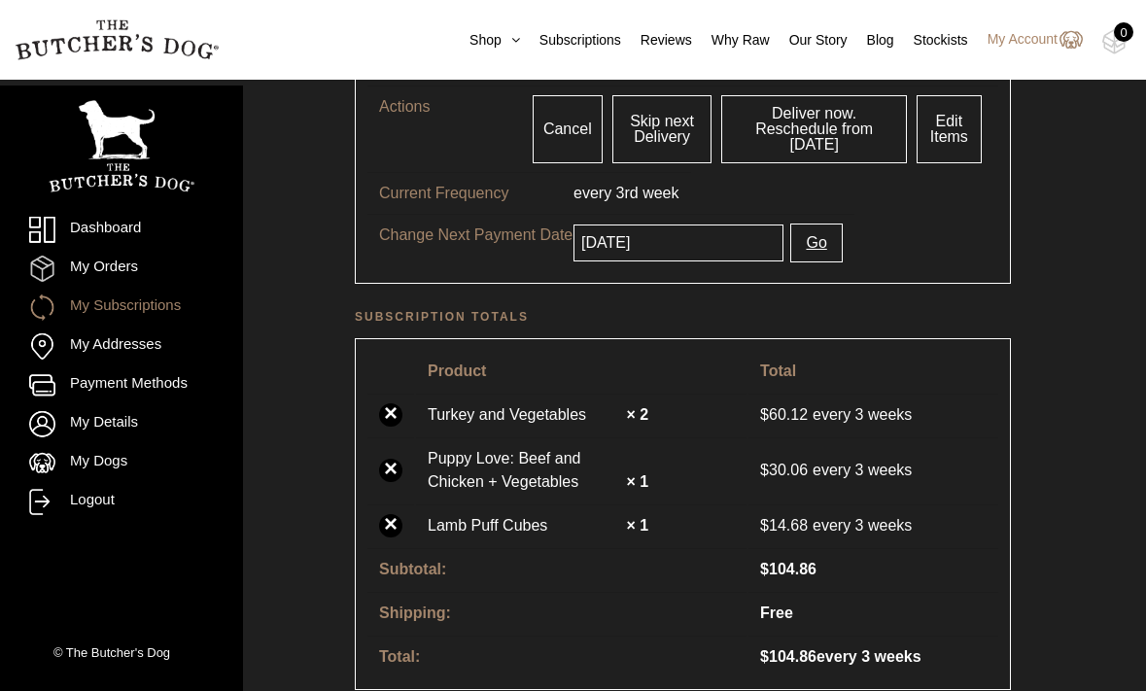
scroll to position [464, 0]
click at [391, 470] on link "×" at bounding box center [390, 469] width 23 height 23
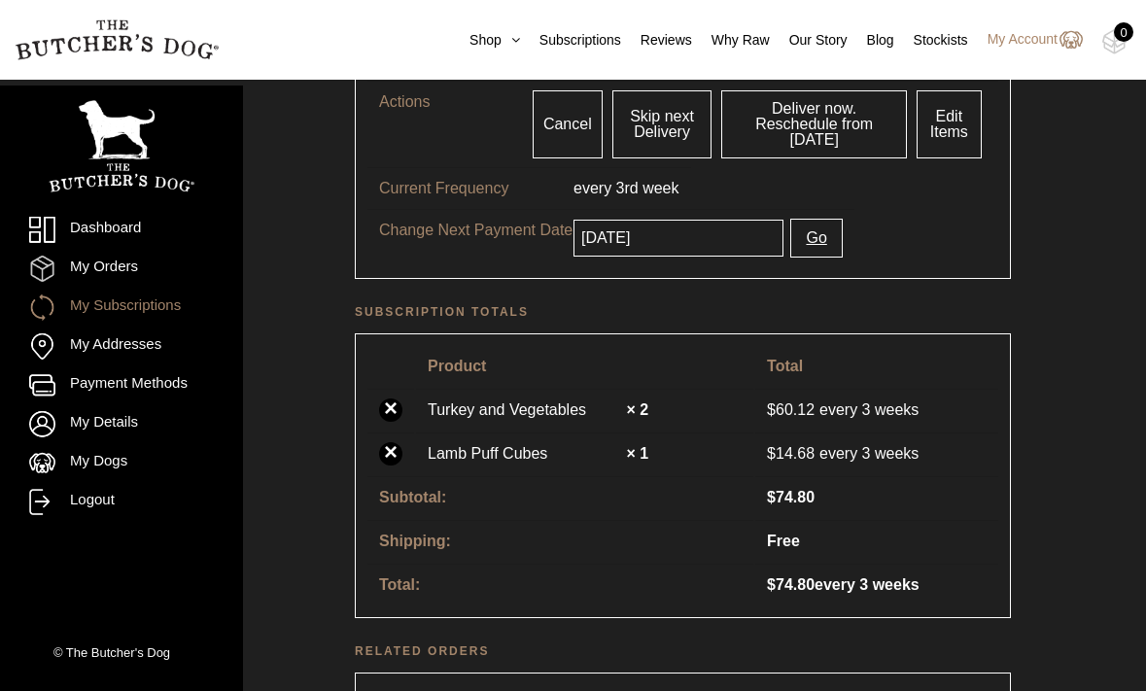
scroll to position [469, 0]
click at [566, 125] on link "Cancel" at bounding box center [568, 123] width 70 height 68
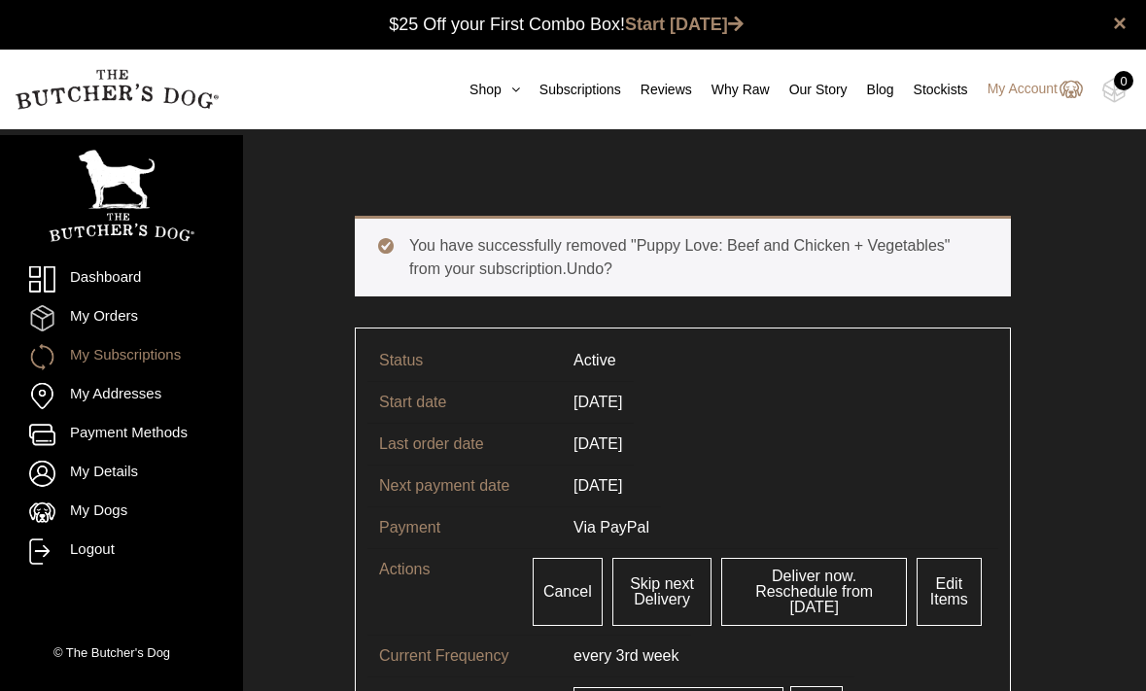
scroll to position [0, 0]
click at [566, 588] on link "Cancel" at bounding box center [568, 592] width 70 height 68
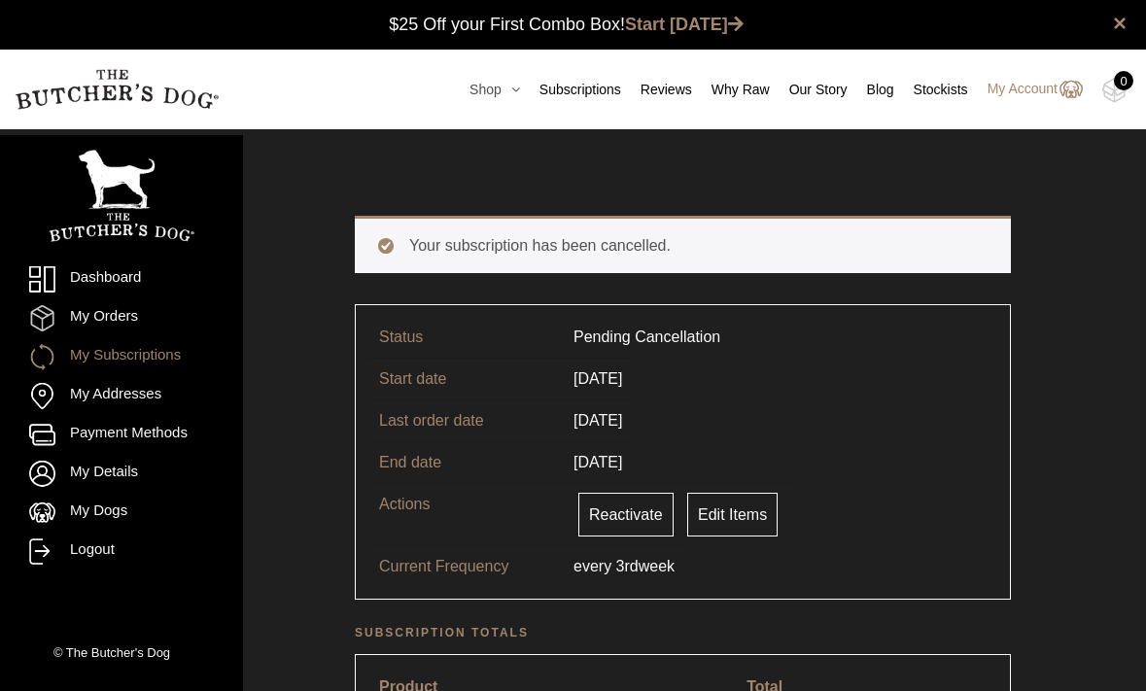
click at [480, 93] on link "Shop" at bounding box center [485, 90] width 70 height 20
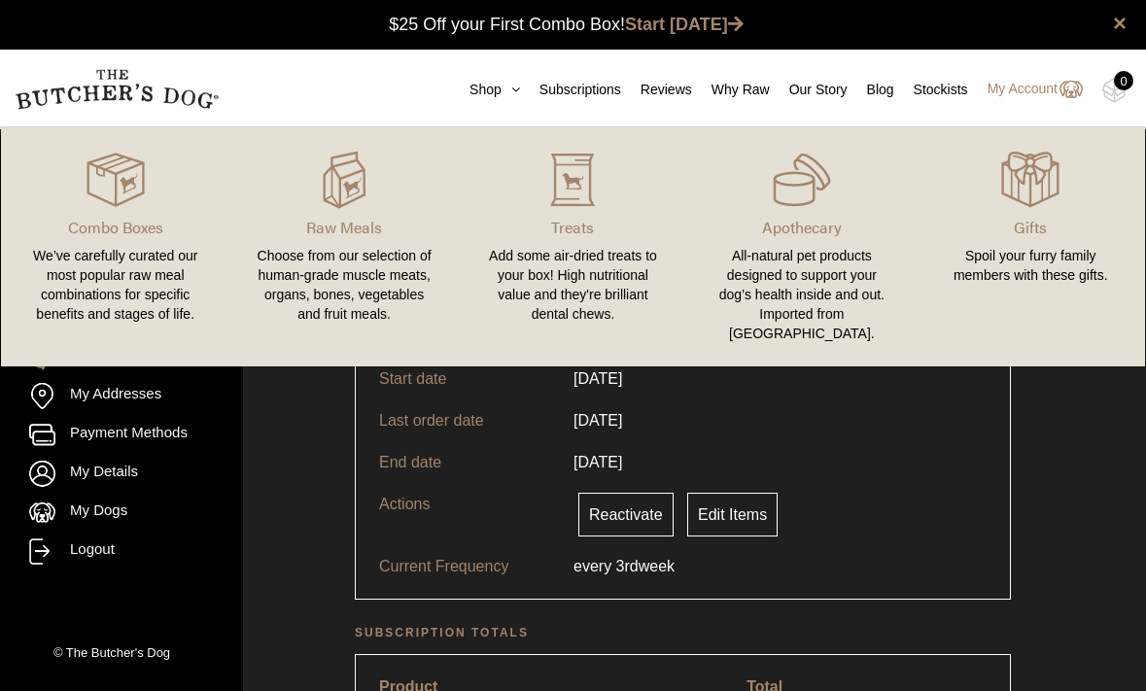
click at [784, 248] on div "All-natural pet products designed to support your dog’s health inside and out. …" at bounding box center [802, 294] width 182 height 97
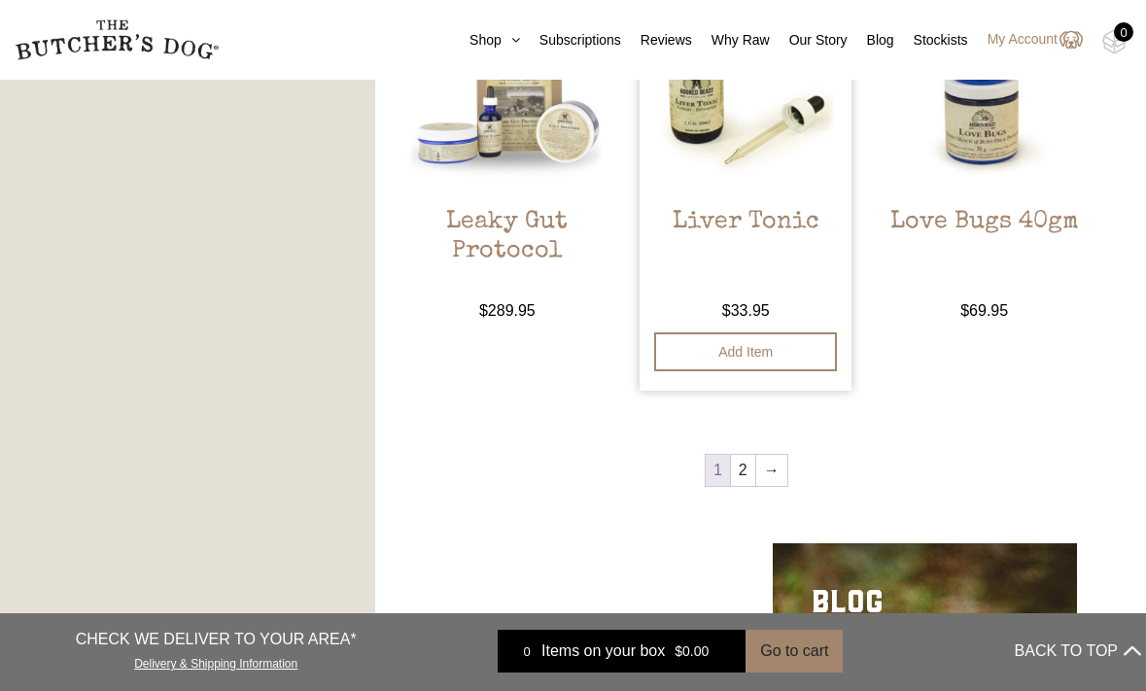
scroll to position [2045, 0]
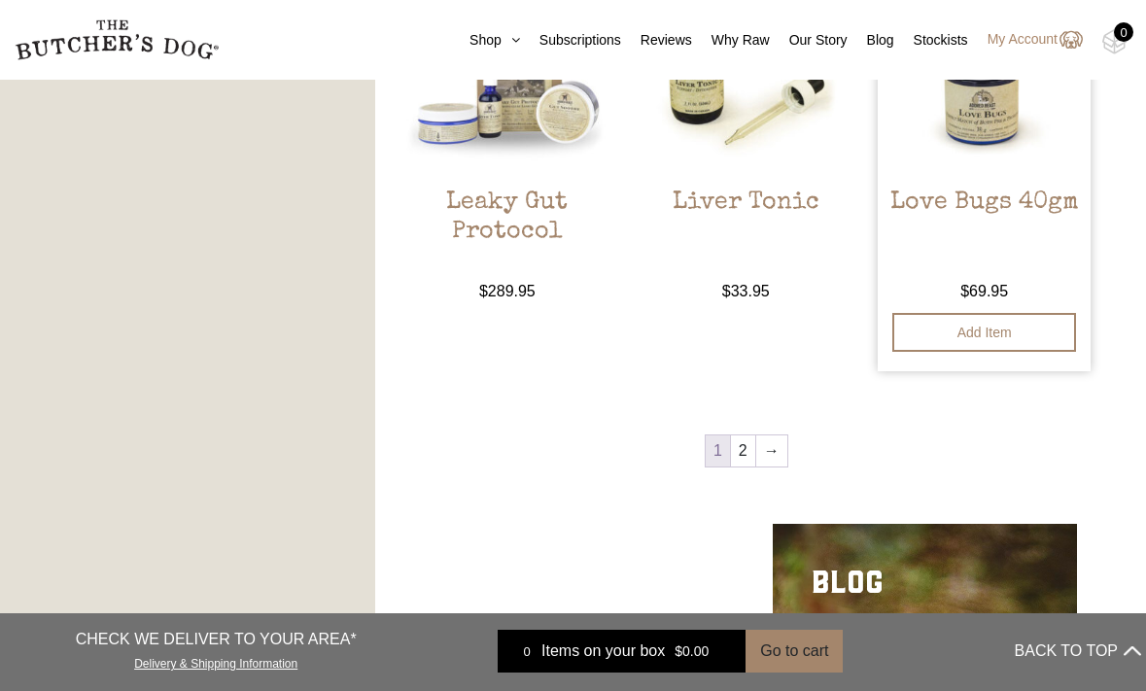
click at [1005, 178] on link "Love Bugs 40gm $ 69.95 — available on subscription" at bounding box center [984, 132] width 212 height 342
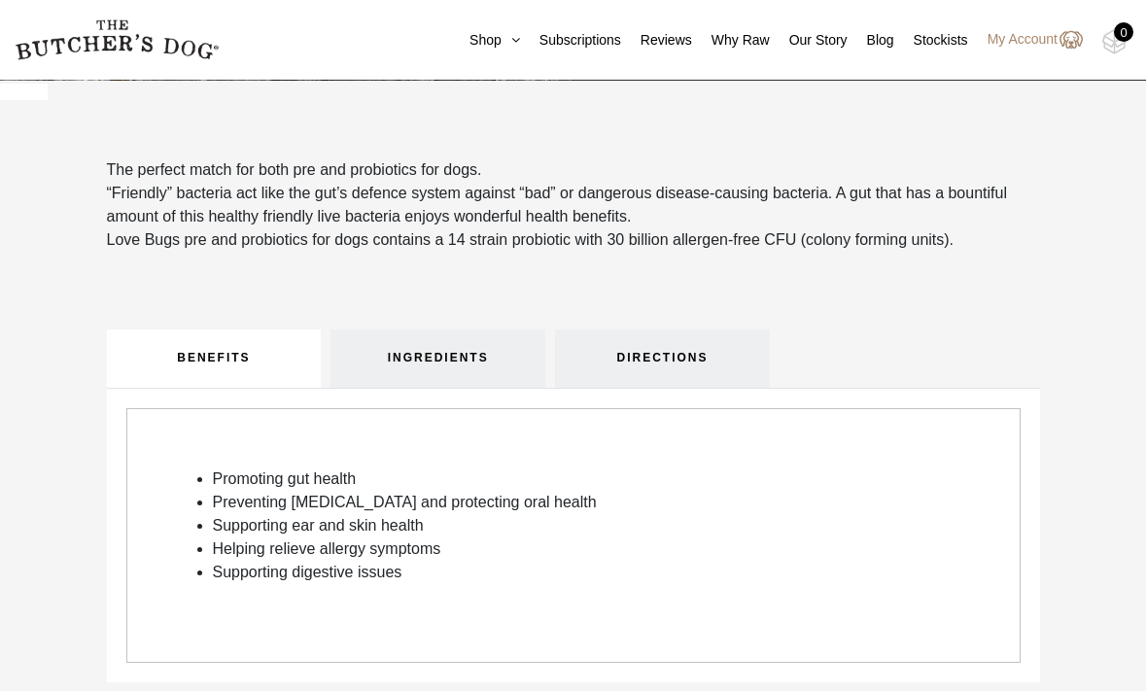
scroll to position [520, 0]
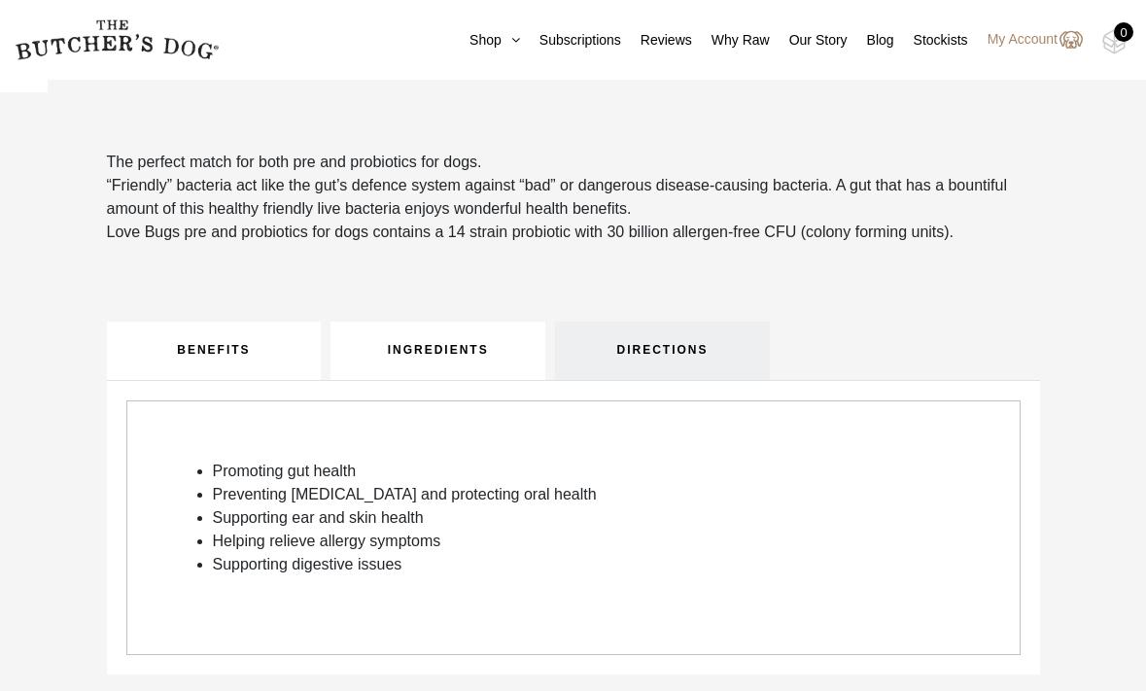
click at [478, 349] on link "INGREDIENTS" at bounding box center [438, 351] width 215 height 58
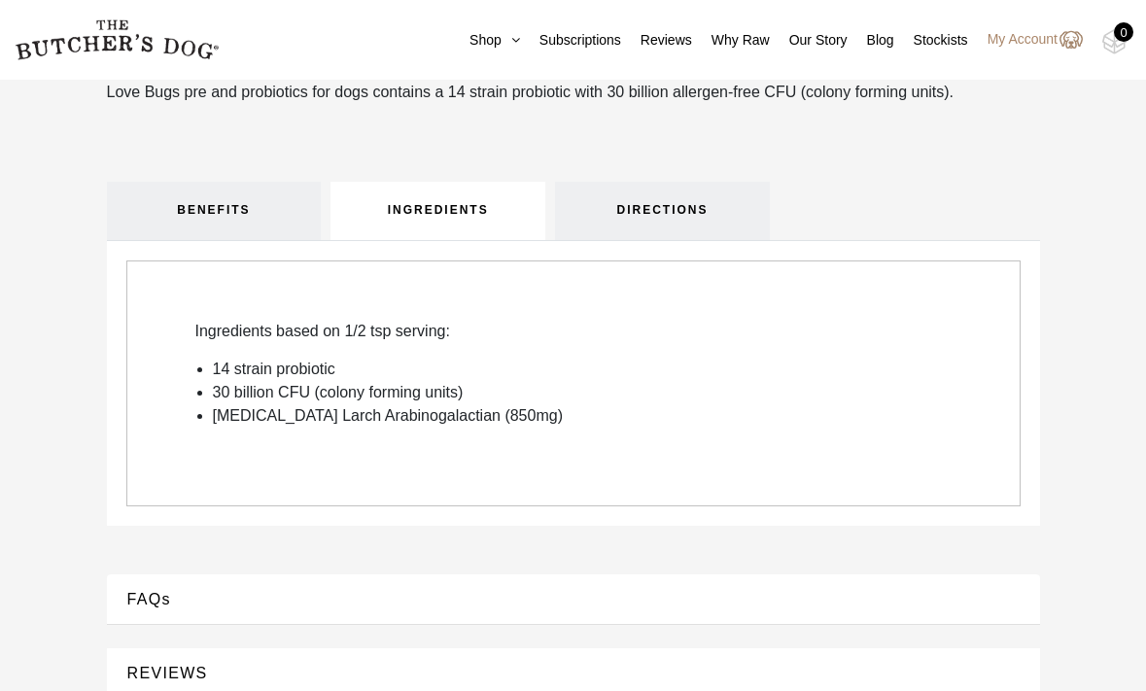
scroll to position [672, 0]
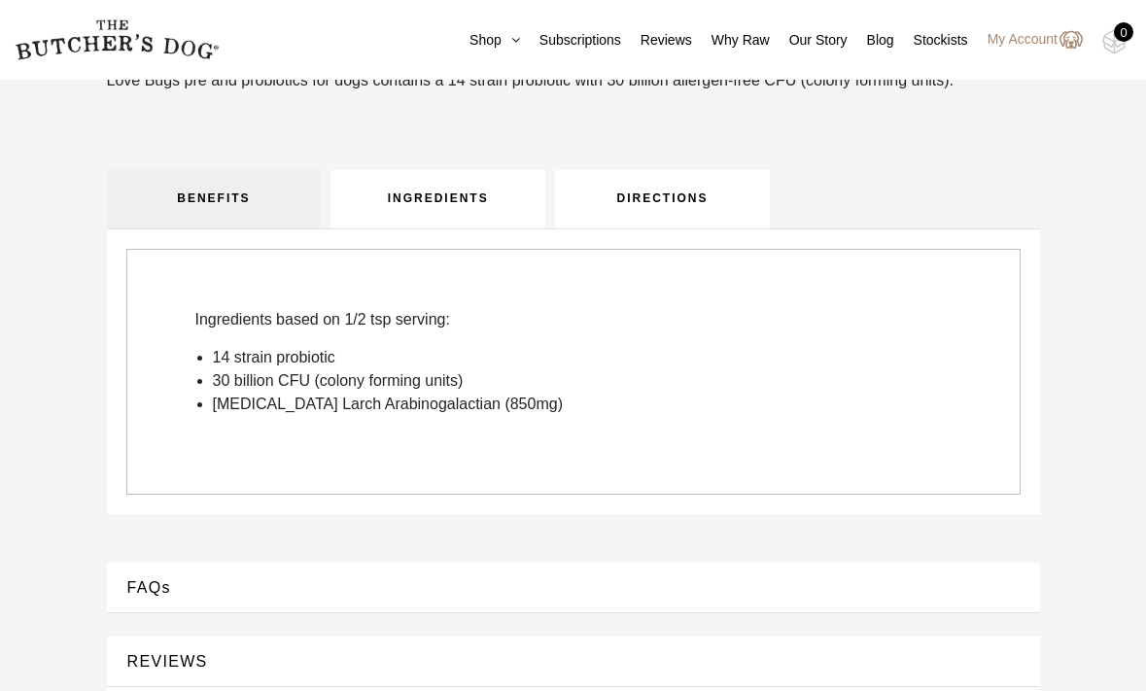
click at [647, 193] on link "DIRECTIONS" at bounding box center [662, 199] width 215 height 58
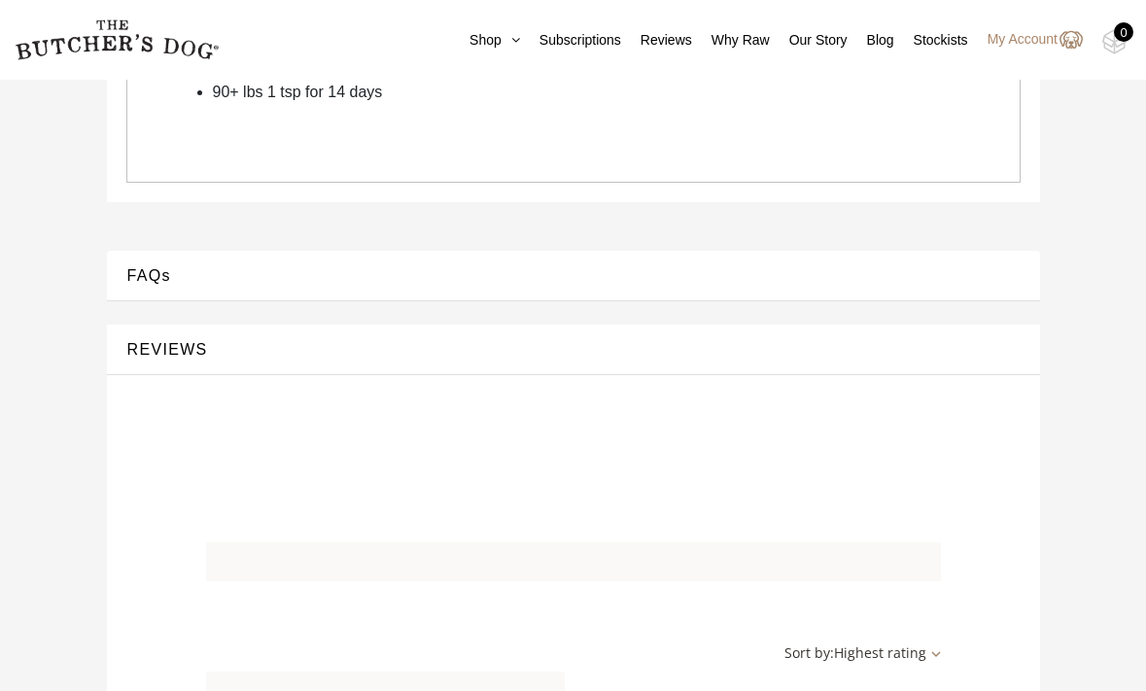
scroll to position [1041, 0]
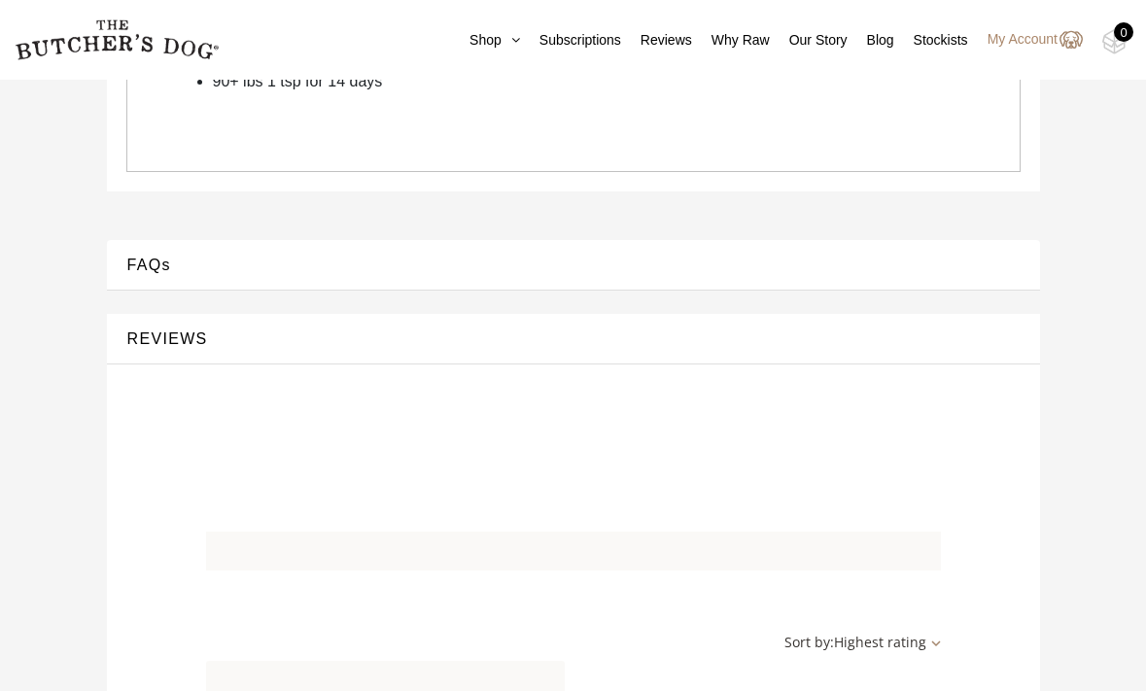
click at [165, 257] on button "FAQs" at bounding box center [573, 265] width 895 height 26
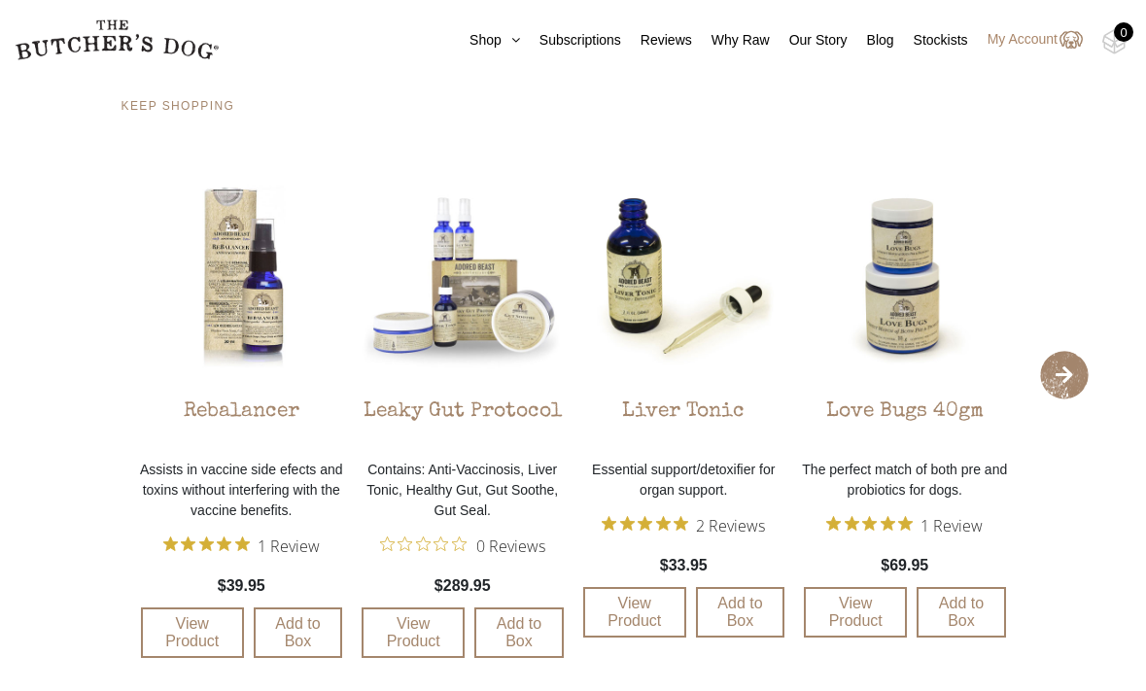
scroll to position [2028, 0]
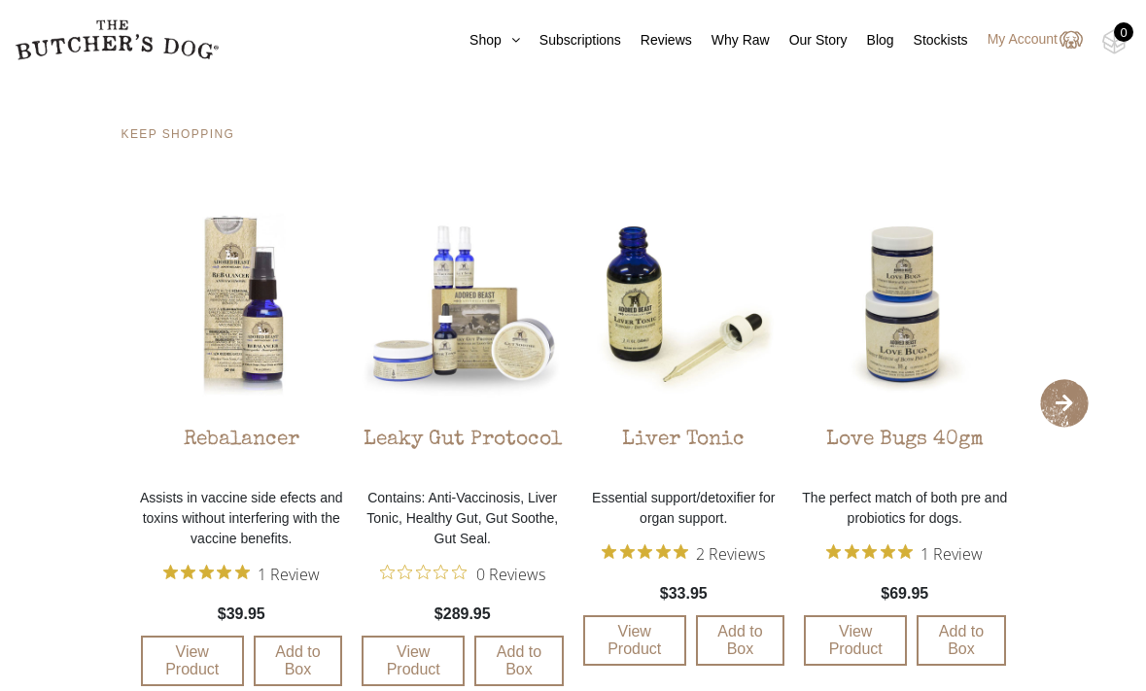
click at [1069, 395] on span "›" at bounding box center [1064, 403] width 49 height 49
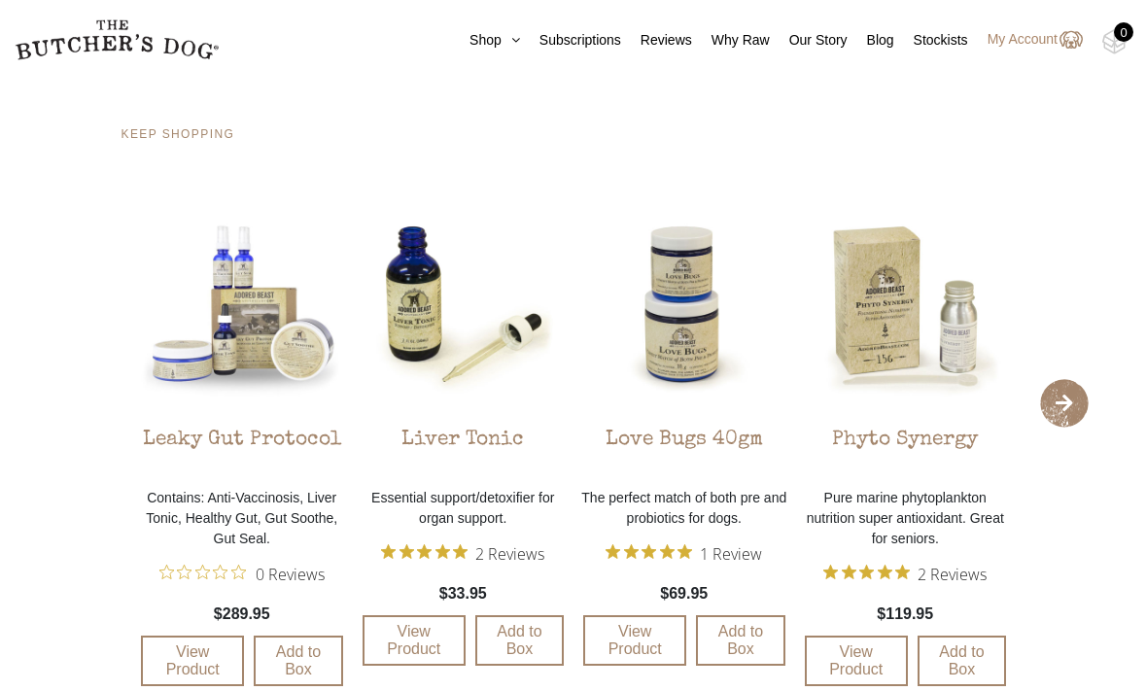
click at [1069, 395] on span "›" at bounding box center [1064, 403] width 49 height 49
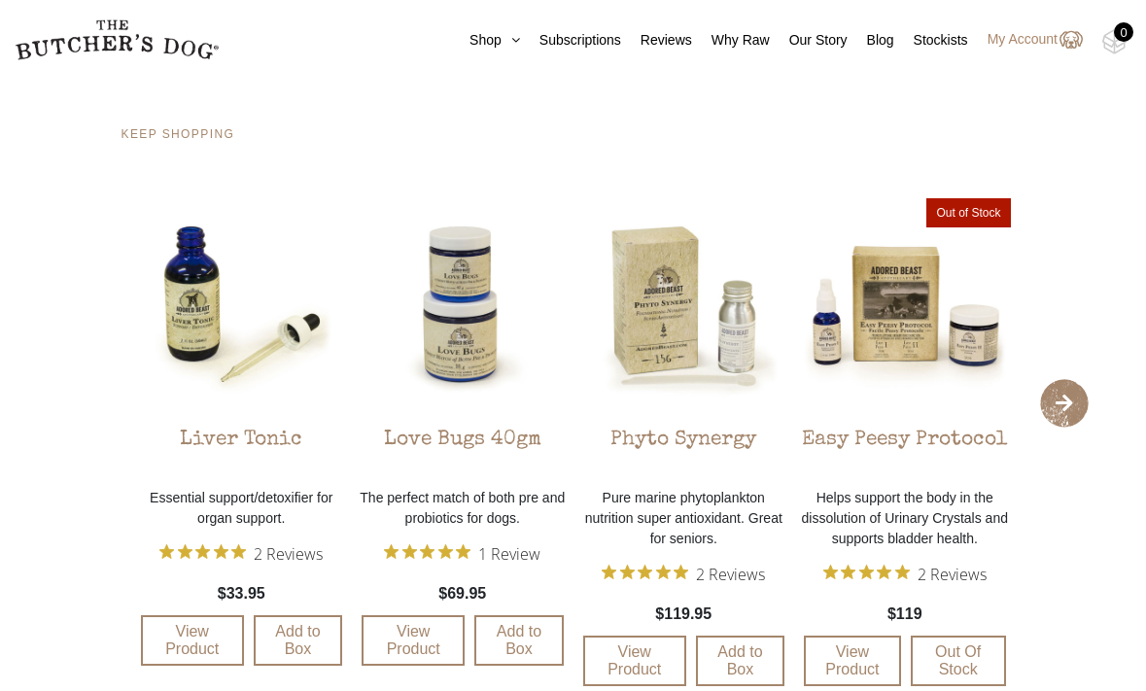
click at [1069, 395] on span "›" at bounding box center [1064, 403] width 49 height 49
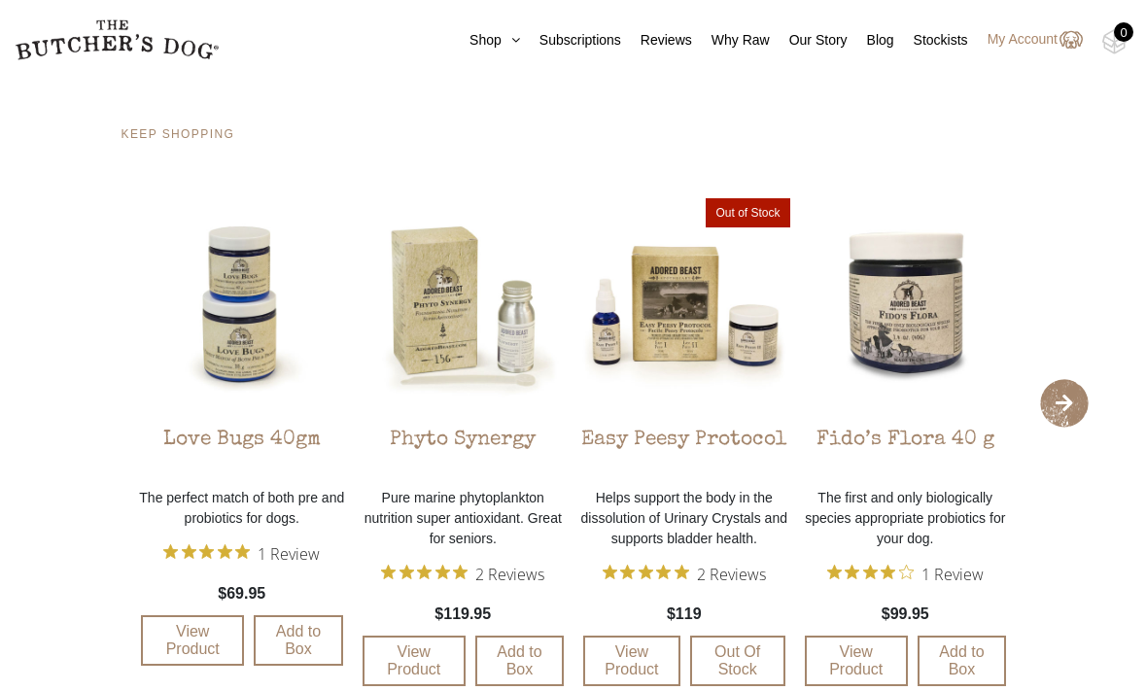
click at [1069, 395] on span "›" at bounding box center [1064, 403] width 49 height 49
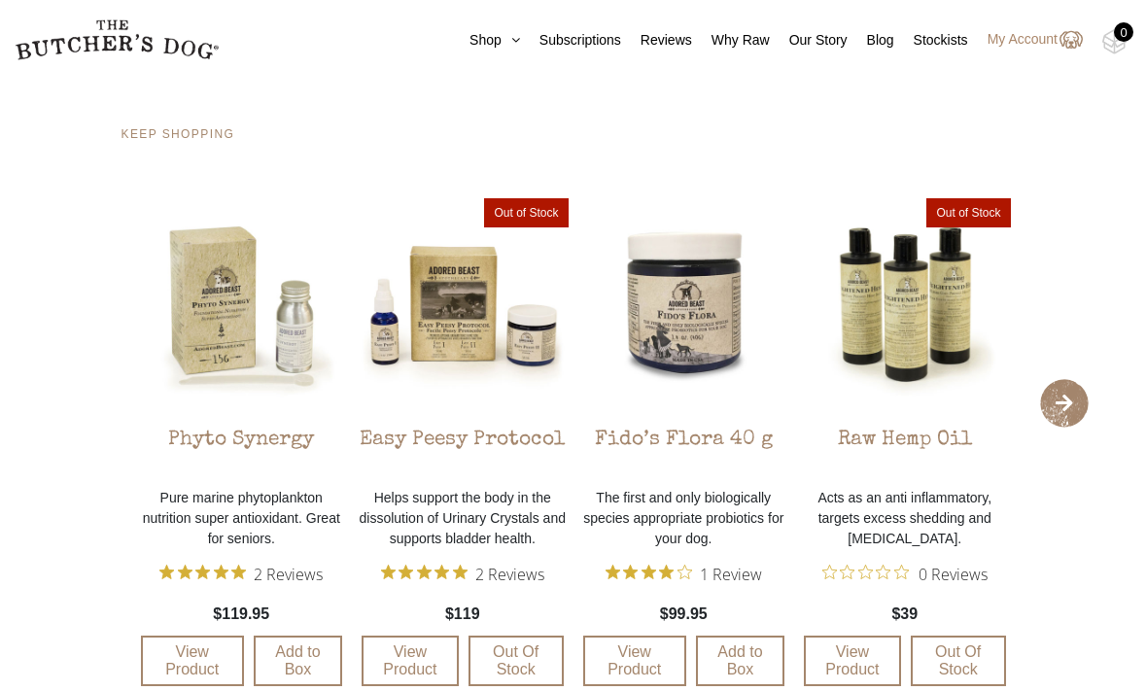
click at [1069, 395] on span "›" at bounding box center [1064, 403] width 49 height 49
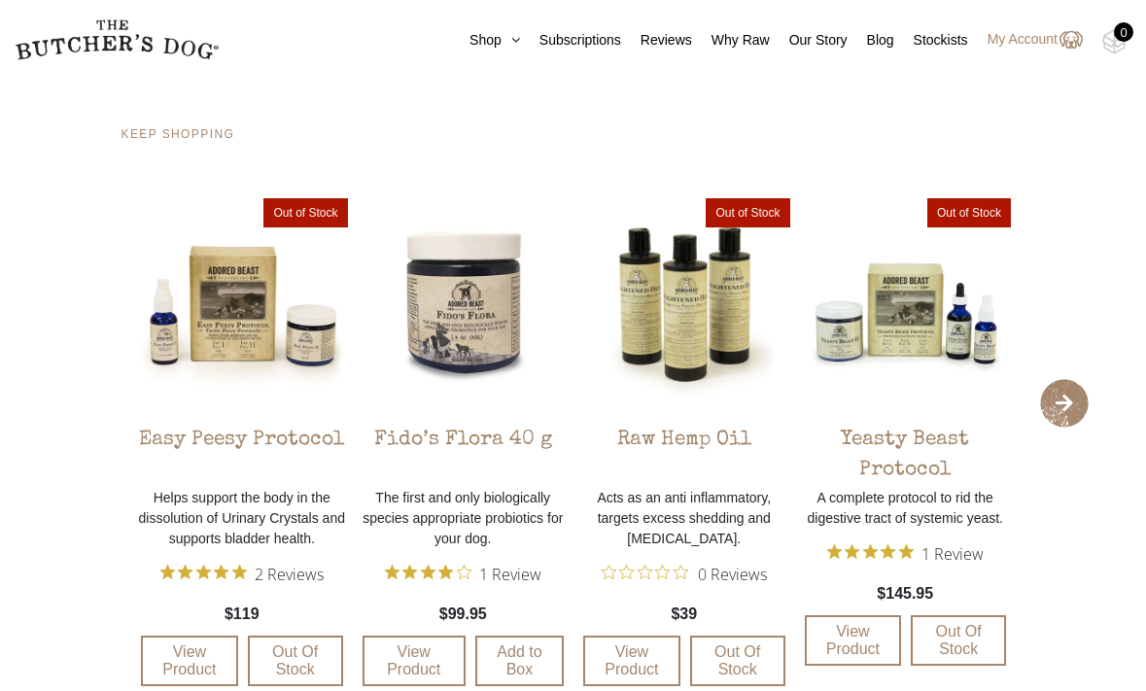
click at [1069, 395] on span "›" at bounding box center [1064, 403] width 49 height 49
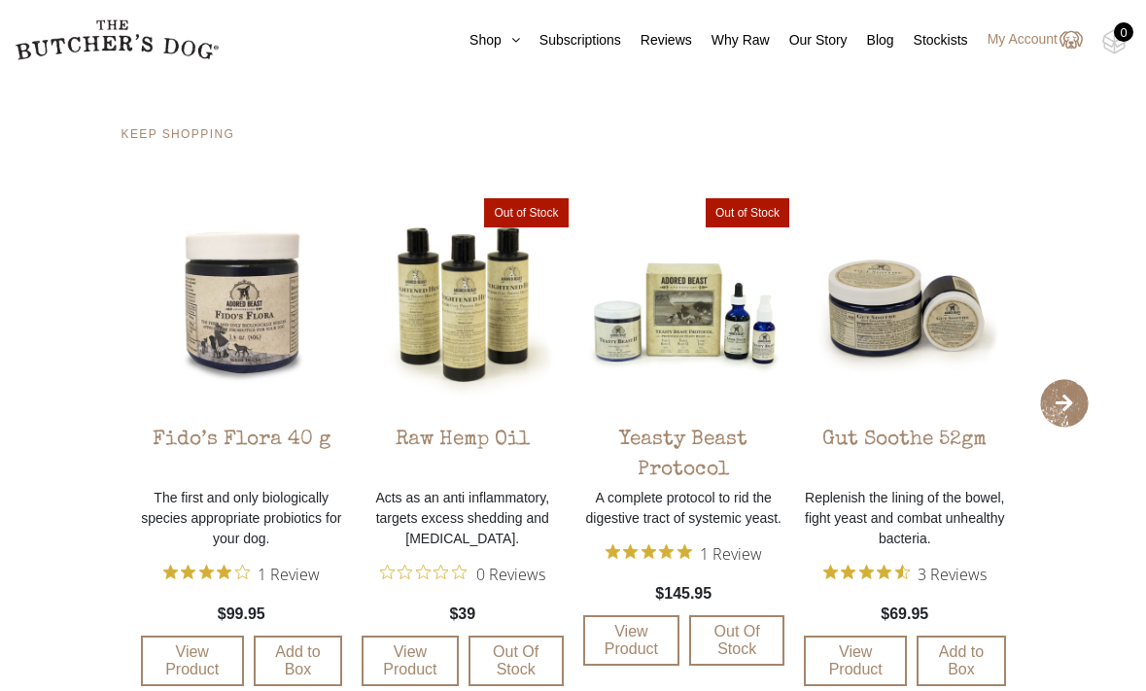
click at [1069, 395] on span "›" at bounding box center [1064, 403] width 49 height 49
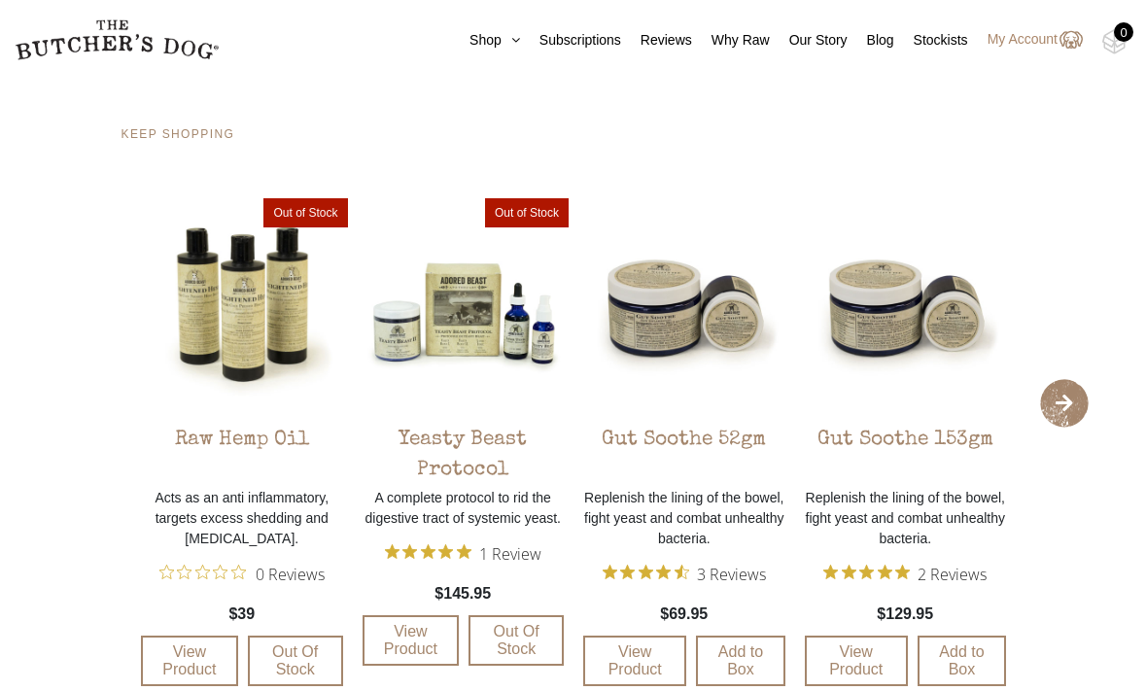
click at [1069, 395] on span "›" at bounding box center [1064, 403] width 49 height 49
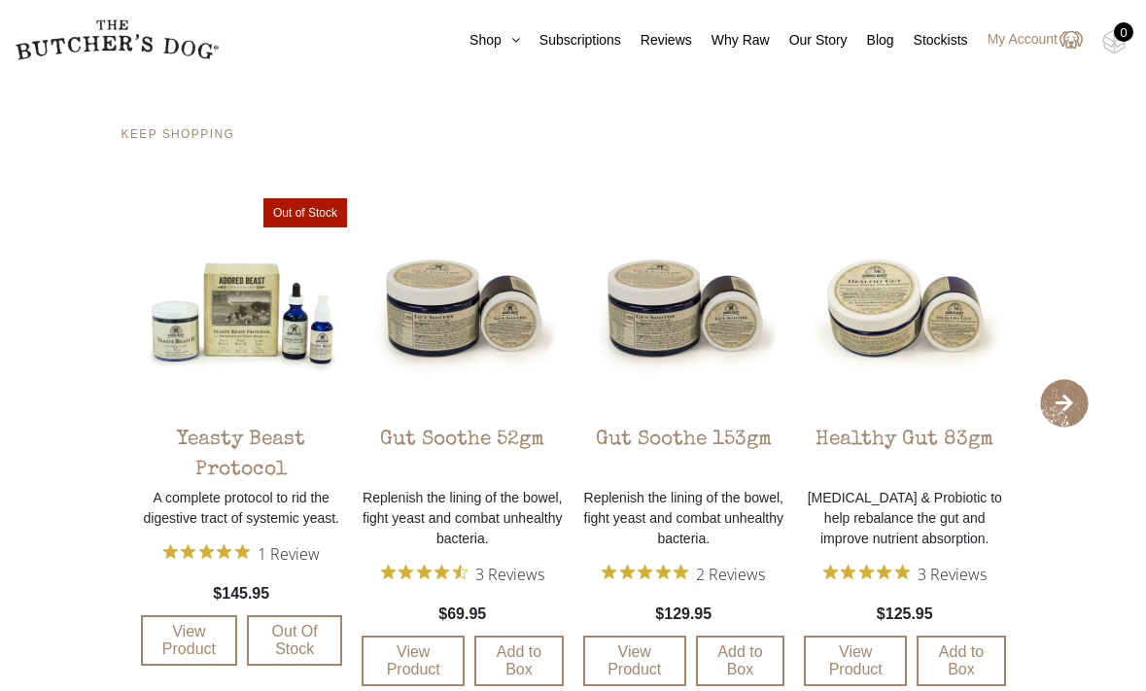
click at [1069, 395] on span "›" at bounding box center [1064, 403] width 49 height 49
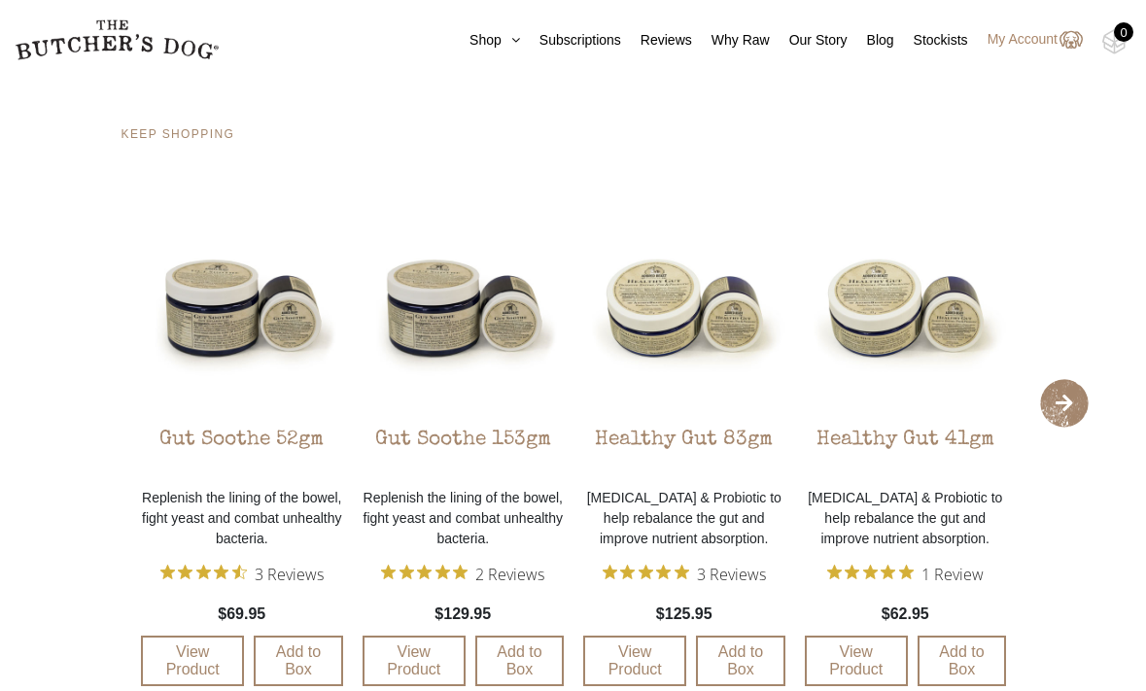
click at [1069, 395] on span "›" at bounding box center [1064, 403] width 49 height 49
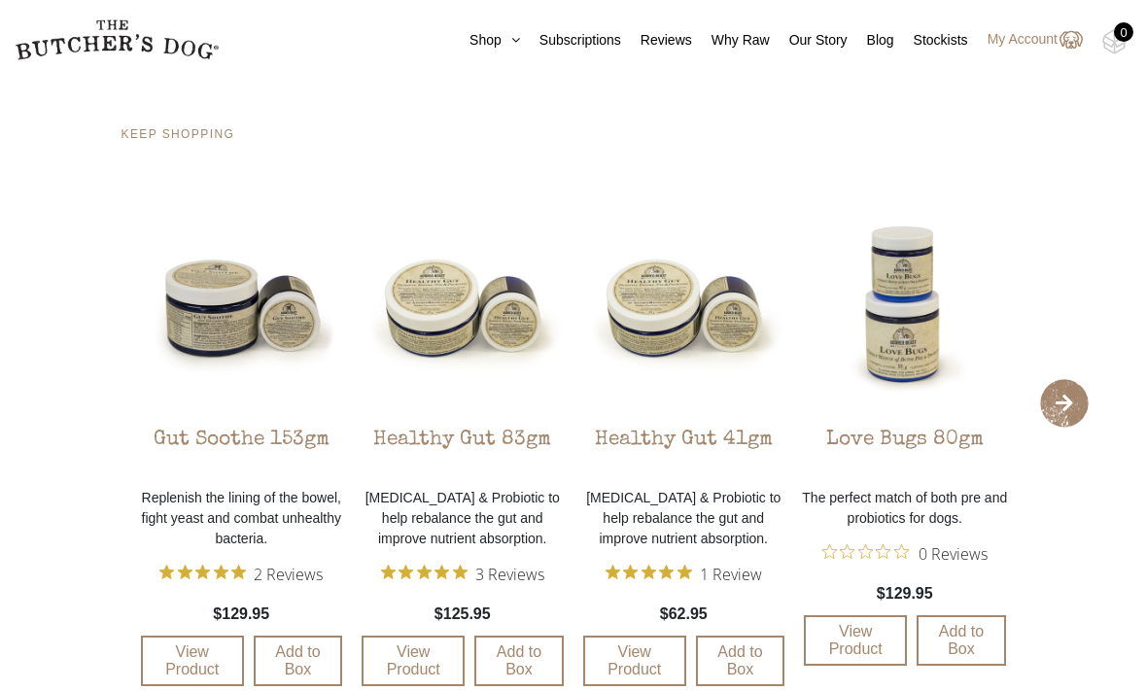
click at [1069, 395] on span "›" at bounding box center [1064, 403] width 49 height 49
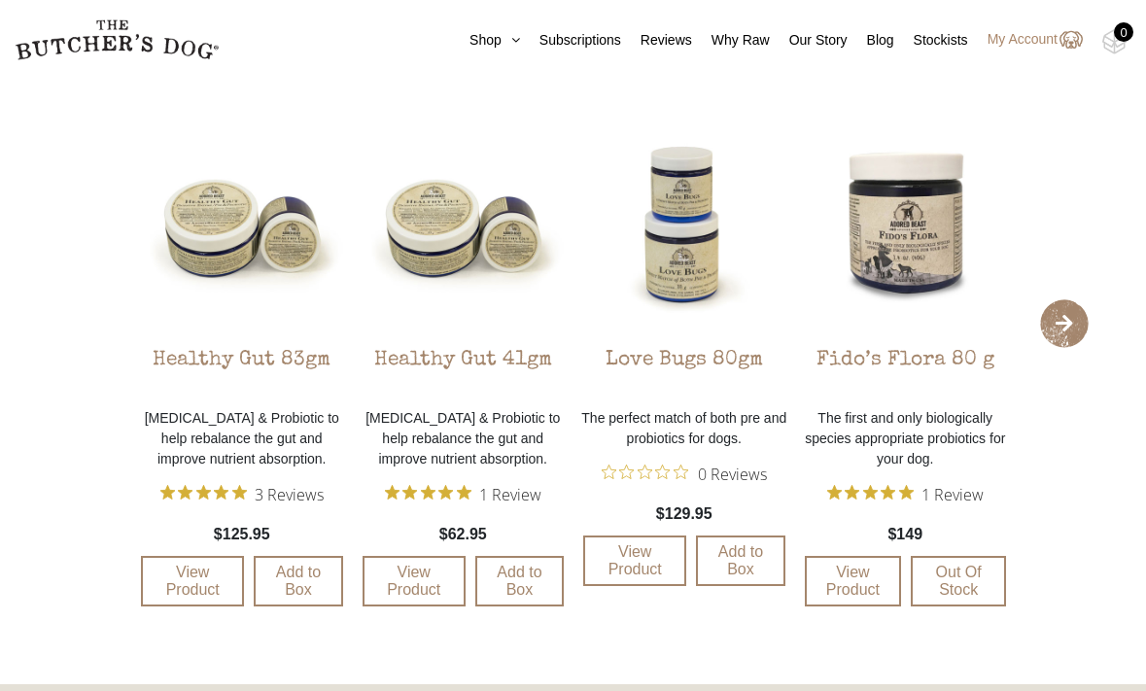
scroll to position [2109, 0]
click at [1062, 316] on span "›" at bounding box center [1064, 323] width 49 height 49
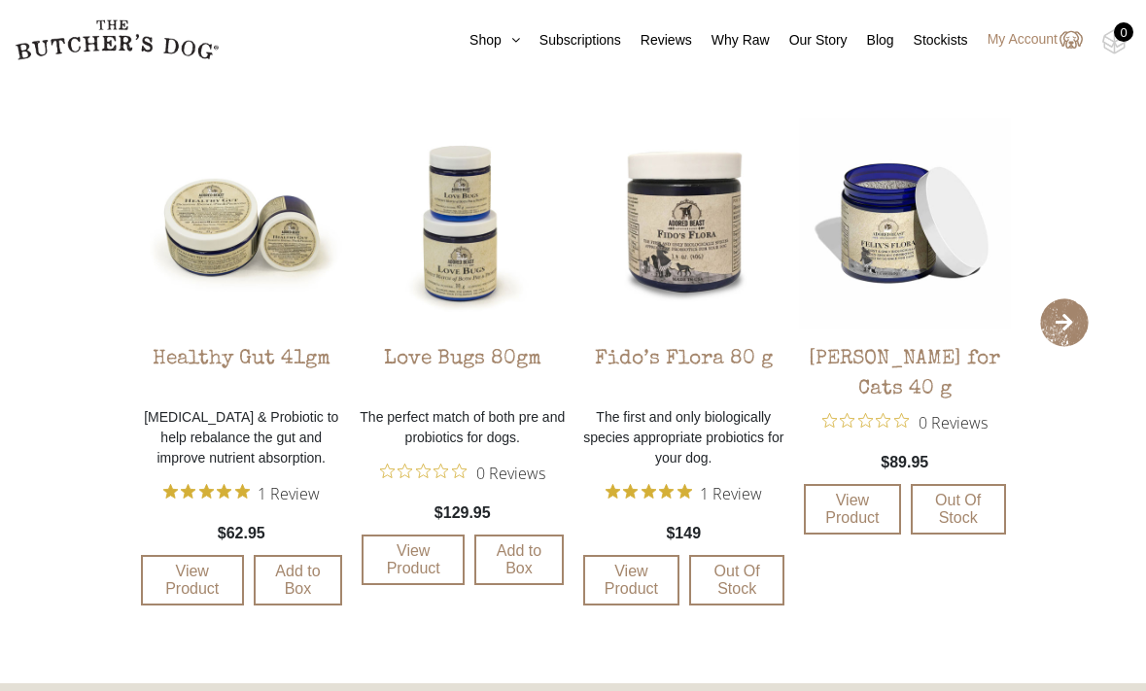
click at [1062, 316] on span "›" at bounding box center [1064, 323] width 49 height 49
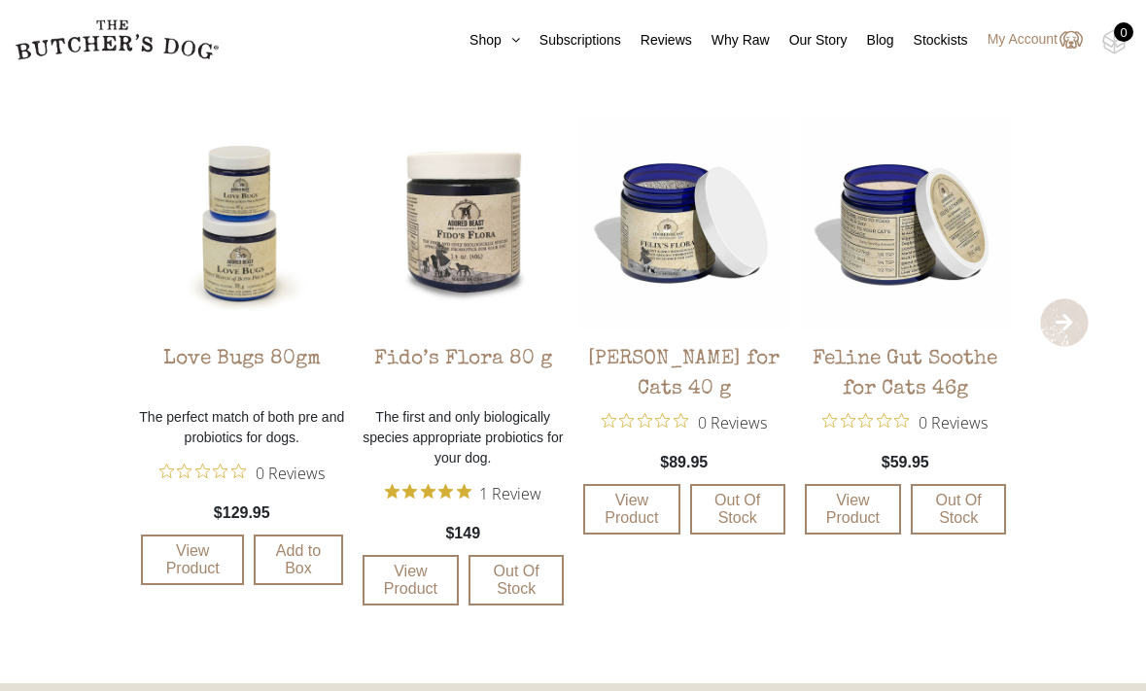
click at [1062, 316] on span "›" at bounding box center [1064, 323] width 49 height 49
click at [1073, 330] on span "›" at bounding box center [1064, 323] width 49 height 49
click at [70, 329] on span "‹" at bounding box center [82, 323] width 49 height 49
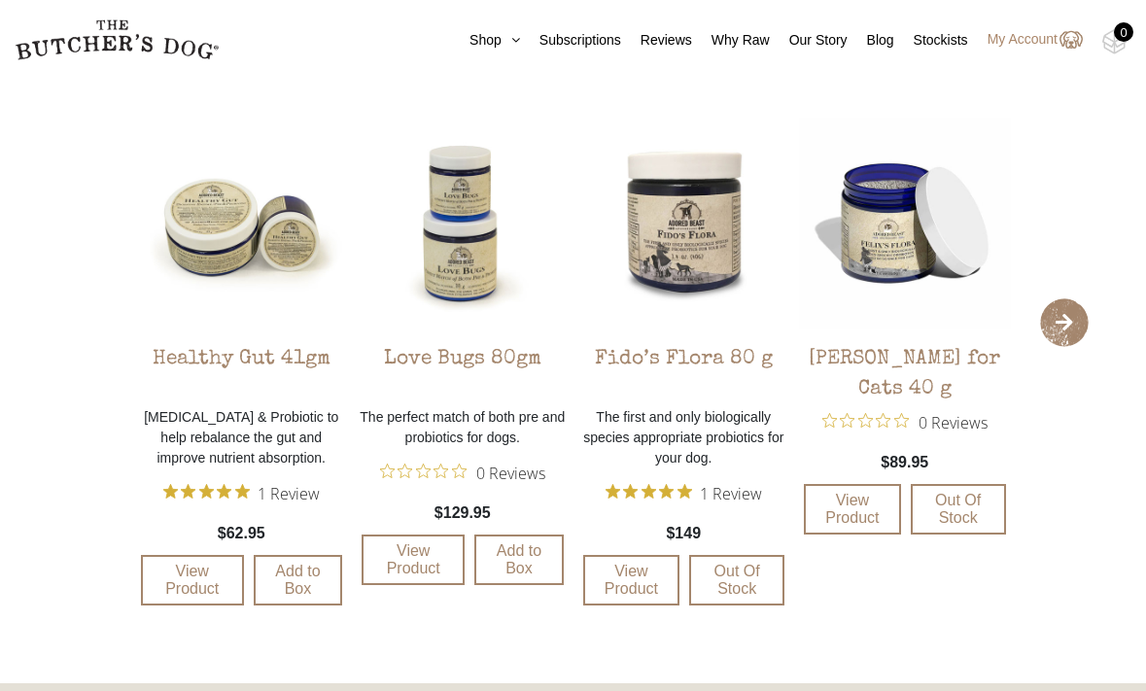
click at [701, 254] on img at bounding box center [685, 224] width 212 height 212
click at [640, 574] on link "View Product" at bounding box center [631, 580] width 97 height 51
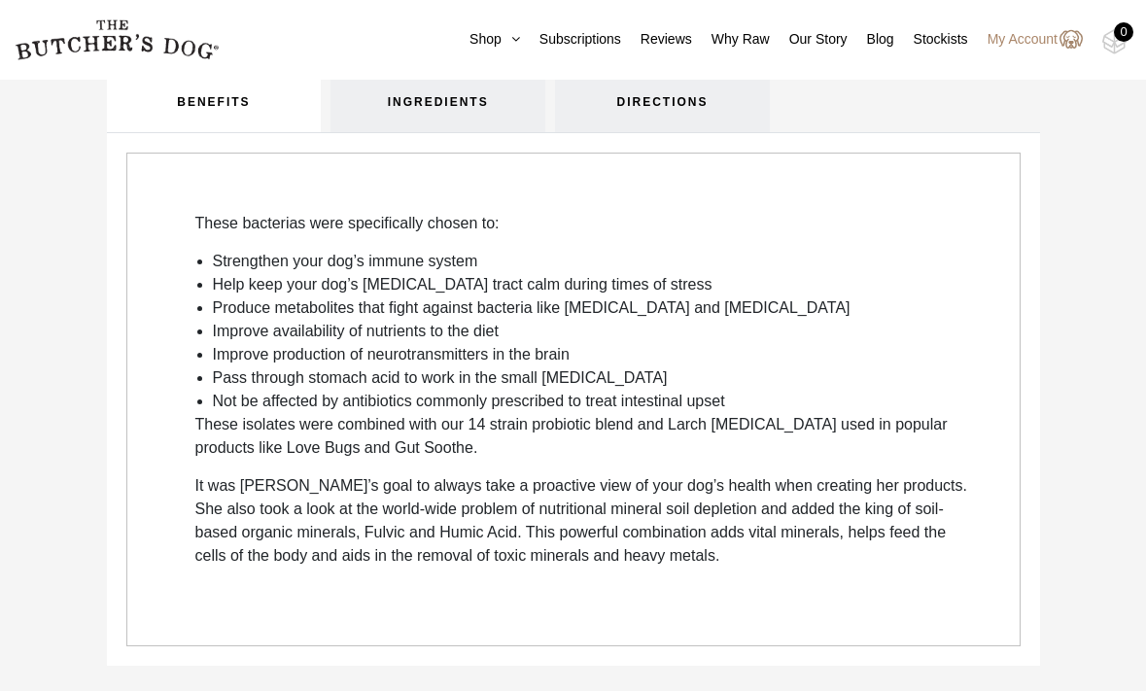
scroll to position [1206, 0]
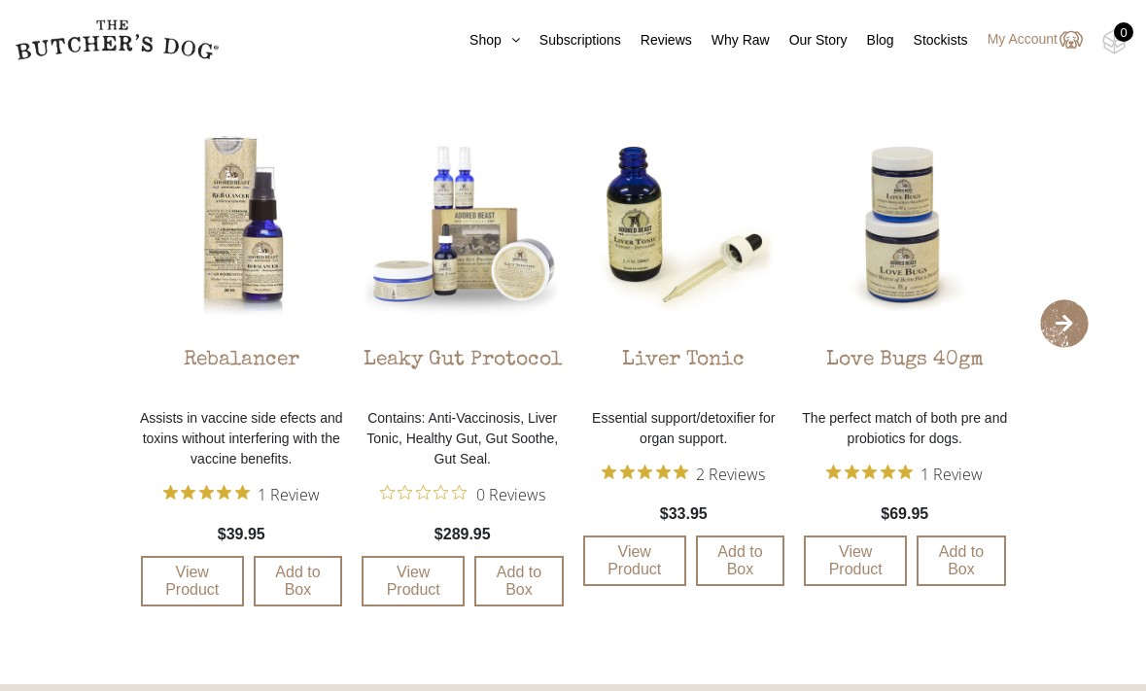
scroll to position [2187, 0]
click at [1066, 321] on span "›" at bounding box center [1064, 323] width 49 height 49
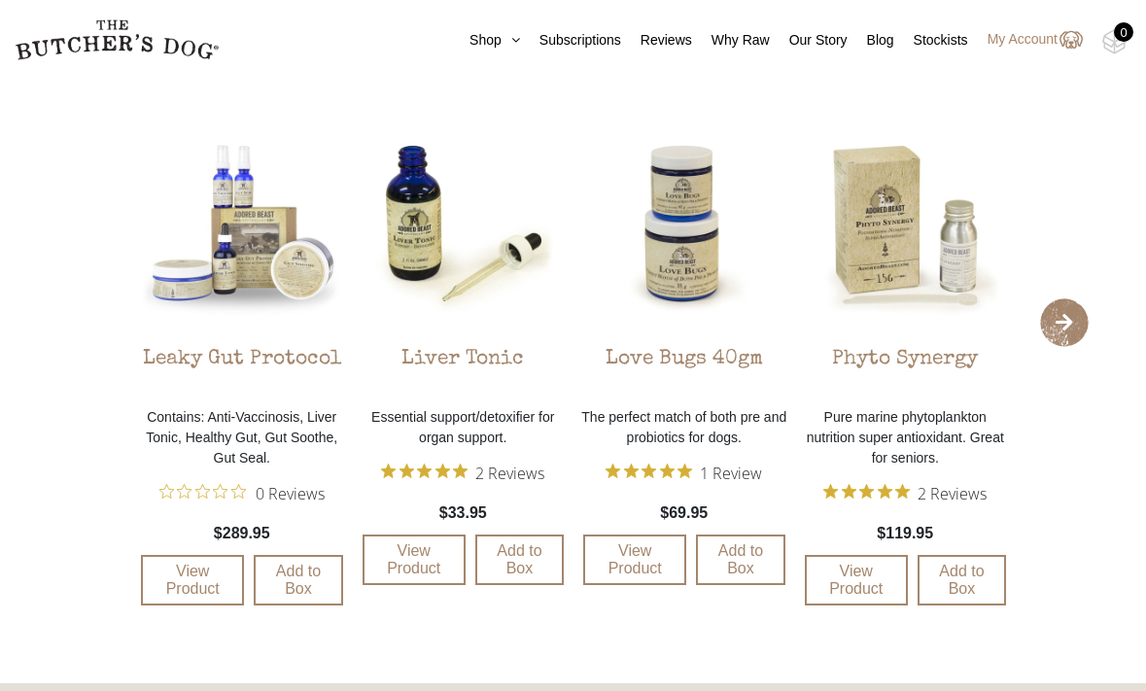
click at [1066, 321] on span "›" at bounding box center [1064, 323] width 49 height 49
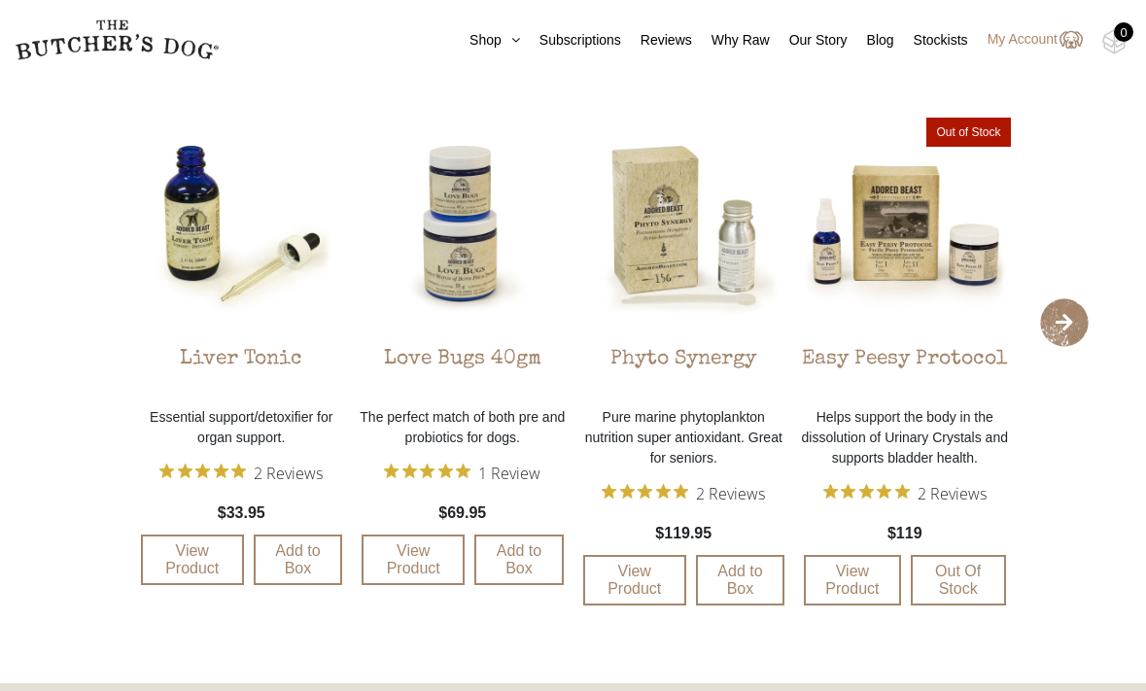
click at [1066, 321] on span "›" at bounding box center [1064, 323] width 49 height 49
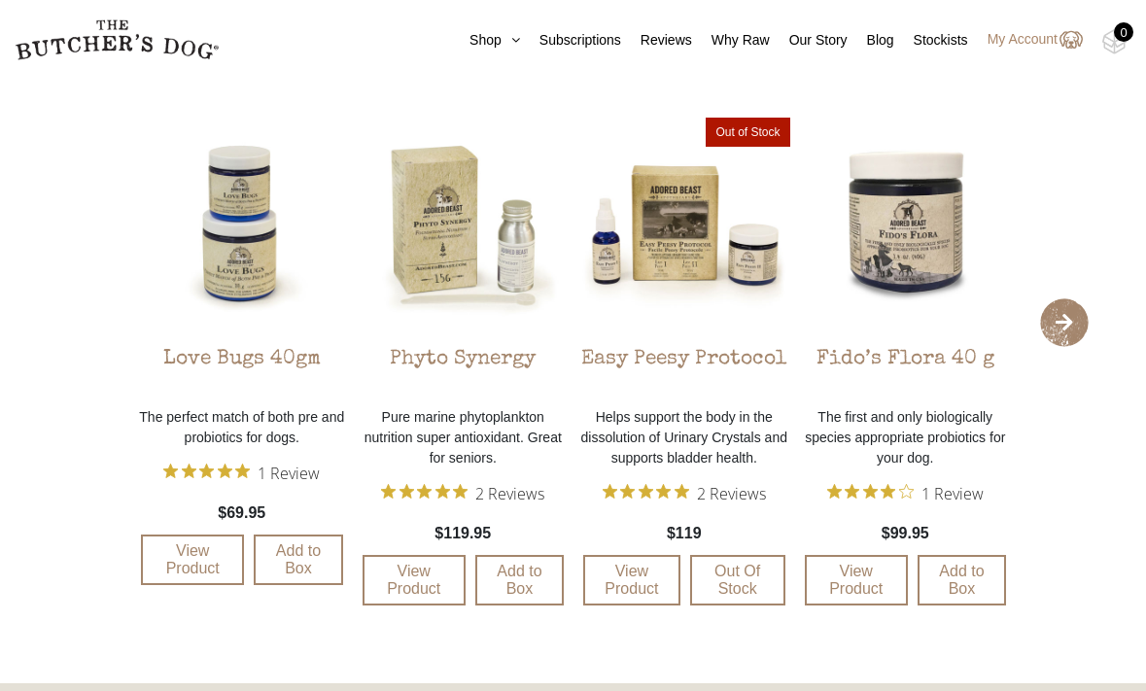
click at [1066, 321] on span "›" at bounding box center [1064, 323] width 49 height 49
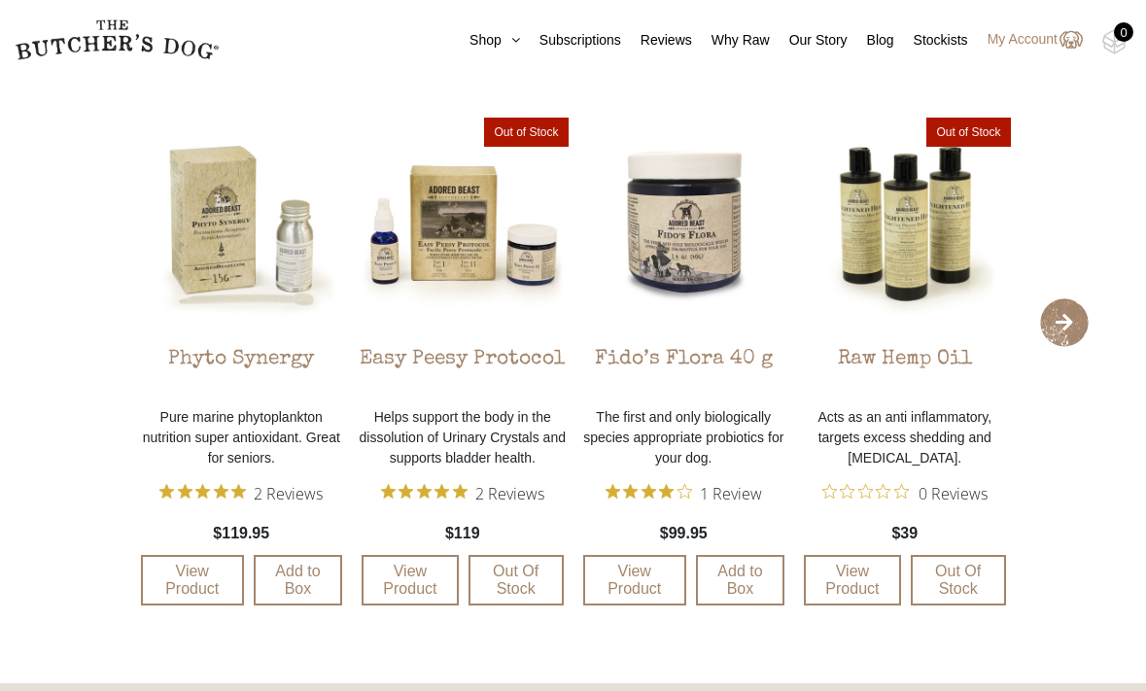
click at [1066, 321] on span "›" at bounding box center [1064, 323] width 49 height 49
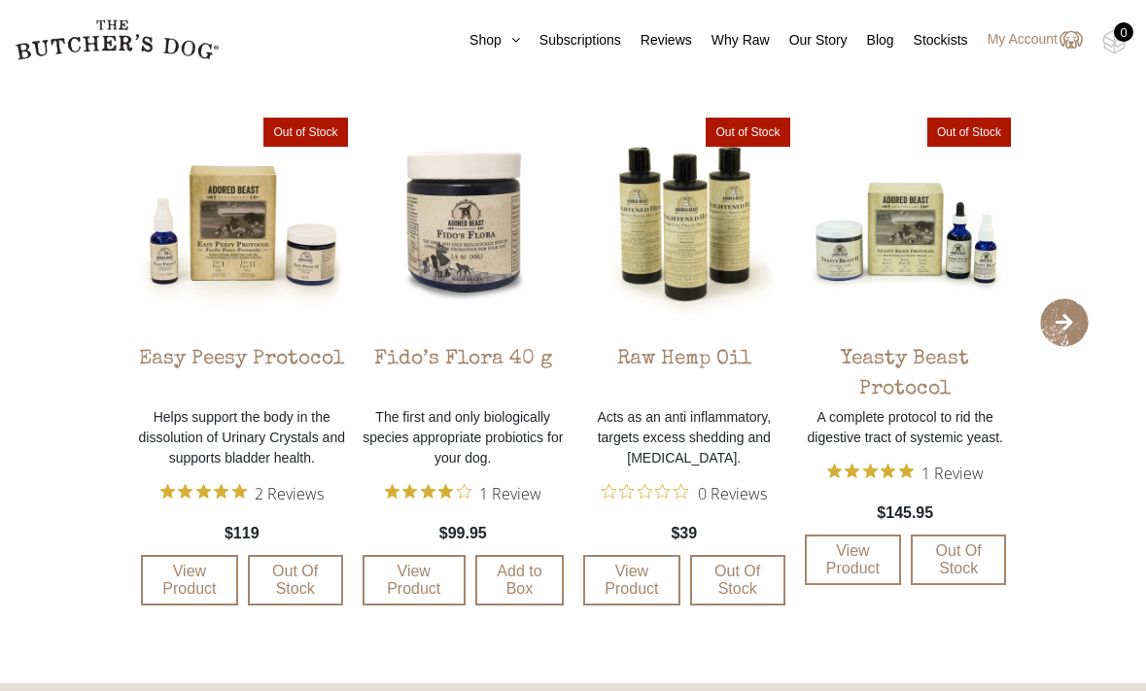
click at [910, 238] on img at bounding box center [906, 224] width 212 height 212
click at [872, 564] on link "View Product" at bounding box center [853, 560] width 97 height 51
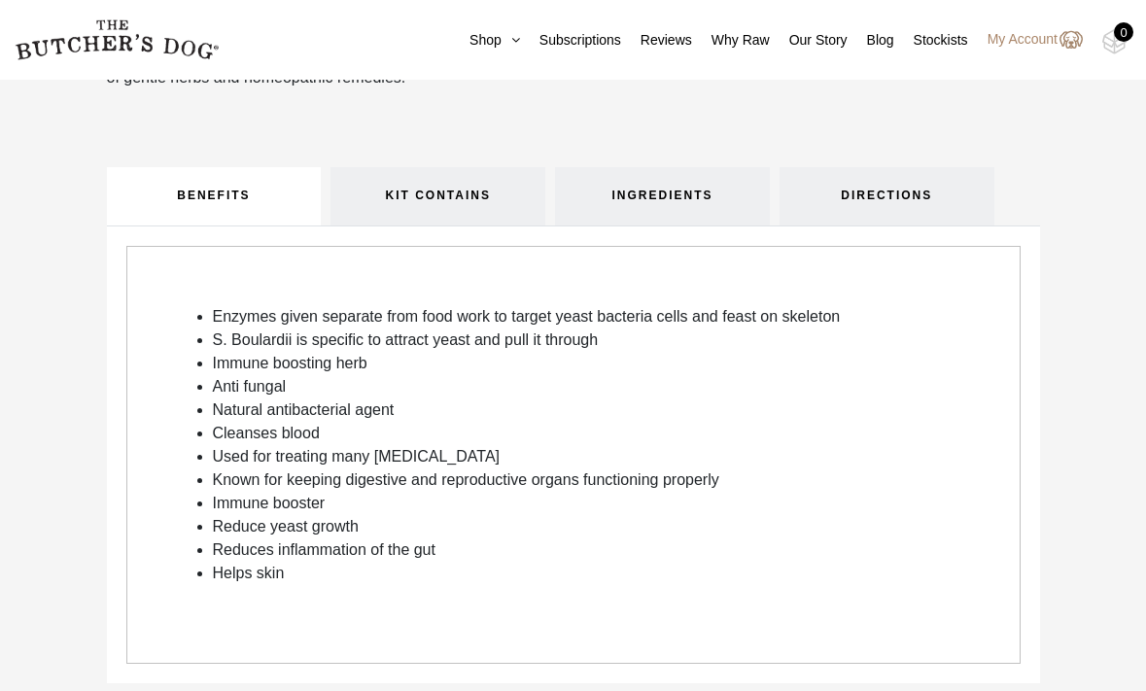
scroll to position [1138, 0]
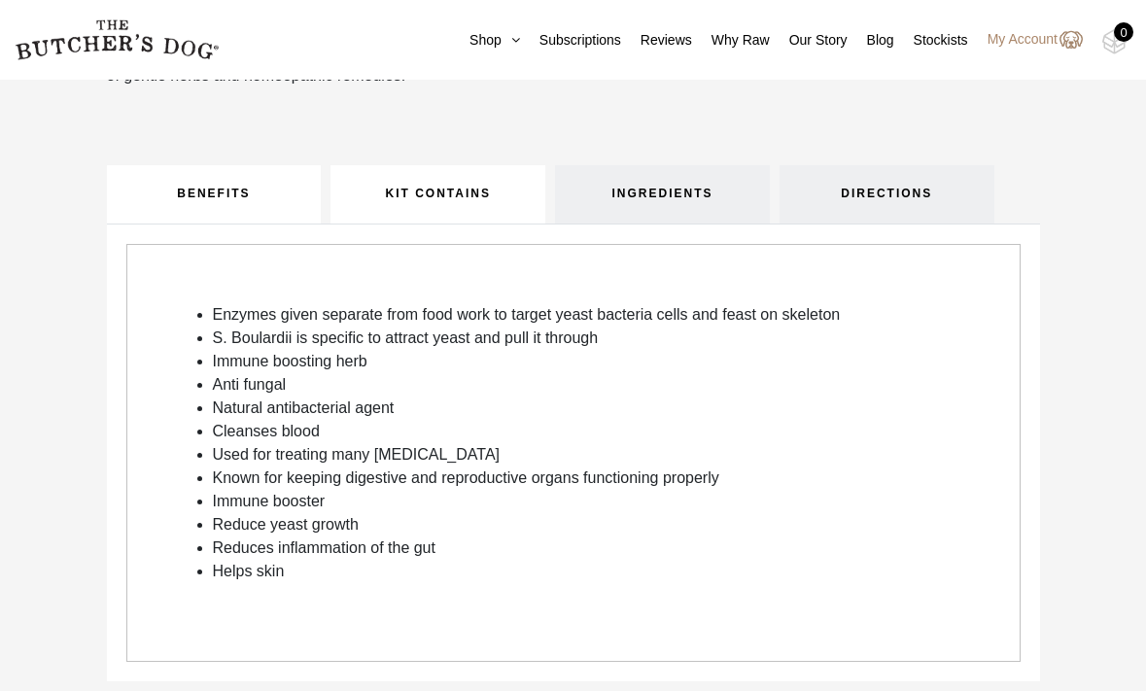
click at [461, 178] on link "KIT CONTAINS" at bounding box center [438, 194] width 215 height 58
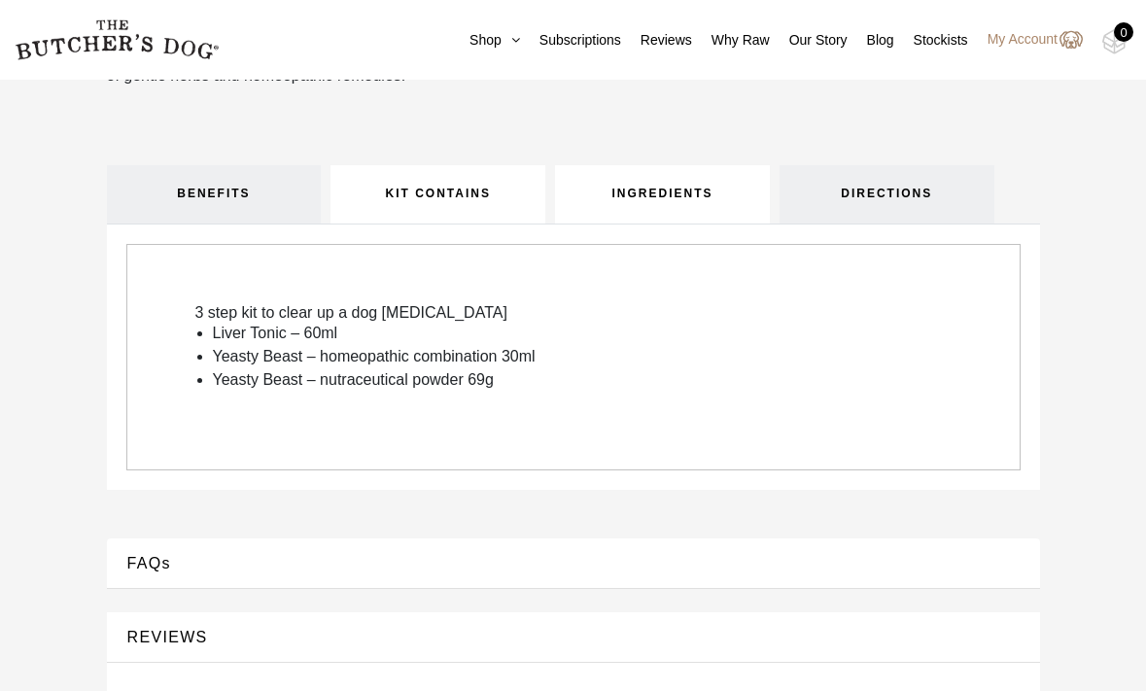
click at [645, 196] on link "INGREDIENTS" at bounding box center [662, 194] width 215 height 58
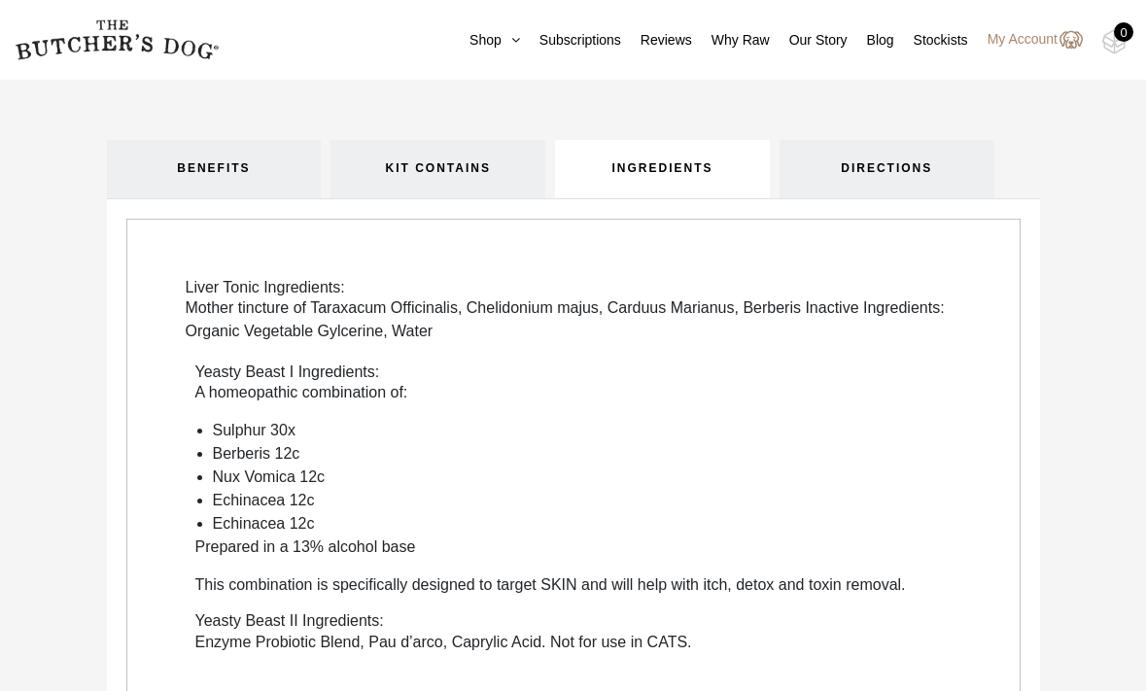
scroll to position [1162, 0]
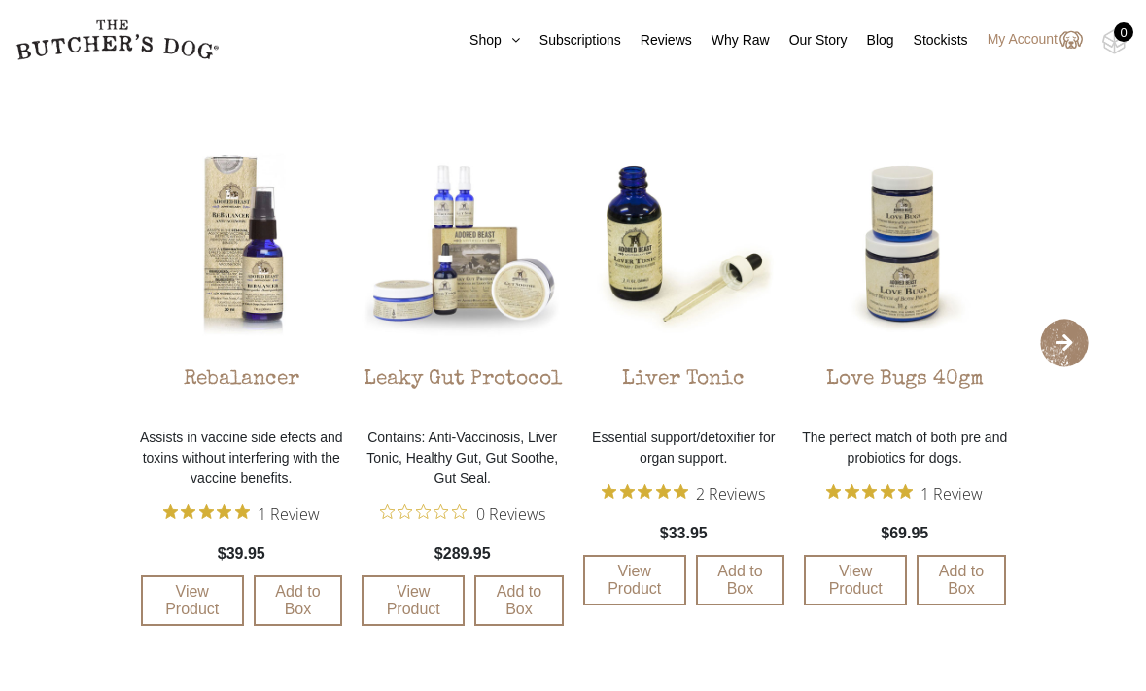
scroll to position [2184, 0]
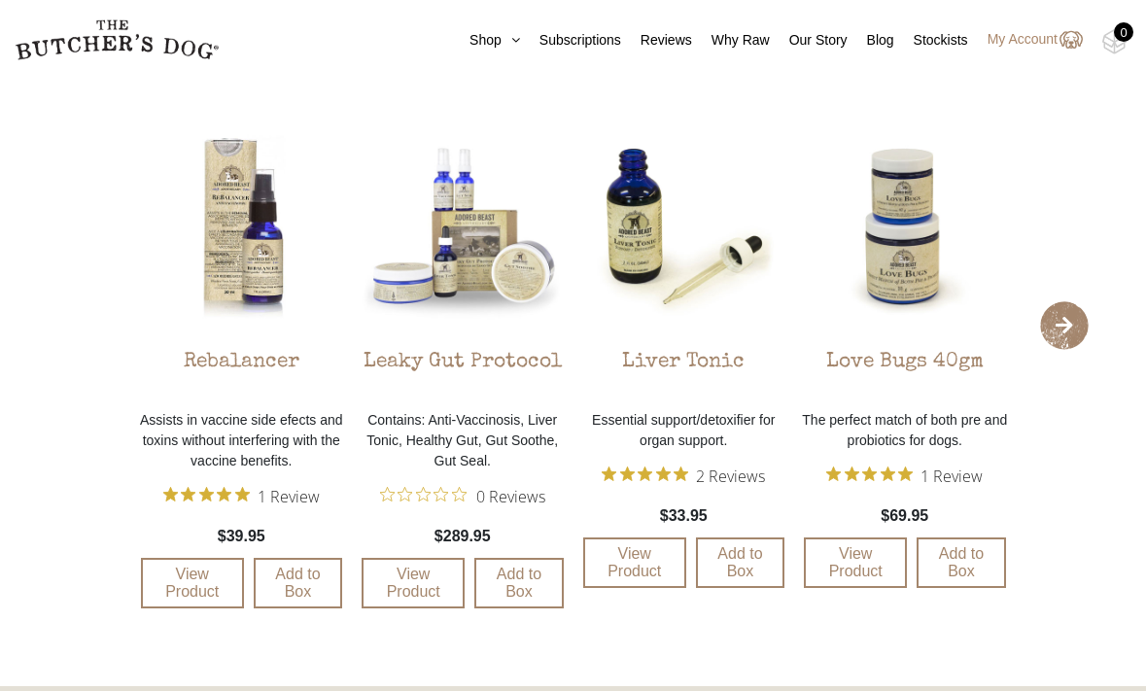
click at [1064, 322] on span "›" at bounding box center [1064, 325] width 49 height 49
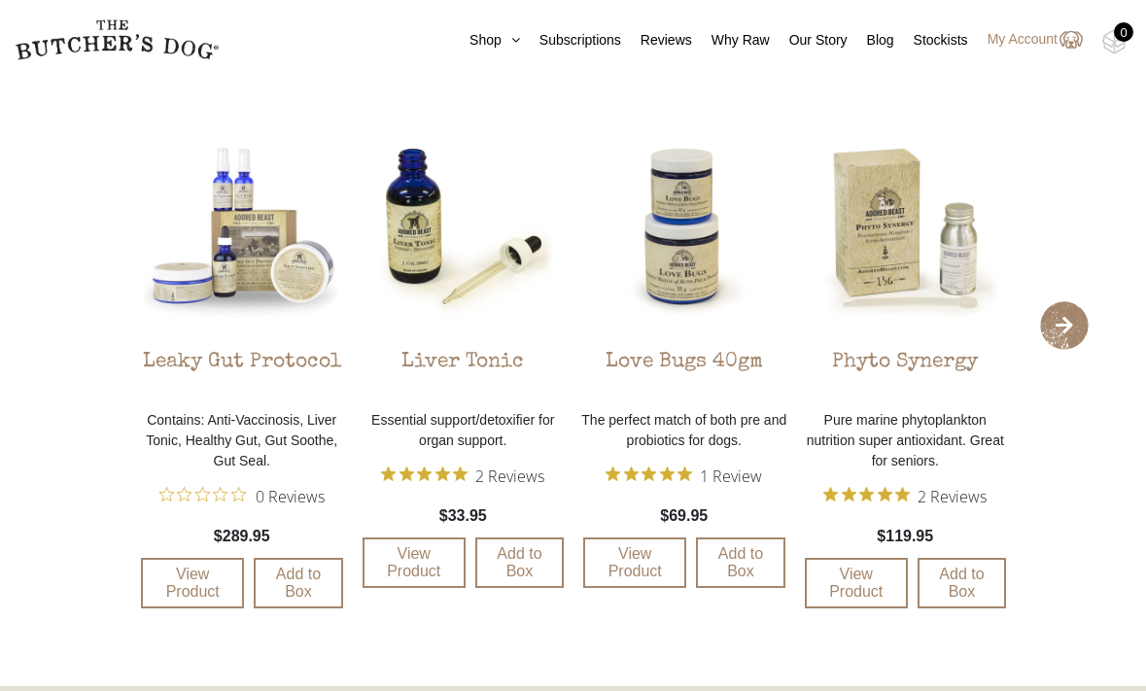
click at [1064, 322] on span "›" at bounding box center [1064, 325] width 49 height 49
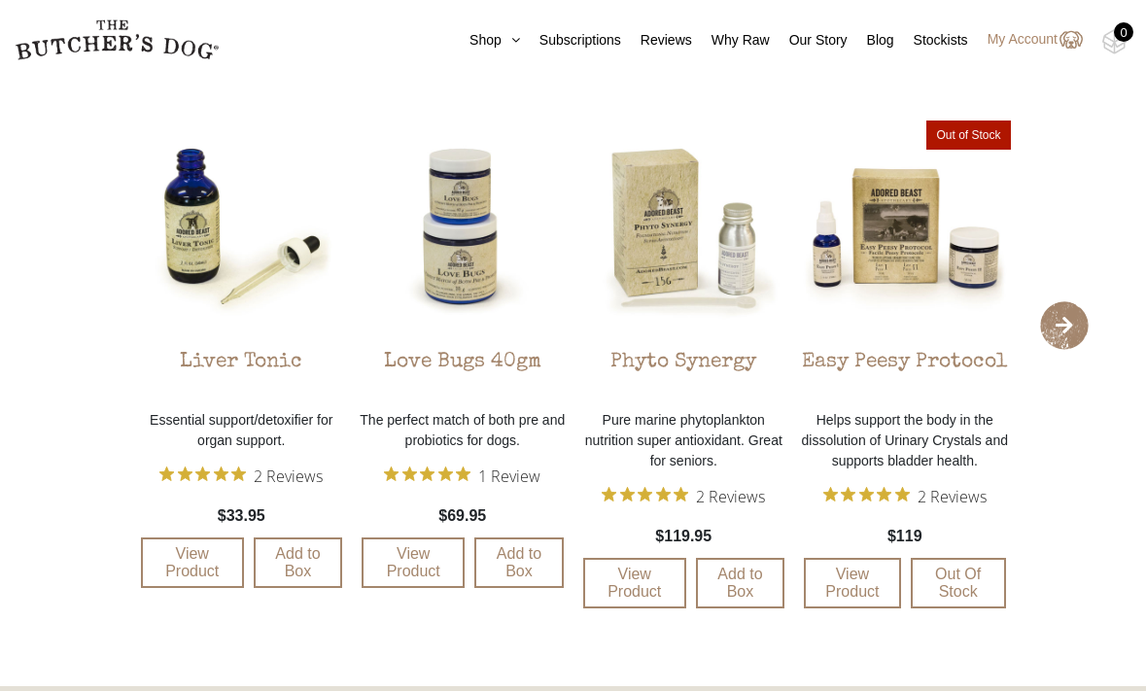
click at [1064, 322] on span "›" at bounding box center [1064, 325] width 49 height 49
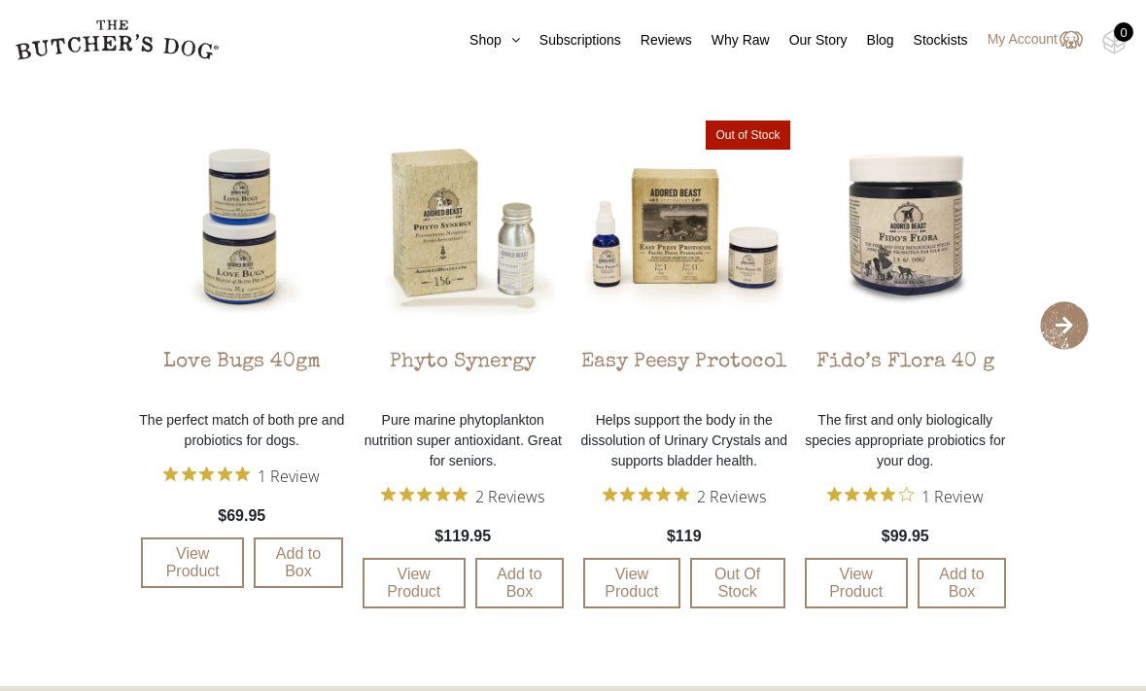
click at [1064, 322] on span "›" at bounding box center [1064, 325] width 49 height 49
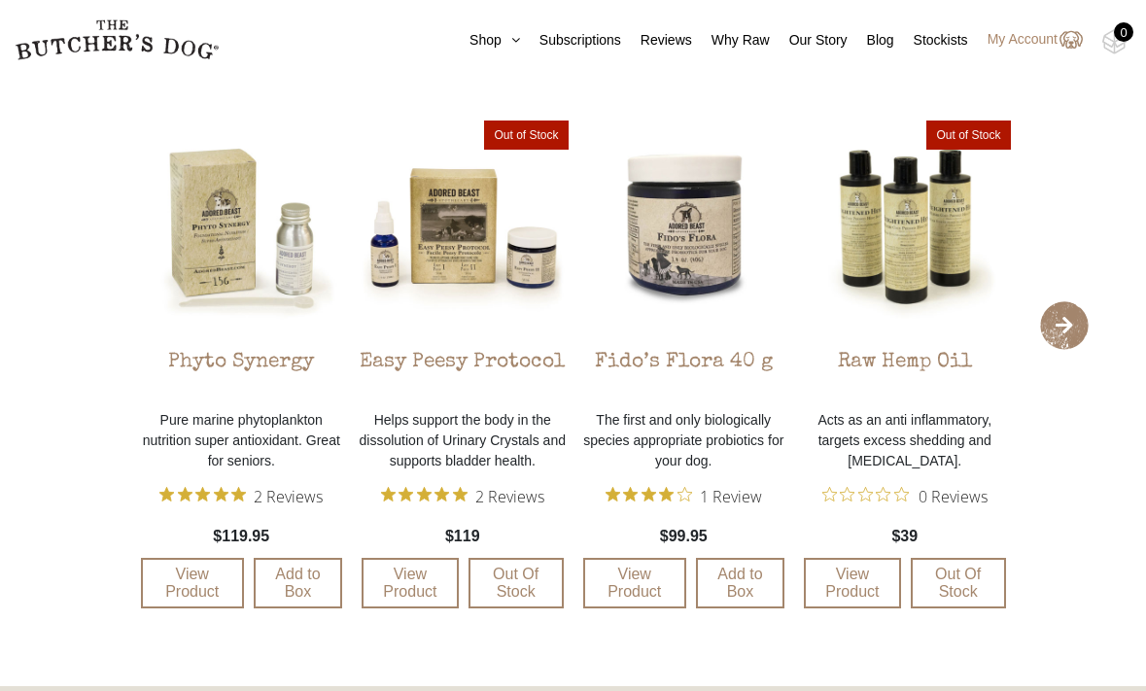
click at [1064, 322] on span "›" at bounding box center [1064, 325] width 49 height 49
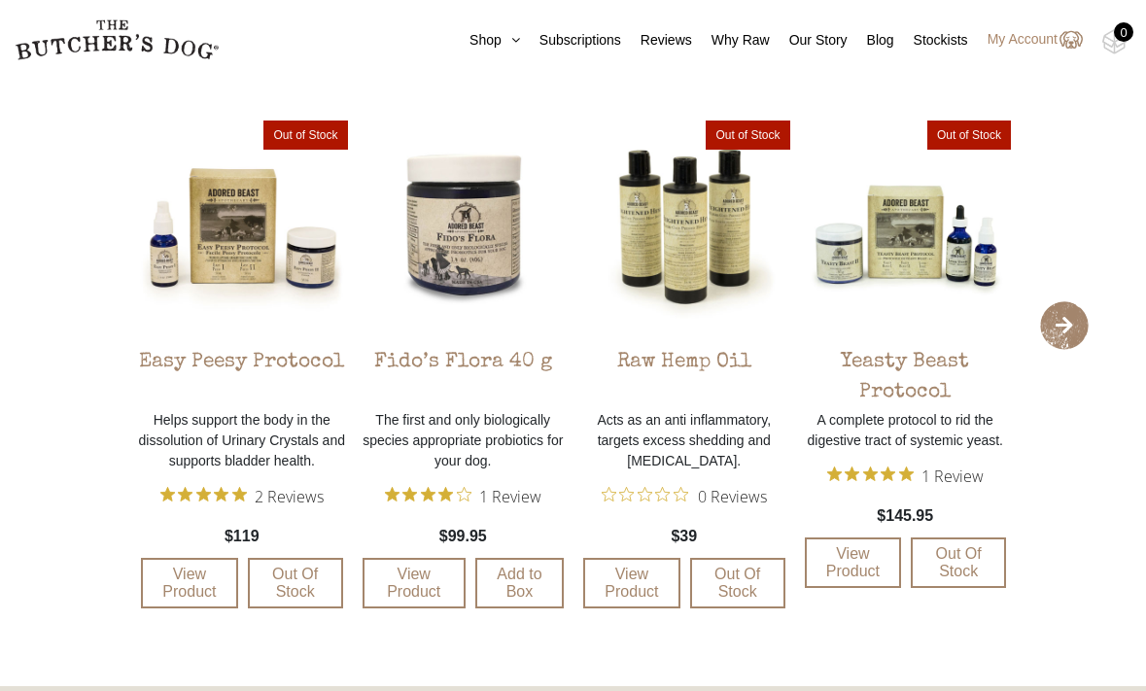
click at [1064, 322] on span "›" at bounding box center [1064, 325] width 49 height 49
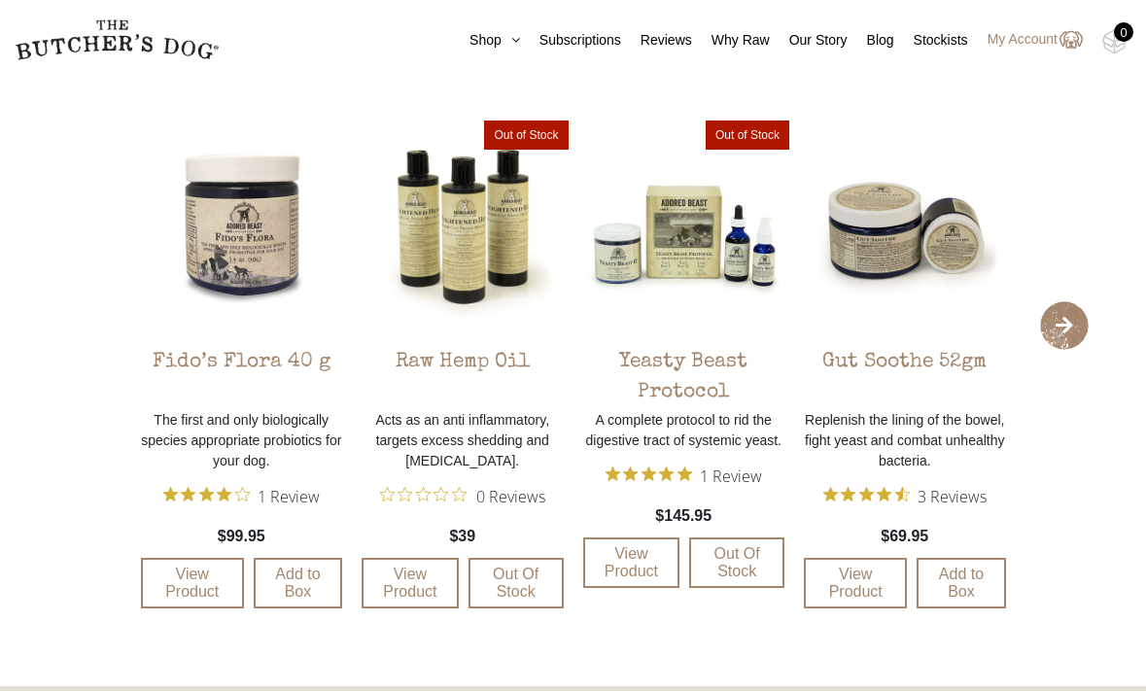
click at [1064, 322] on span "›" at bounding box center [1064, 325] width 49 height 49
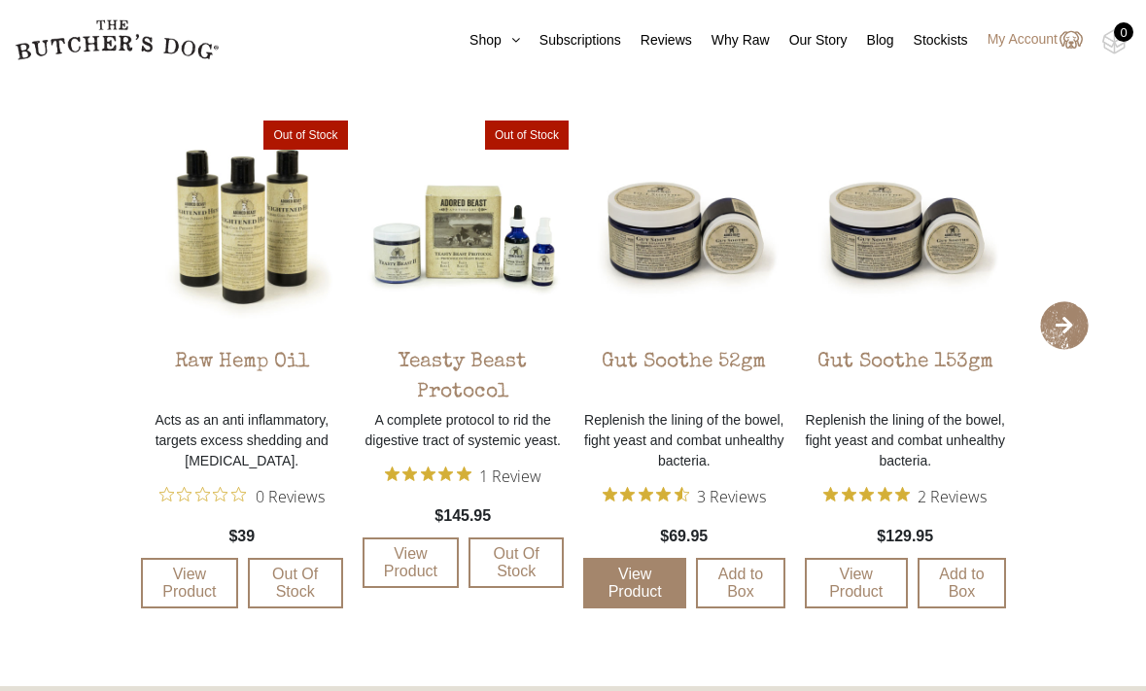
click at [647, 580] on link "View Product" at bounding box center [634, 583] width 103 height 51
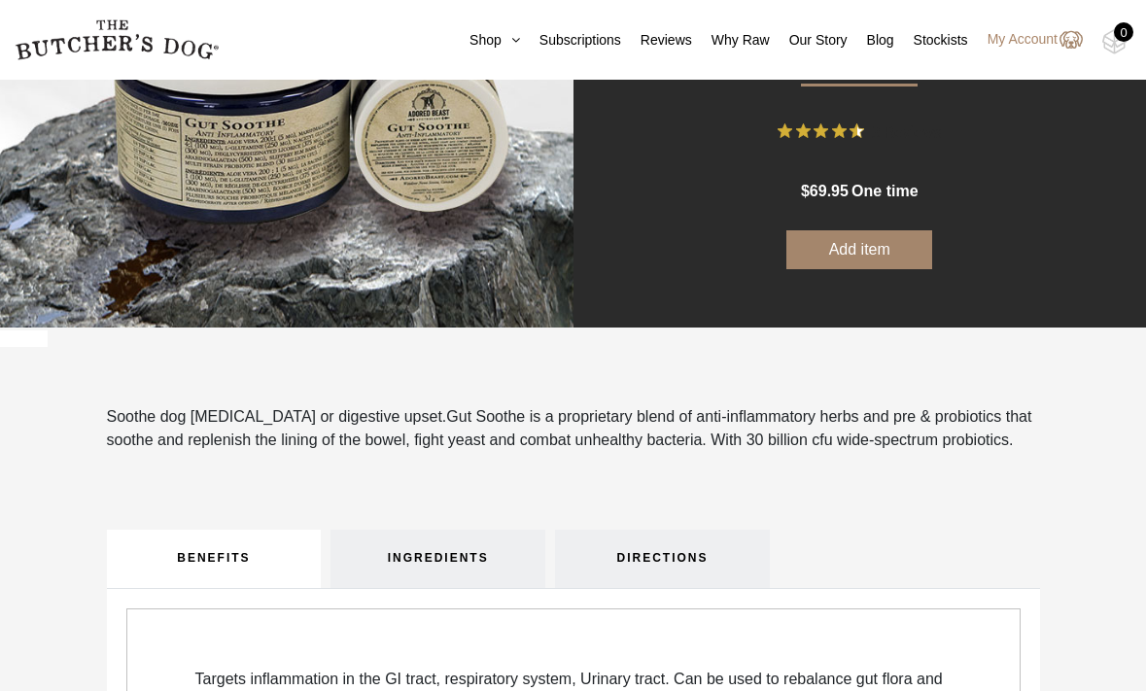
scroll to position [260, 0]
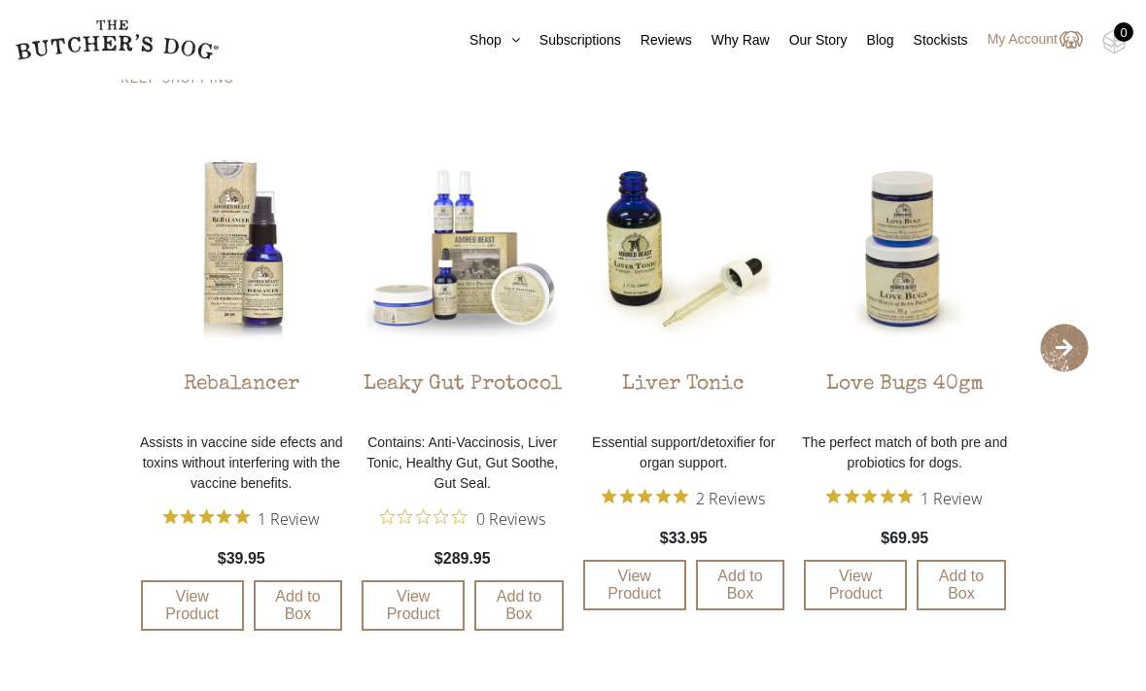
scroll to position [2163, 0]
click at [1072, 342] on span "›" at bounding box center [1064, 347] width 49 height 49
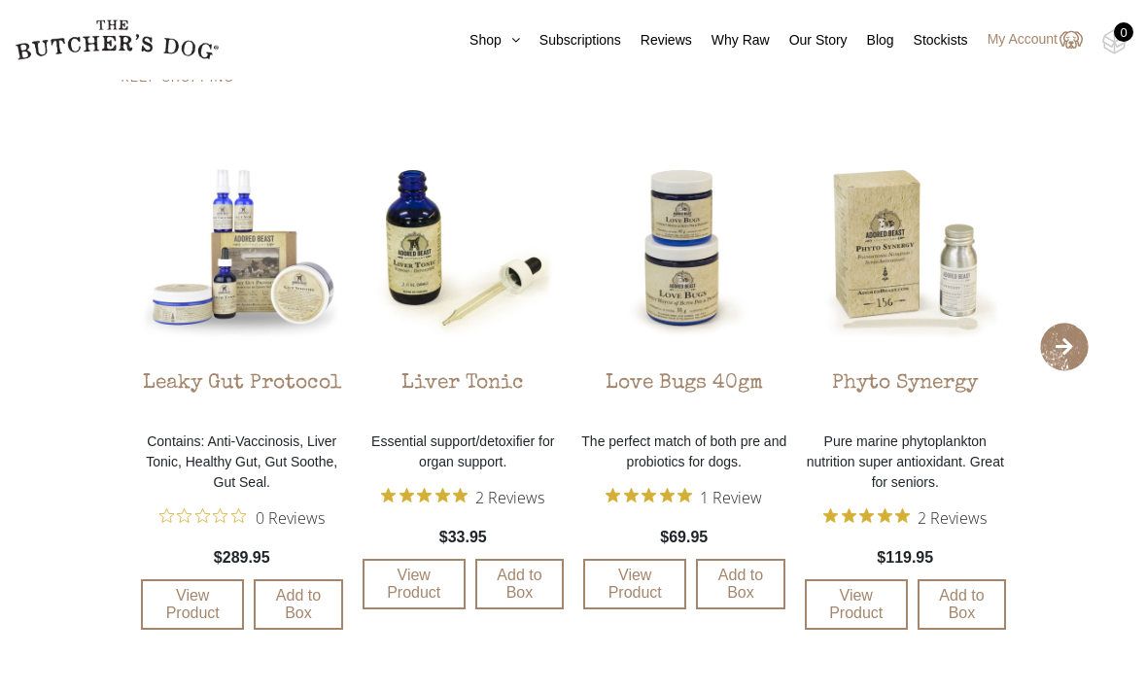
click at [1072, 342] on span "›" at bounding box center [1064, 347] width 49 height 49
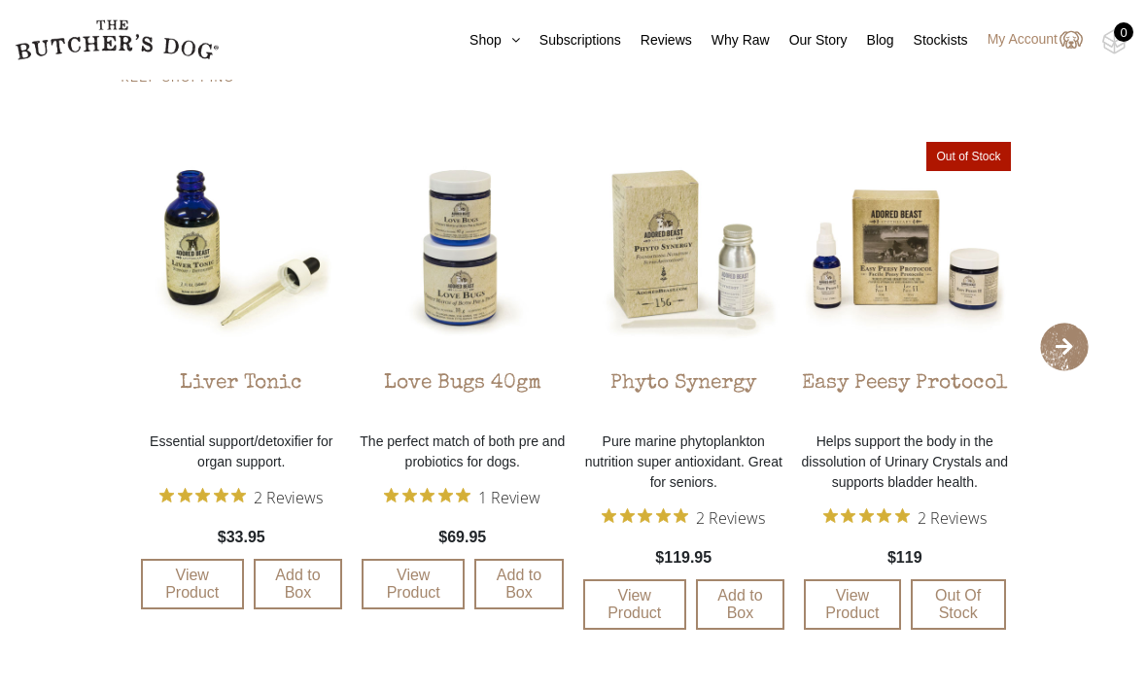
click at [1072, 342] on span "›" at bounding box center [1064, 347] width 49 height 49
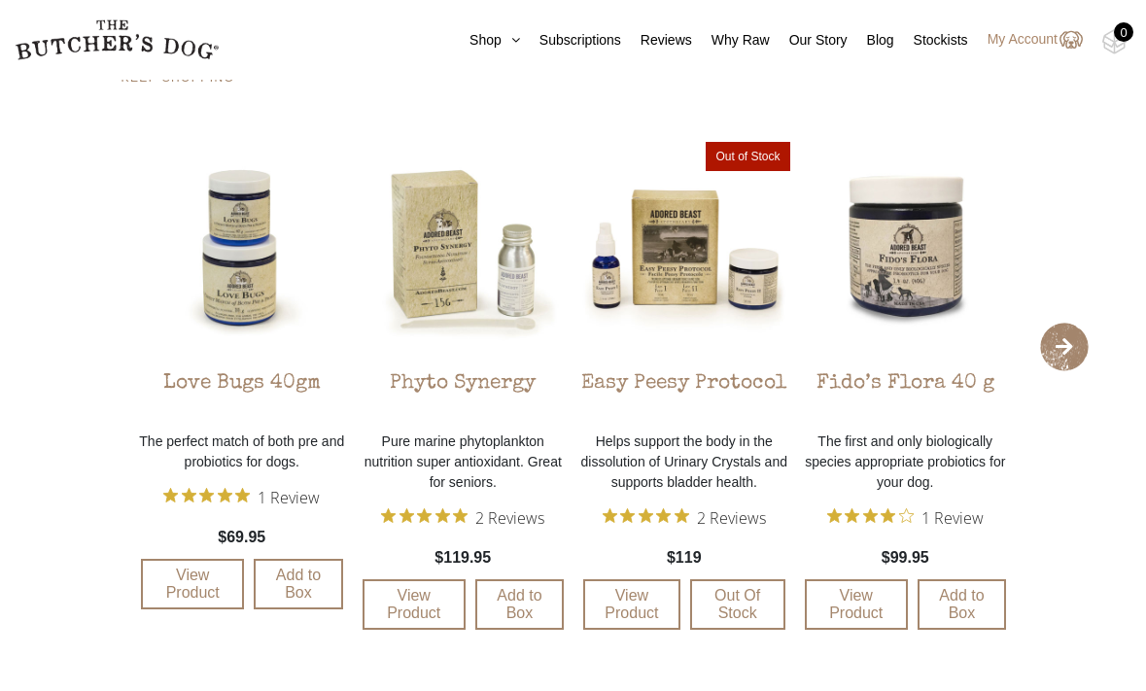
click at [1072, 342] on span "›" at bounding box center [1064, 347] width 49 height 49
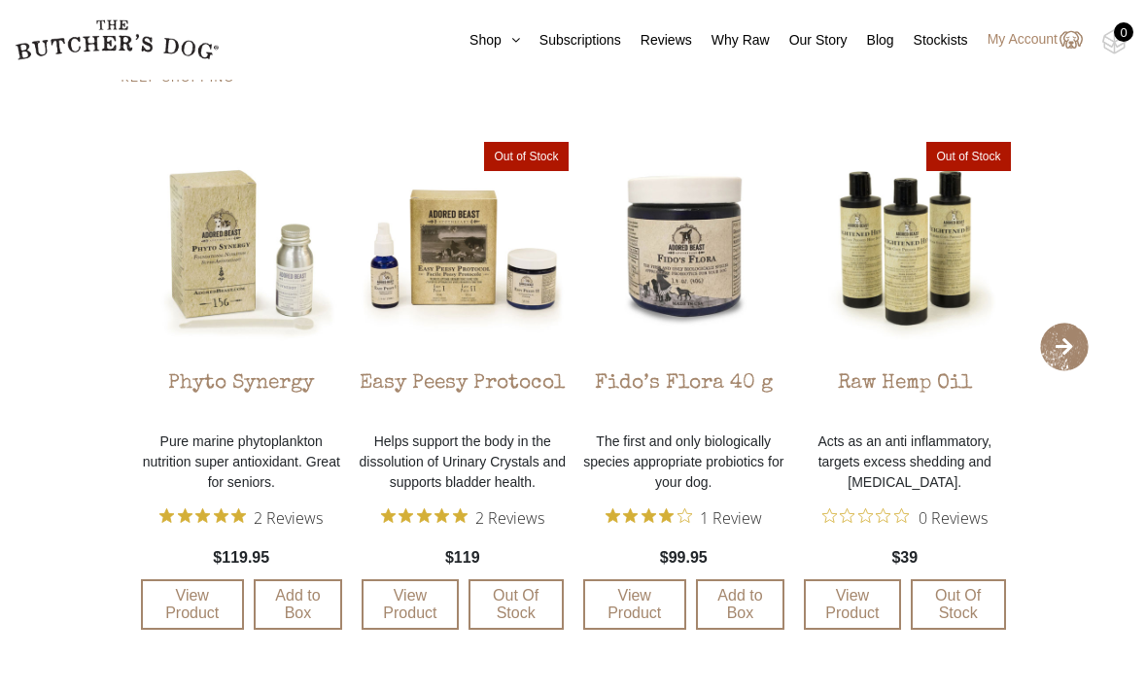
click at [1072, 342] on span "›" at bounding box center [1064, 347] width 49 height 49
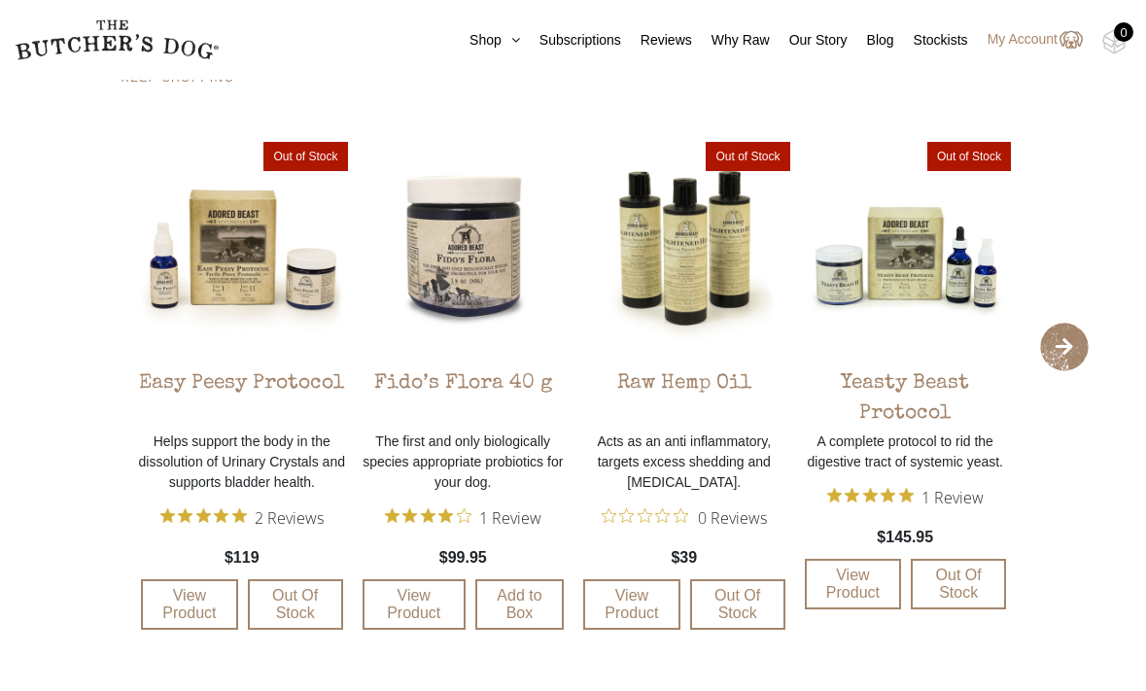
click at [1072, 342] on span "›" at bounding box center [1064, 347] width 49 height 49
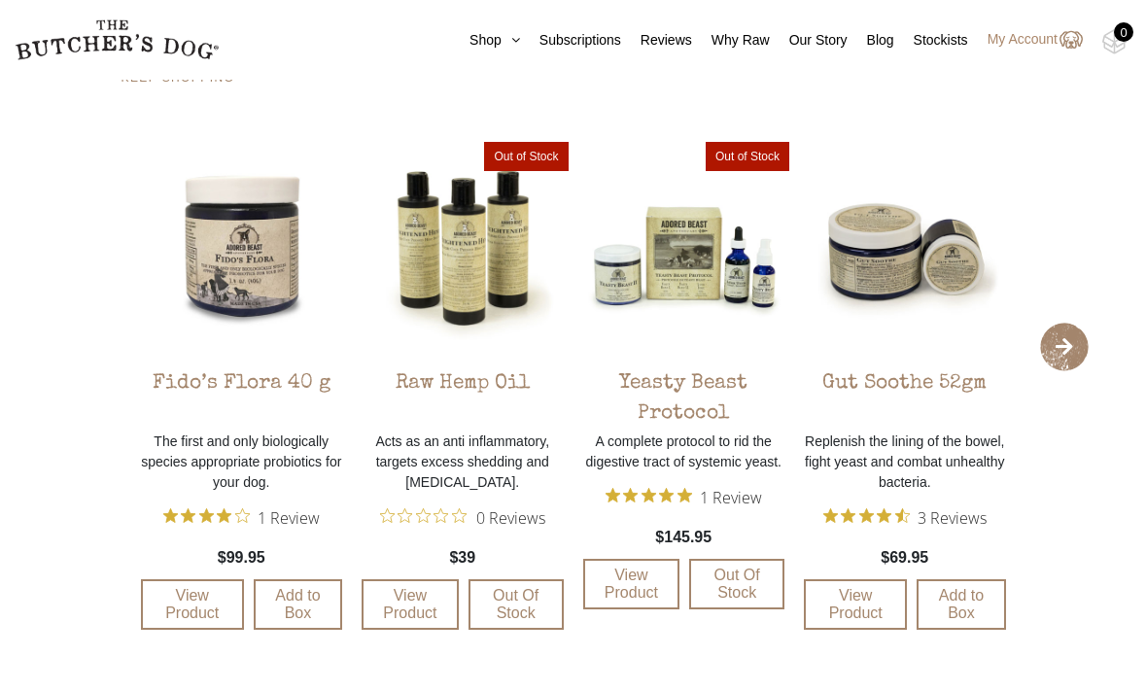
click at [1072, 342] on span "›" at bounding box center [1064, 347] width 49 height 49
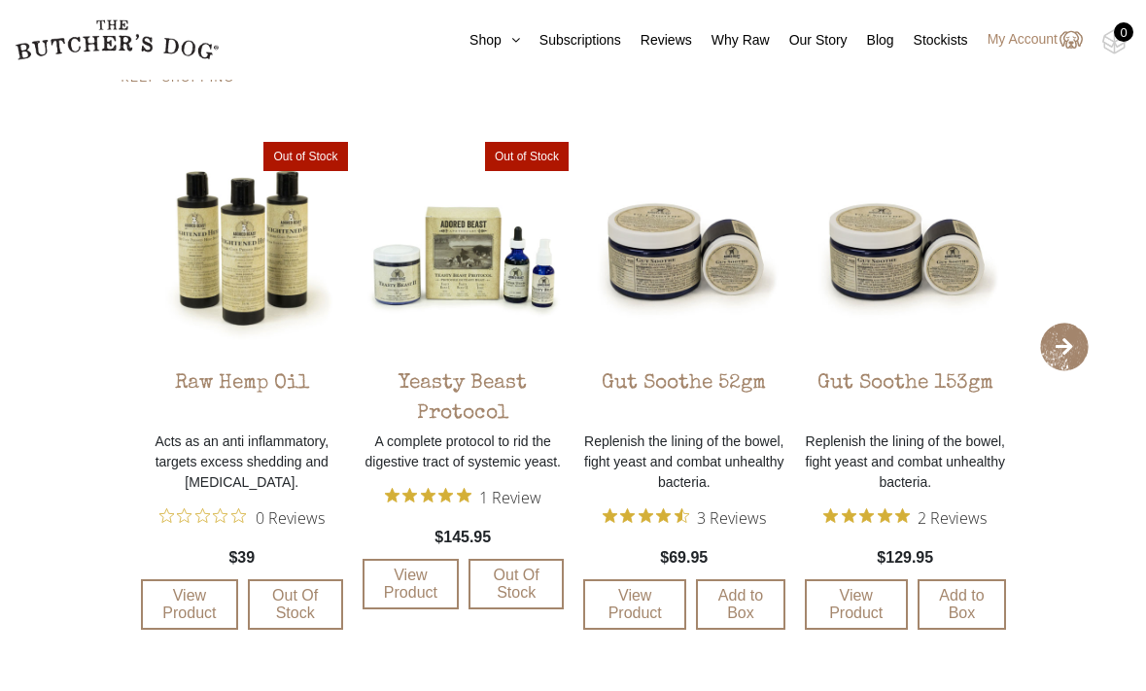
click at [1072, 342] on span "›" at bounding box center [1064, 347] width 49 height 49
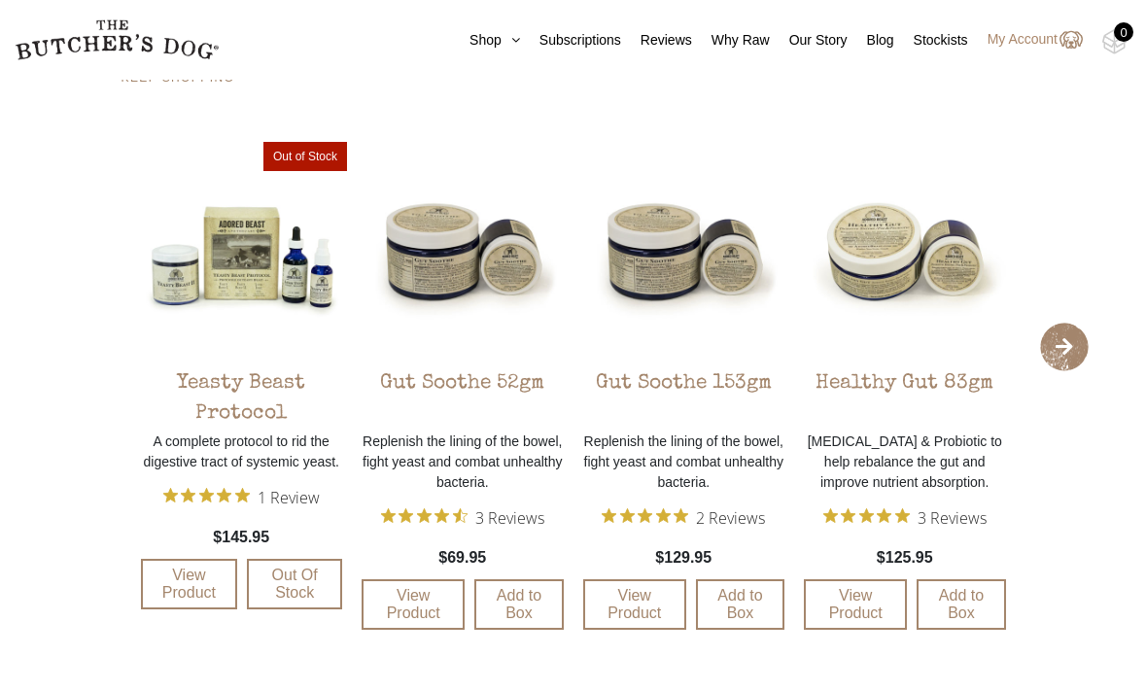
click at [1072, 342] on span "›" at bounding box center [1064, 347] width 49 height 49
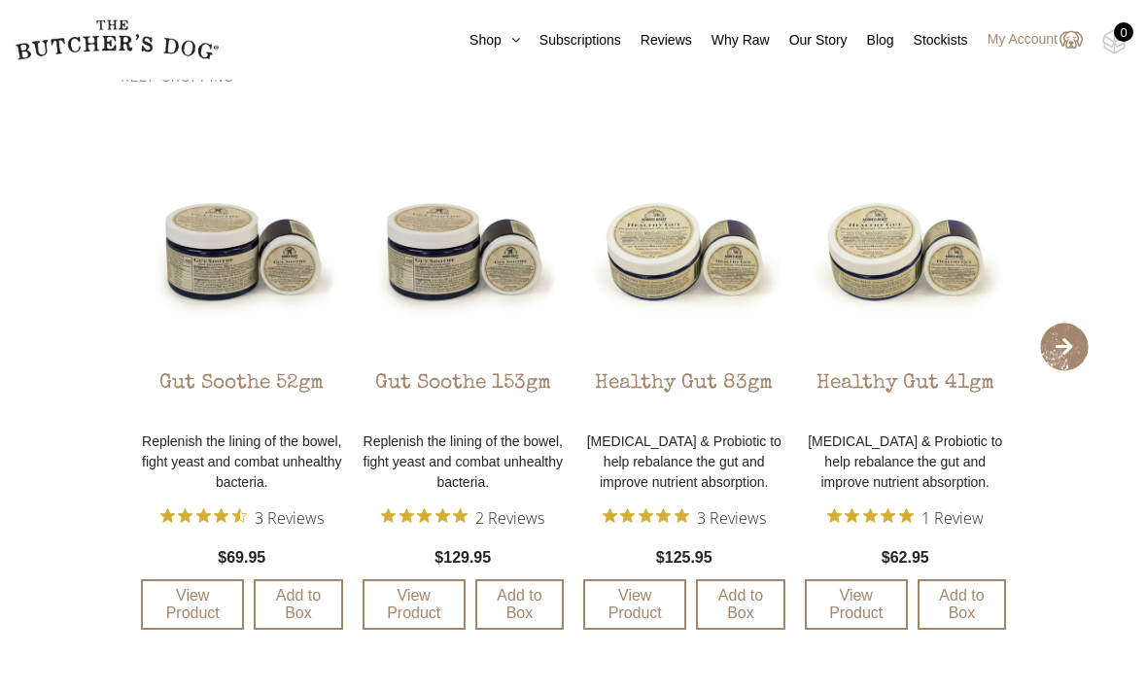
click at [1072, 342] on span "›" at bounding box center [1064, 347] width 49 height 49
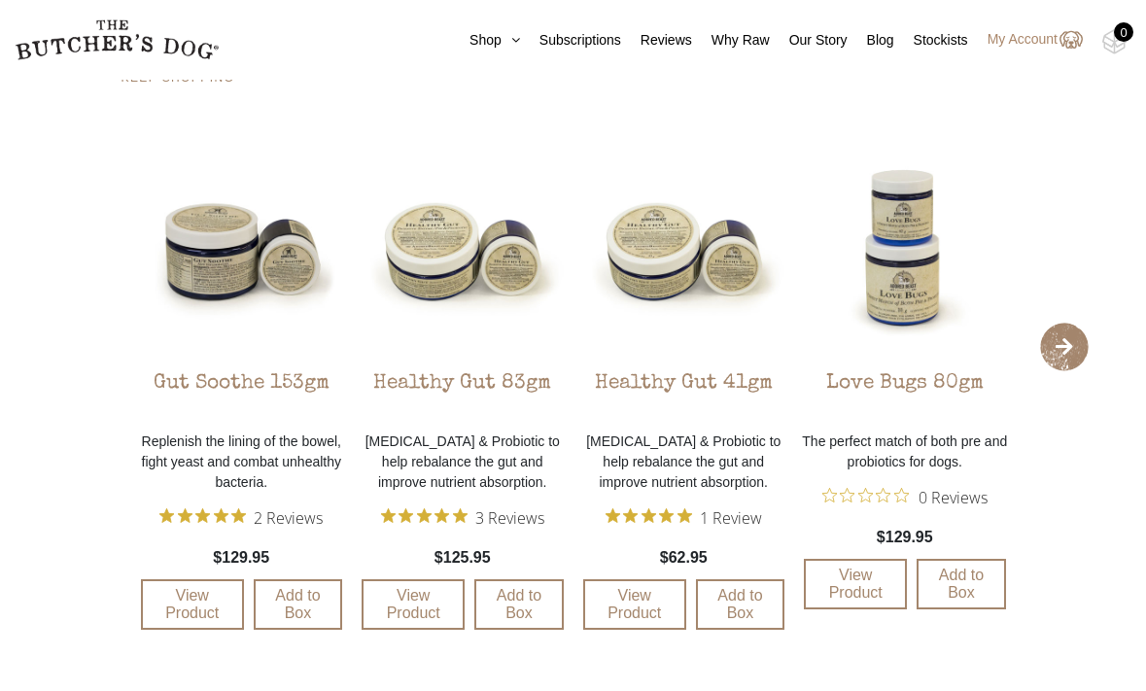
click at [1072, 342] on span "›" at bounding box center [1064, 347] width 49 height 49
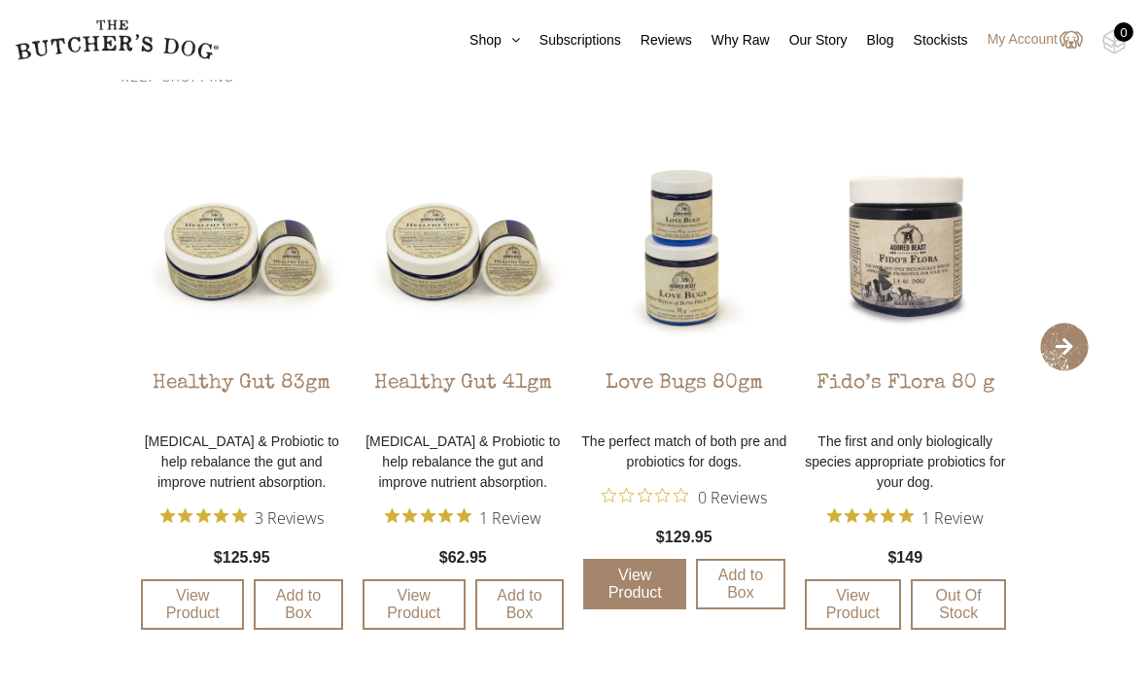
click at [656, 575] on link "View Product" at bounding box center [634, 584] width 103 height 51
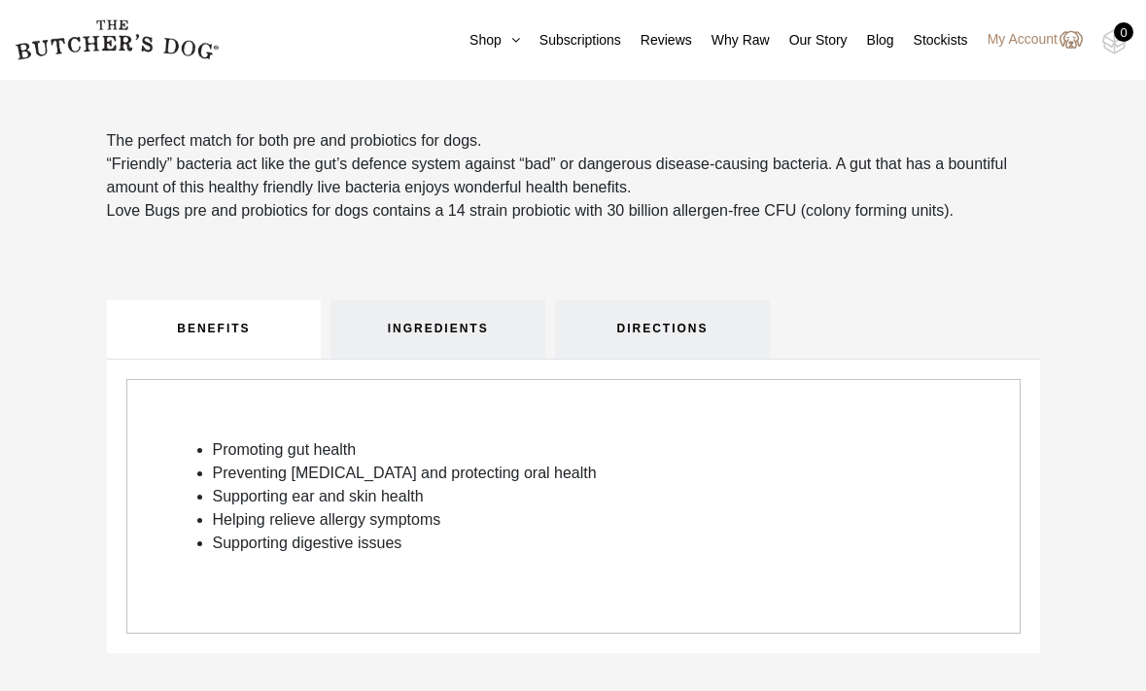
scroll to position [535, 0]
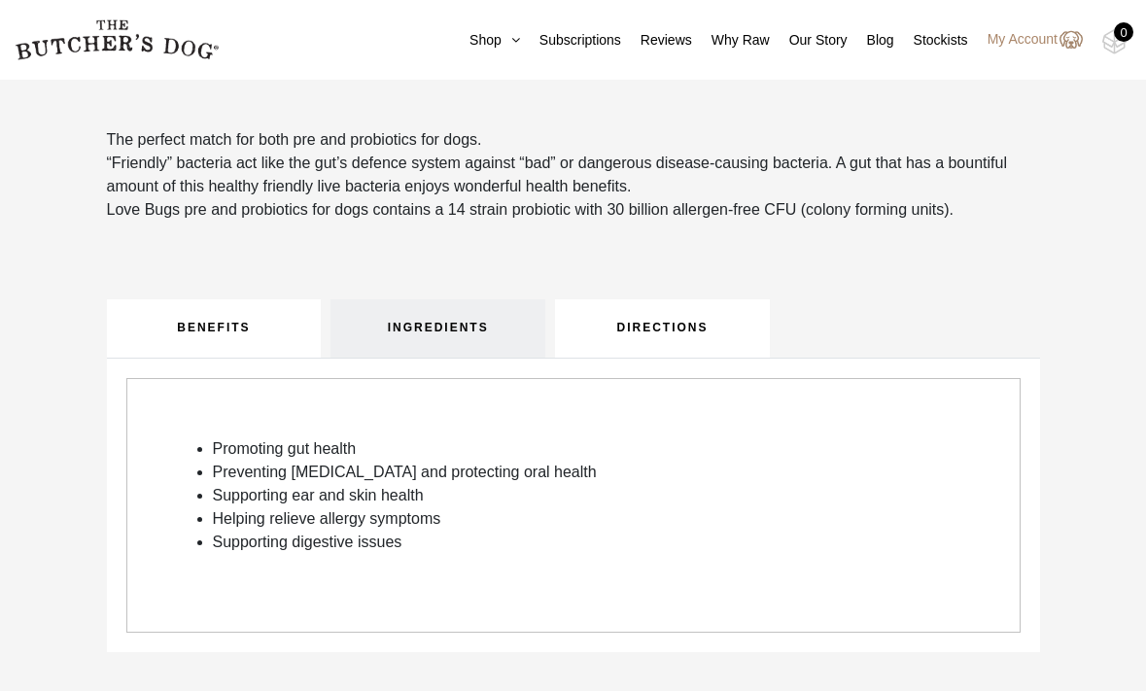
click at [671, 332] on link "DIRECTIONS" at bounding box center [662, 328] width 215 height 58
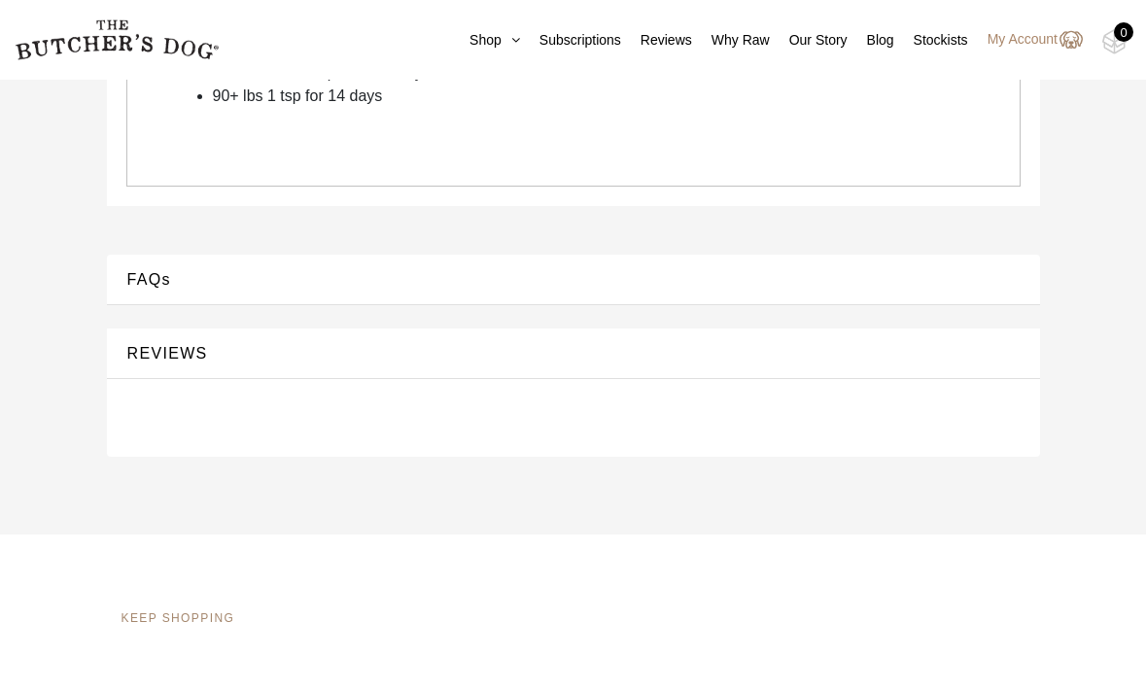
scroll to position [1023, 0]
click at [140, 270] on button "FAQs" at bounding box center [573, 276] width 895 height 26
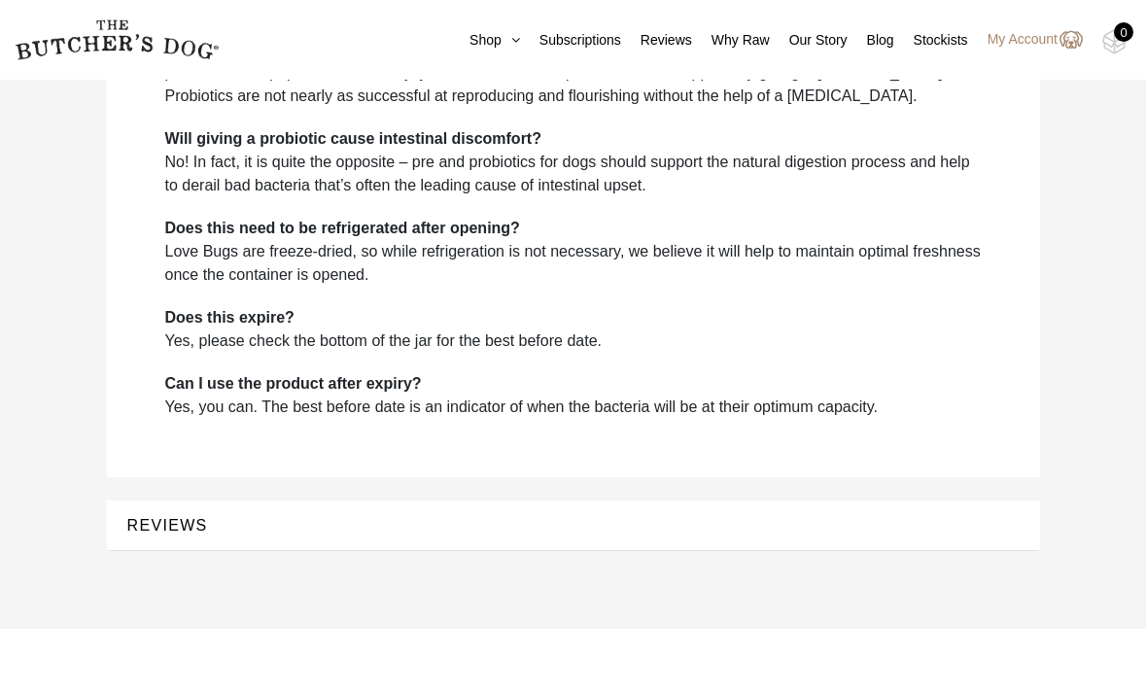
scroll to position [1461, 0]
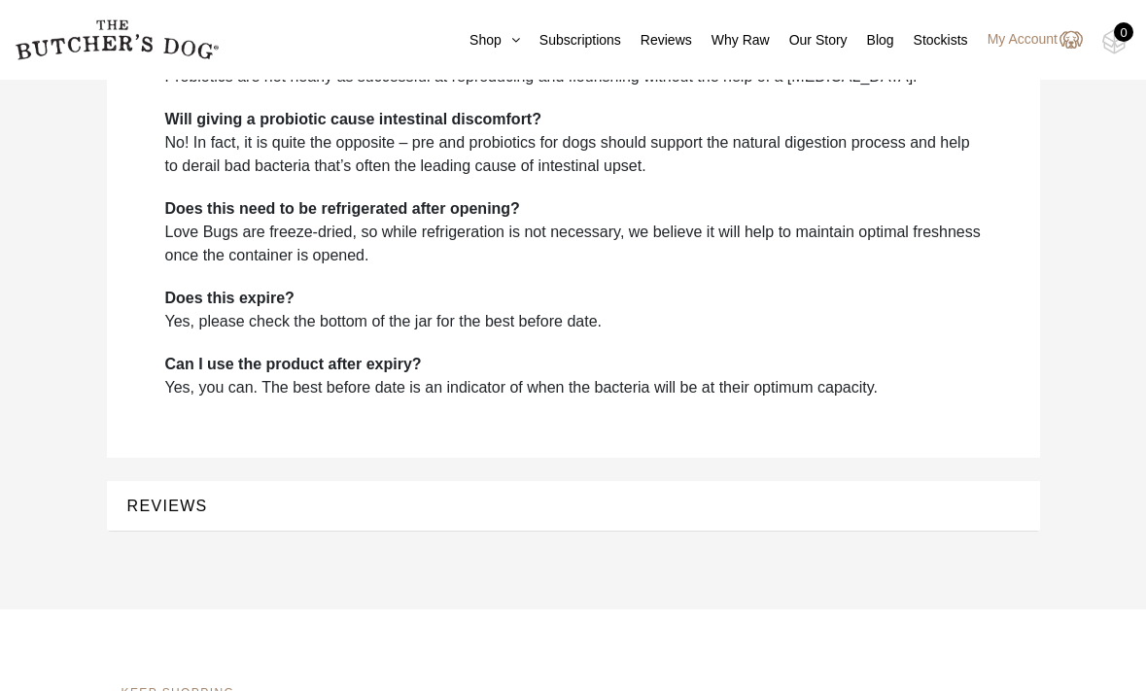
click at [158, 500] on button "REVIEWS" at bounding box center [573, 506] width 895 height 26
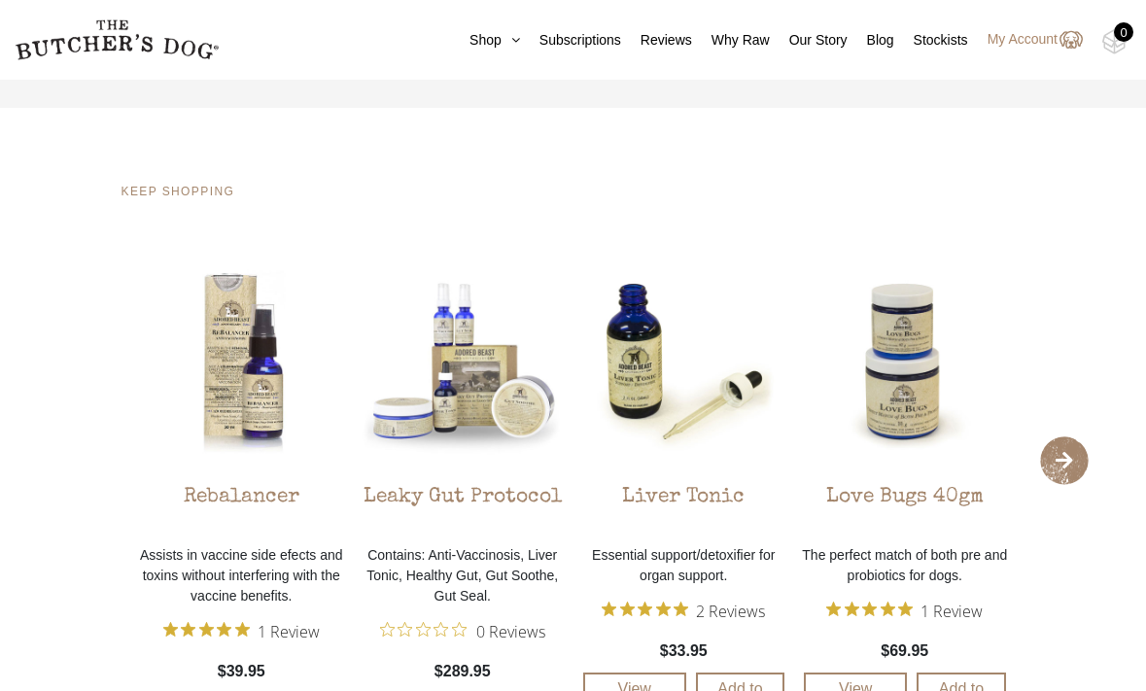
scroll to position [1460, 0]
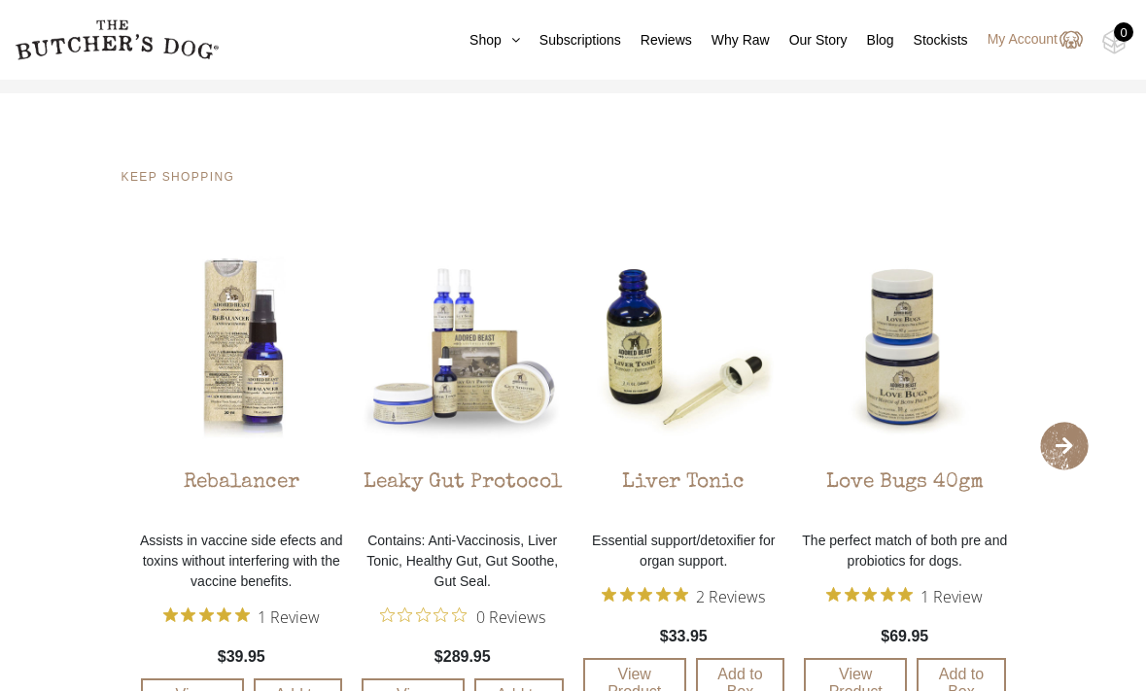
click at [1070, 440] on span "›" at bounding box center [1064, 446] width 49 height 49
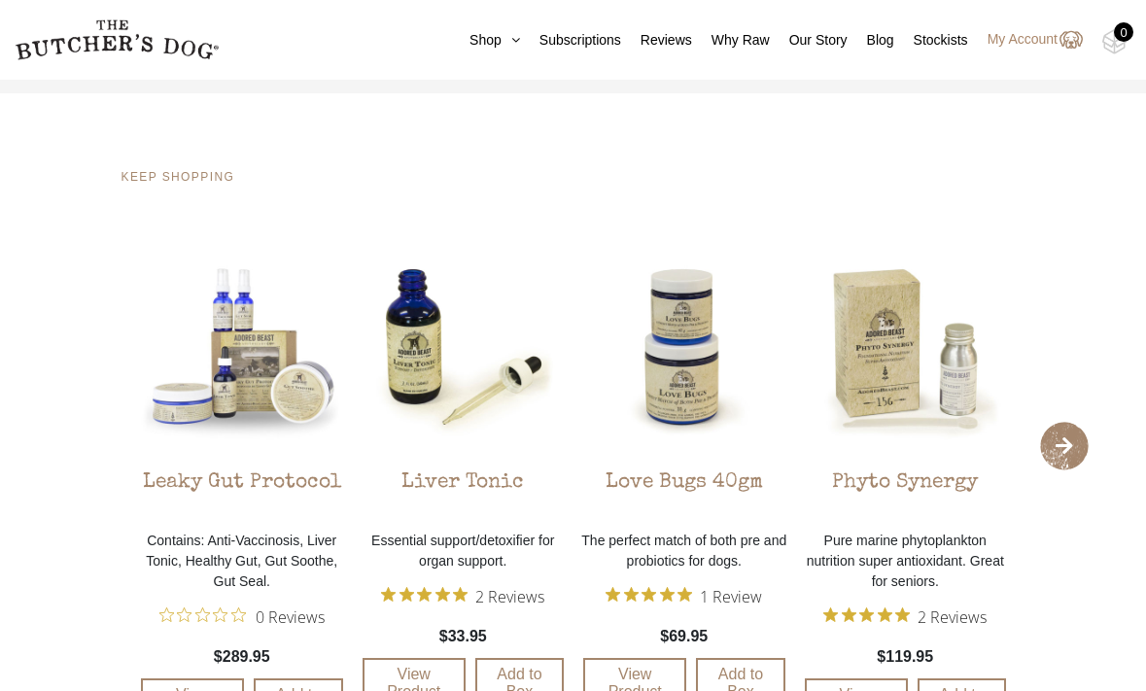
click at [1070, 440] on span "›" at bounding box center [1064, 446] width 49 height 49
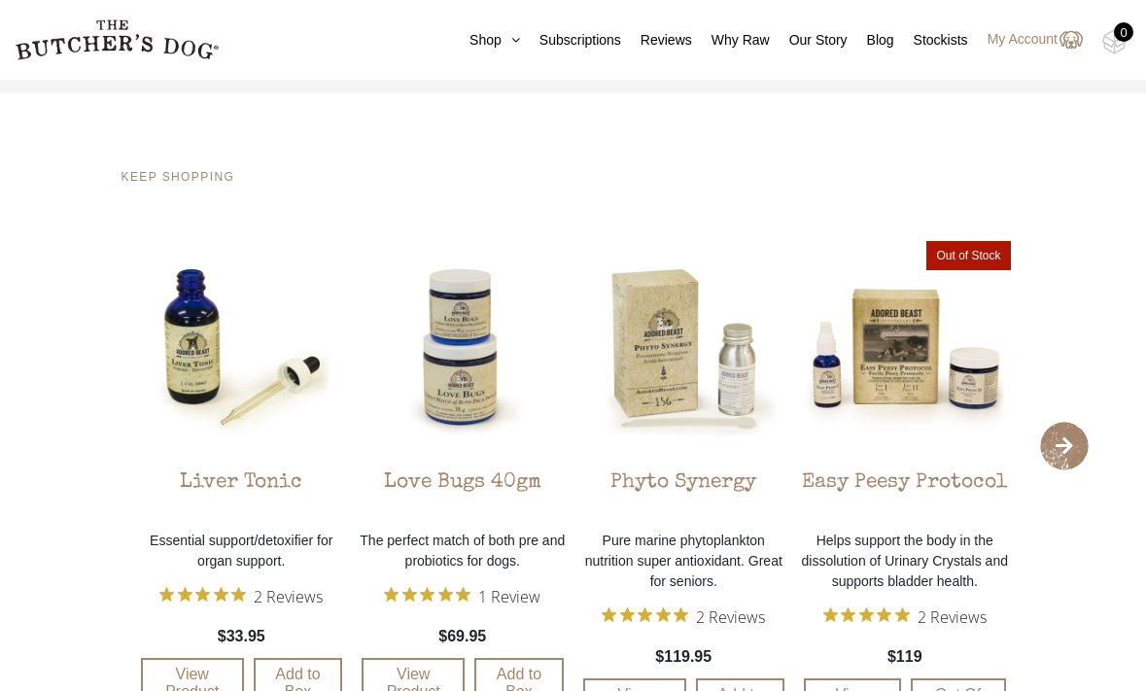
click at [1070, 440] on span "›" at bounding box center [1064, 446] width 49 height 49
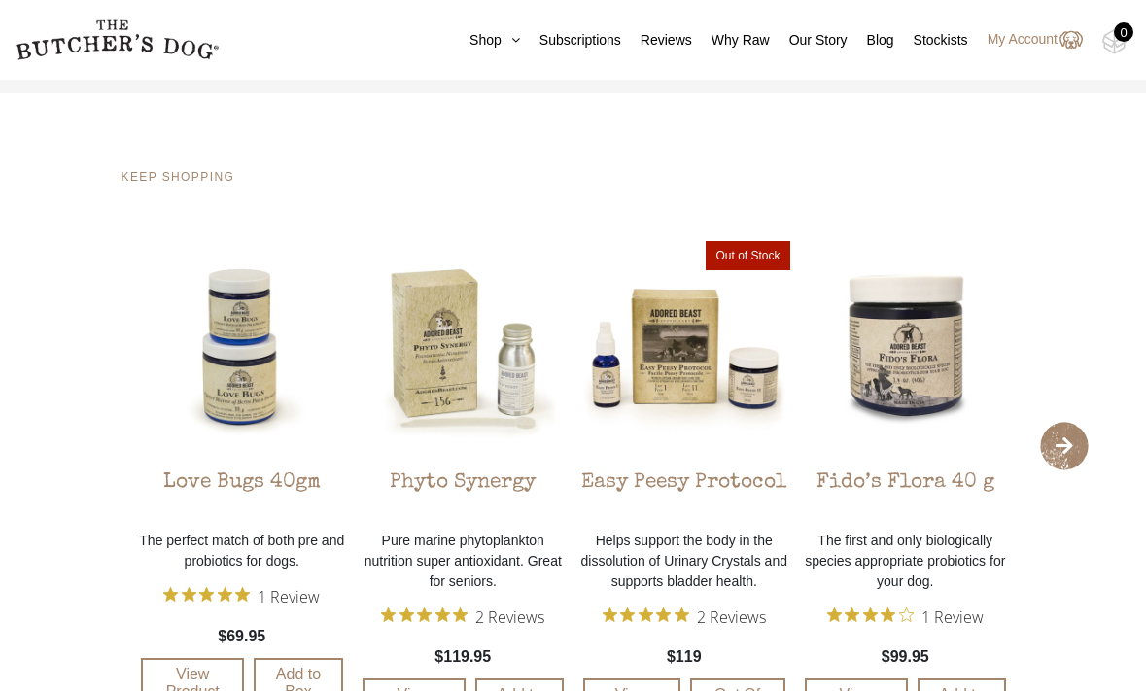
click at [1070, 440] on span "›" at bounding box center [1064, 446] width 49 height 49
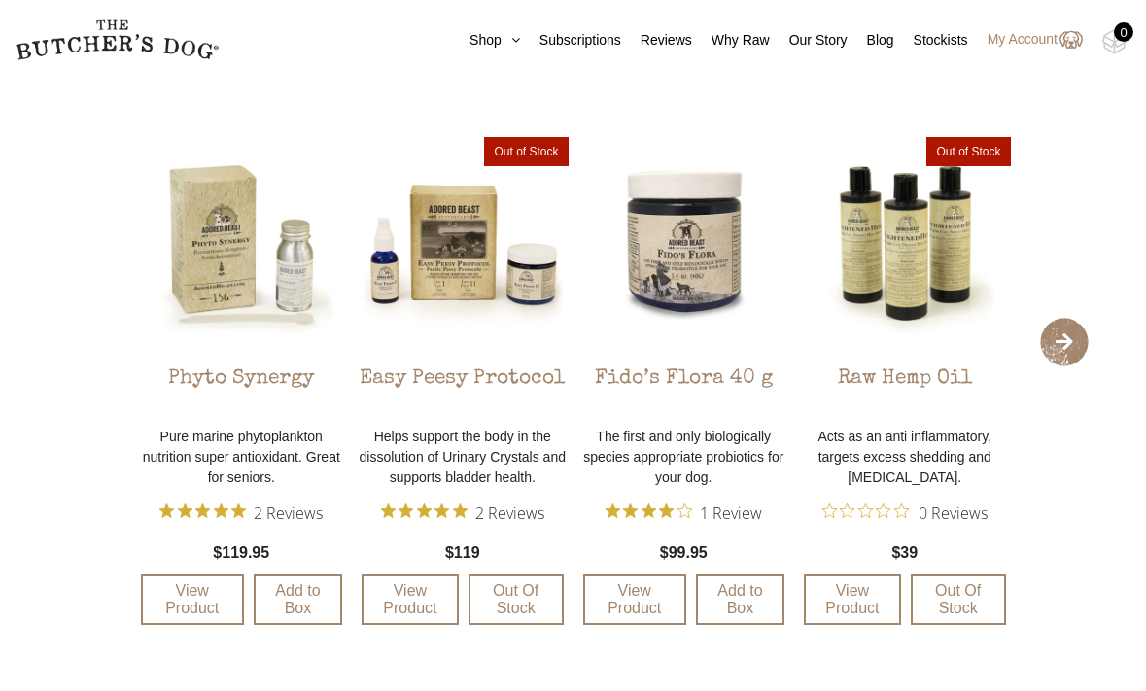
scroll to position [1569, 0]
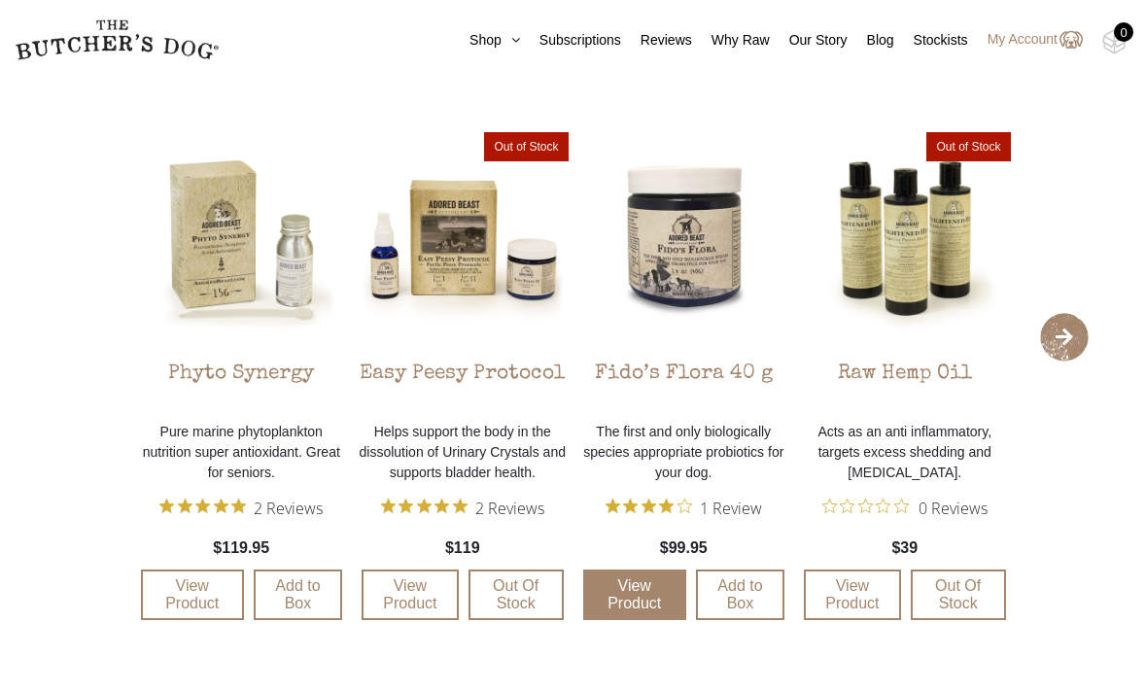
click at [651, 594] on link "View Product" at bounding box center [634, 595] width 103 height 51
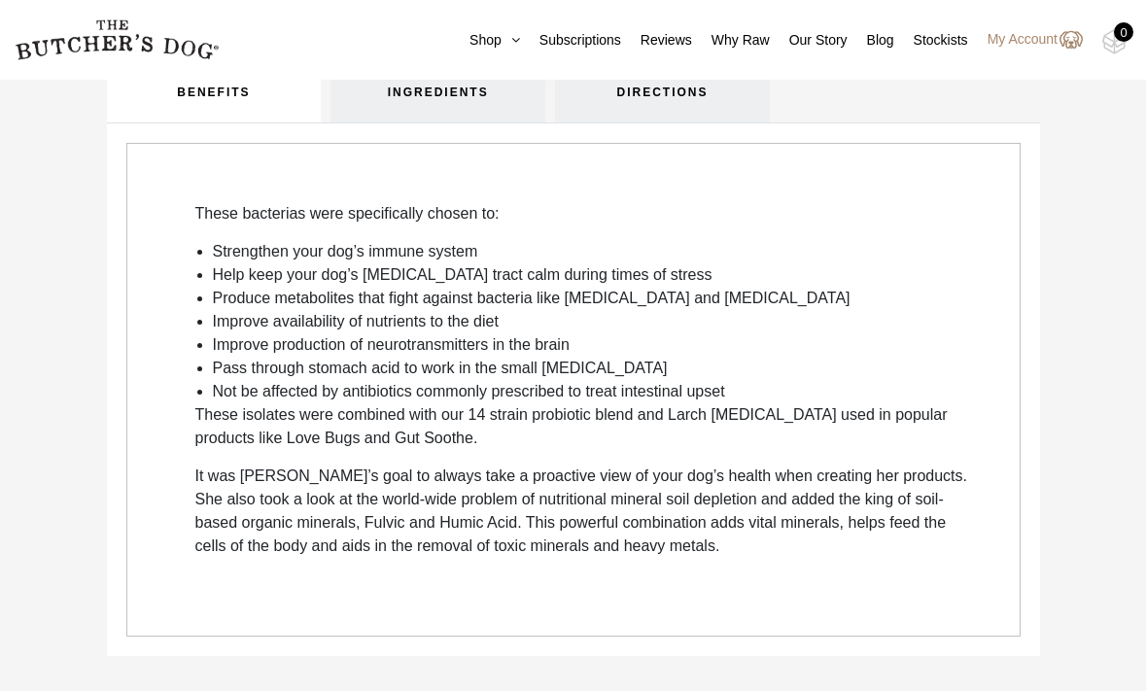
scroll to position [738, 0]
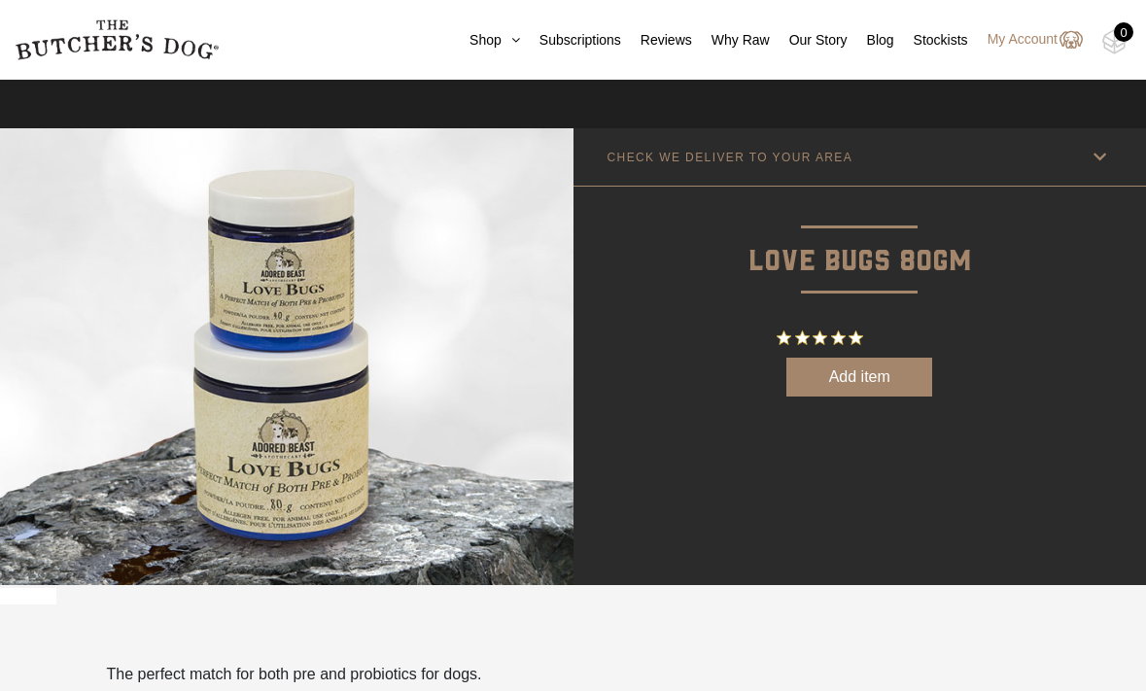
scroll to position [153, 0]
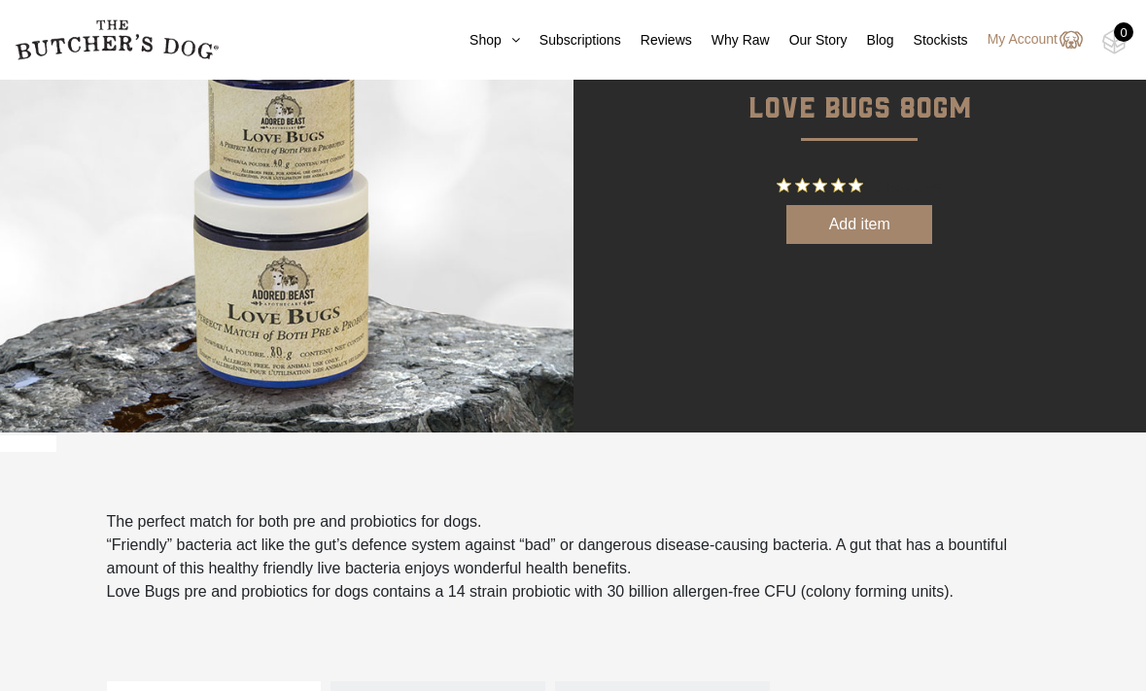
click at [864, 223] on button "Add item" at bounding box center [860, 224] width 146 height 39
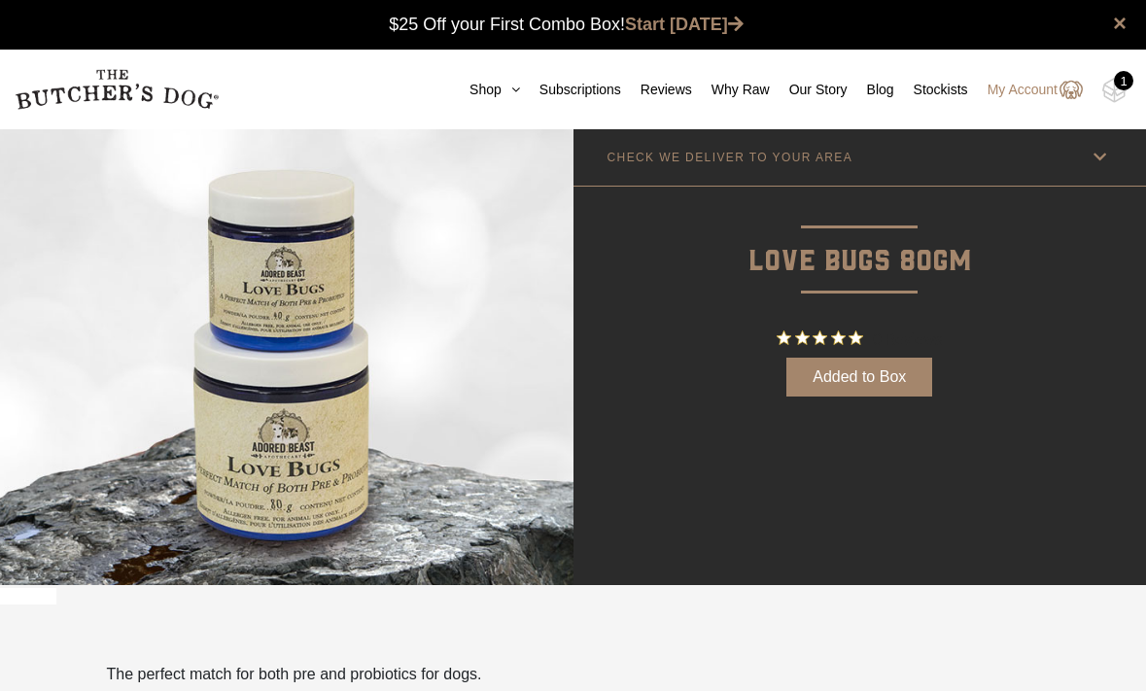
scroll to position [0, 0]
click at [1116, 83] on div "1" at bounding box center [1123, 80] width 19 height 19
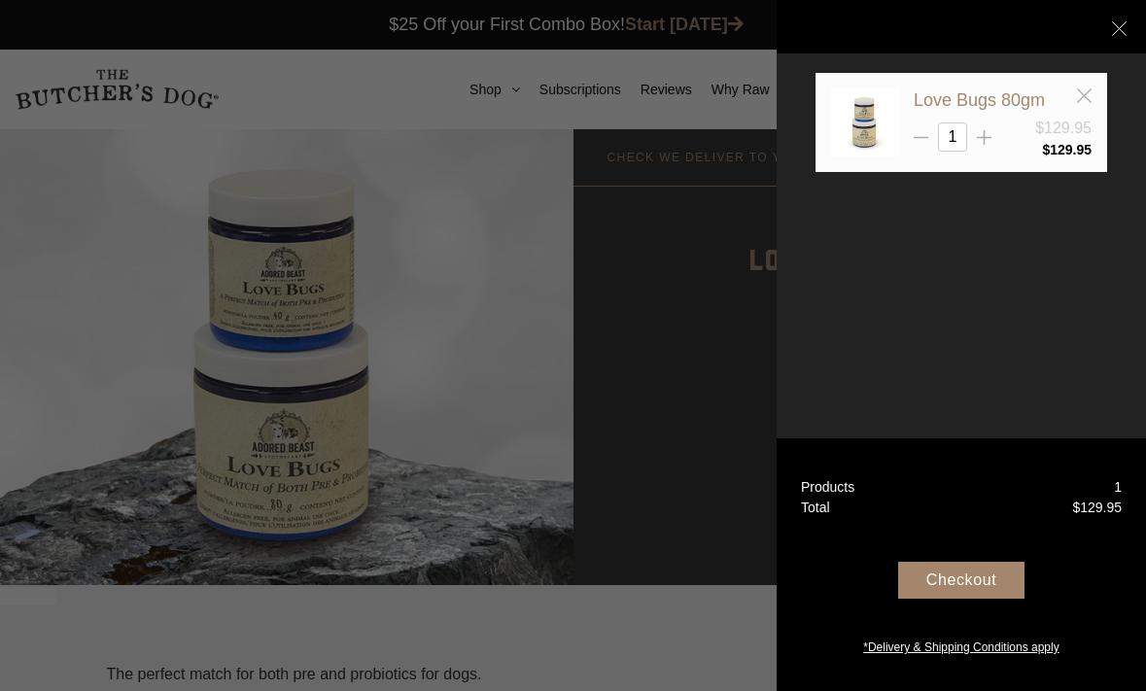
click at [967, 584] on div "Checkout" at bounding box center [961, 580] width 126 height 37
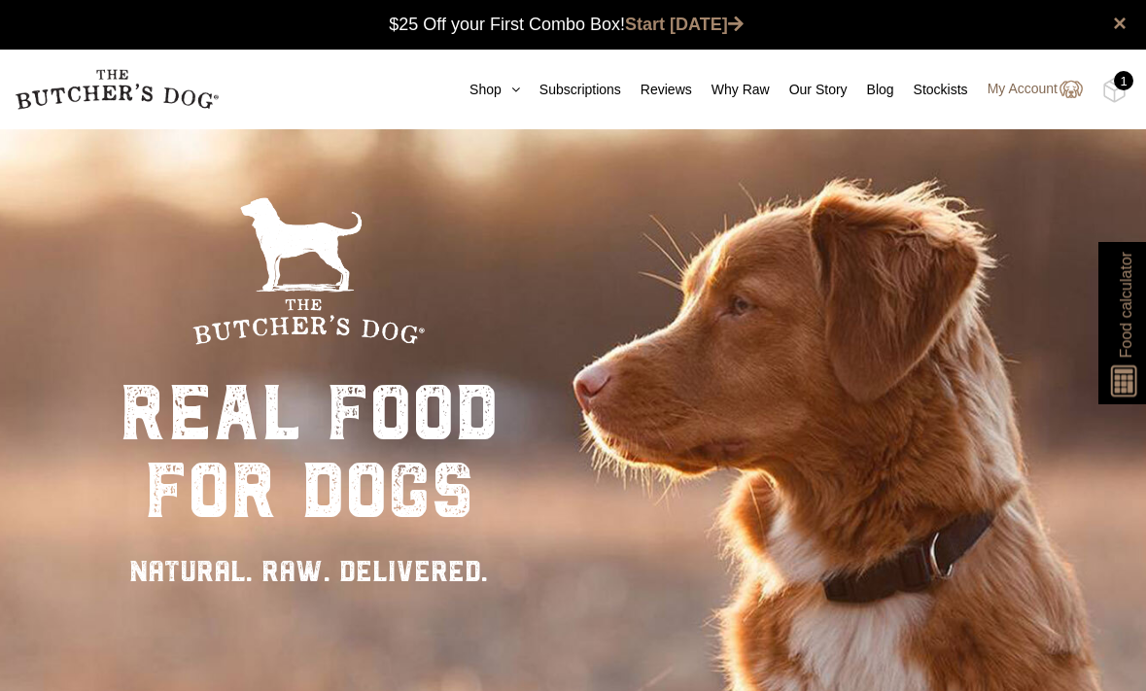
scroll to position [1, 0]
click at [1011, 88] on link "My Account" at bounding box center [1025, 89] width 115 height 23
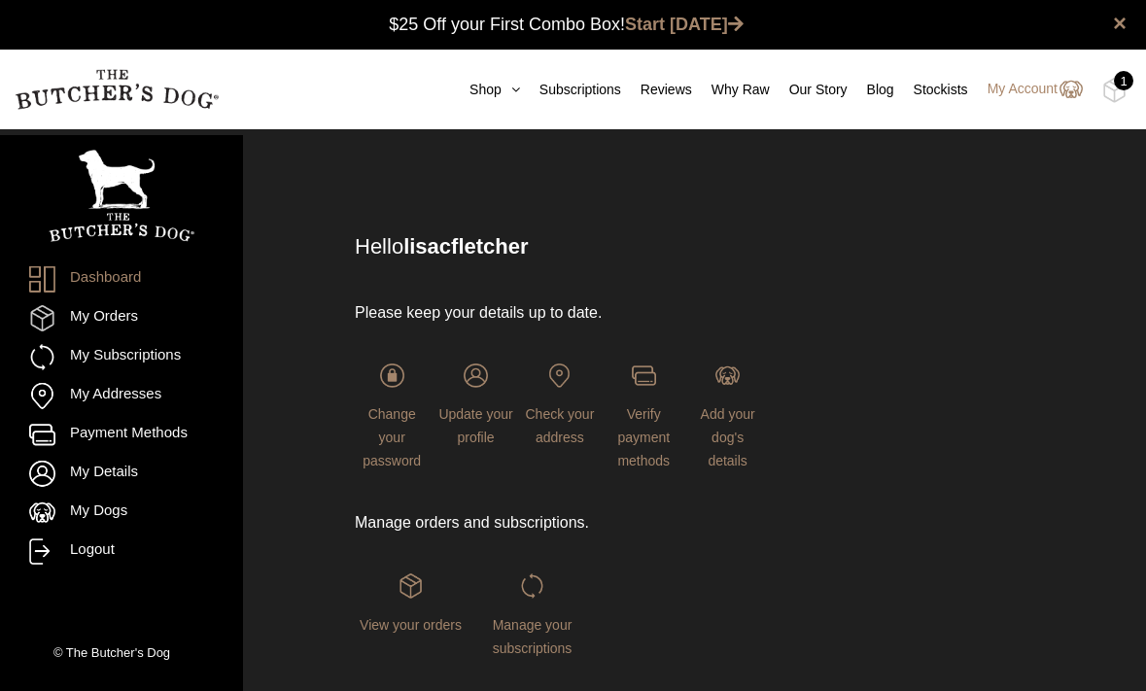
scroll to position [1, 0]
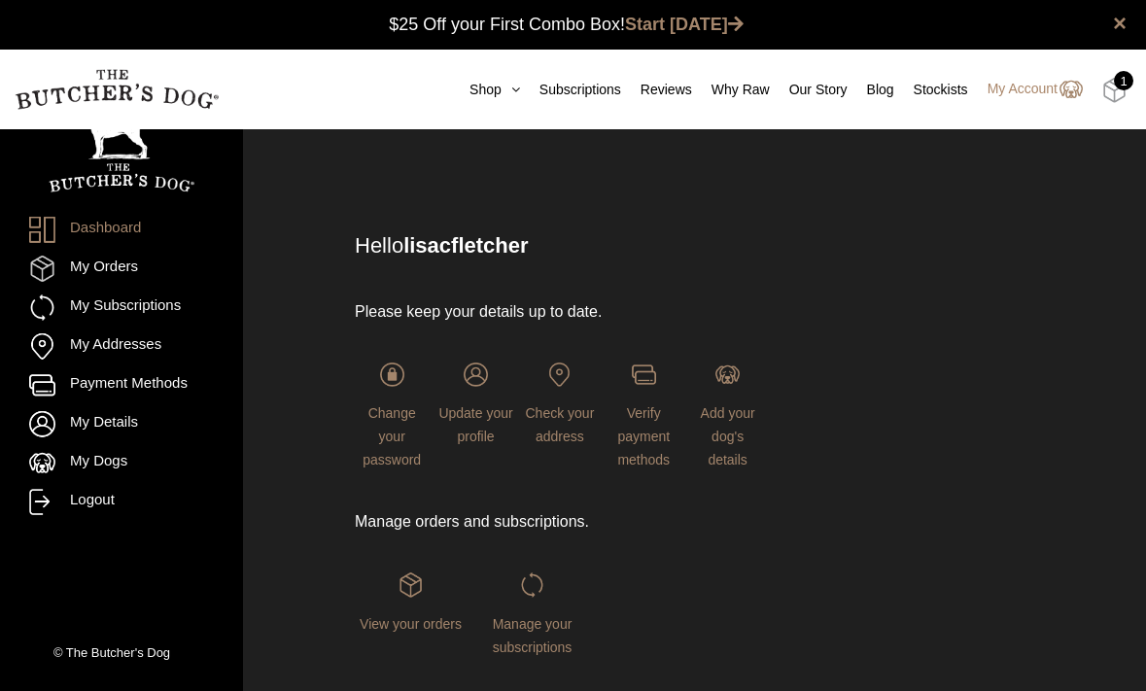
click at [1114, 87] on img at bounding box center [1115, 90] width 24 height 25
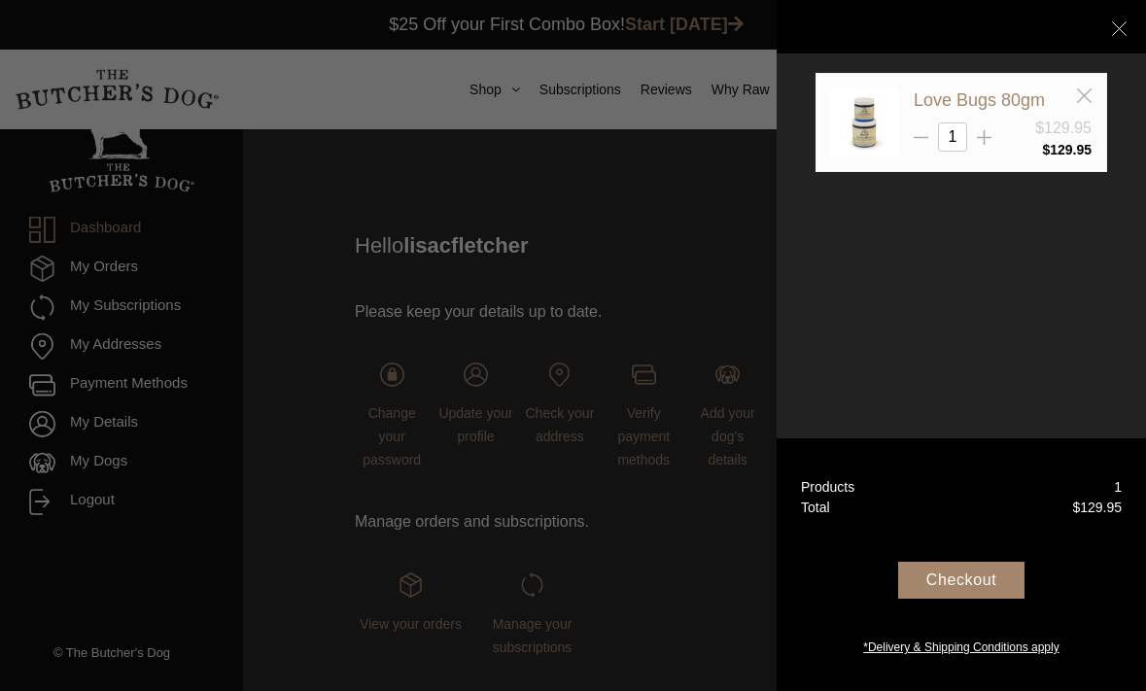
click at [956, 576] on div "Checkout" at bounding box center [961, 580] width 126 height 37
